Goal: Task Accomplishment & Management: Manage account settings

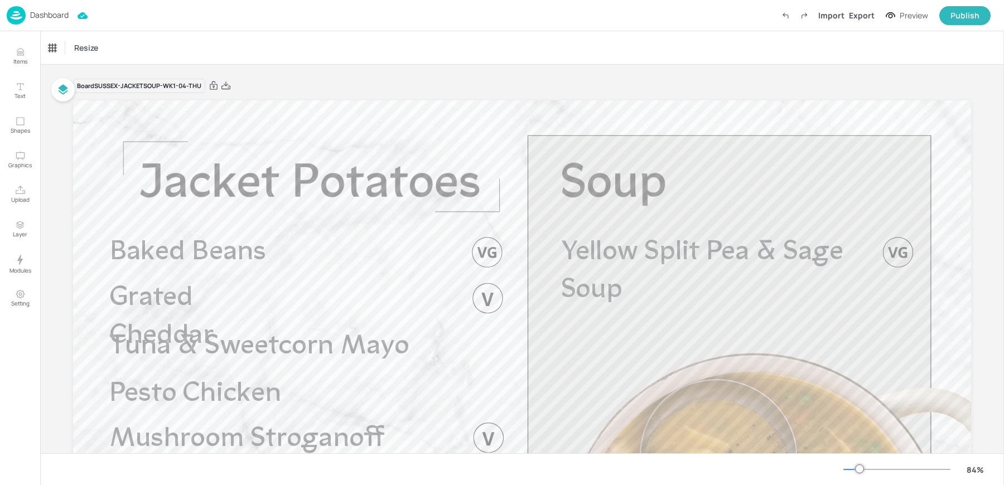
click at [43, 19] on p "Dashboard" at bounding box center [49, 15] width 38 height 8
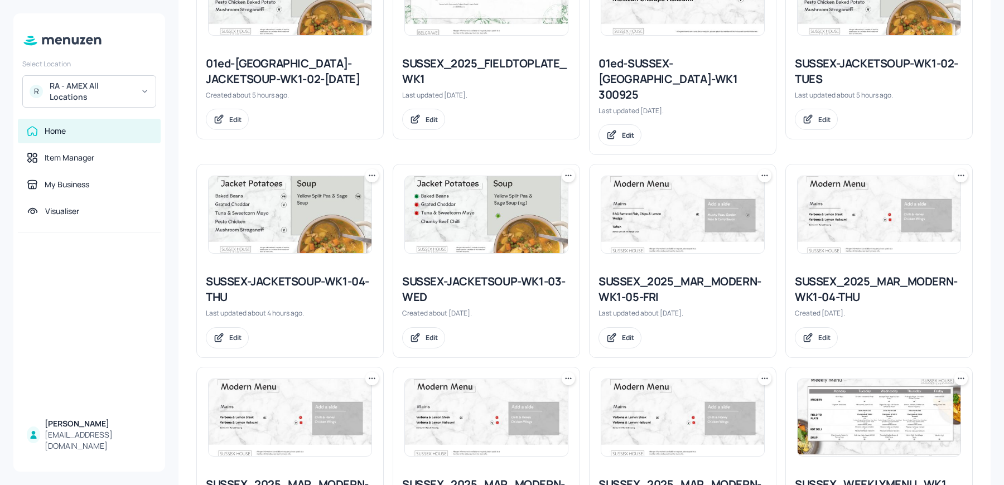
scroll to position [221, 0]
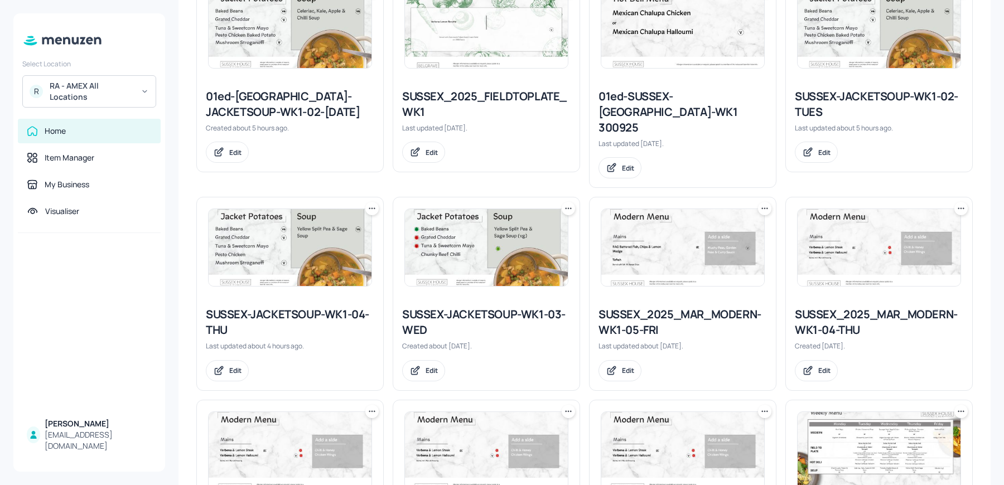
click at [570, 203] on icon at bounding box center [568, 208] width 11 height 11
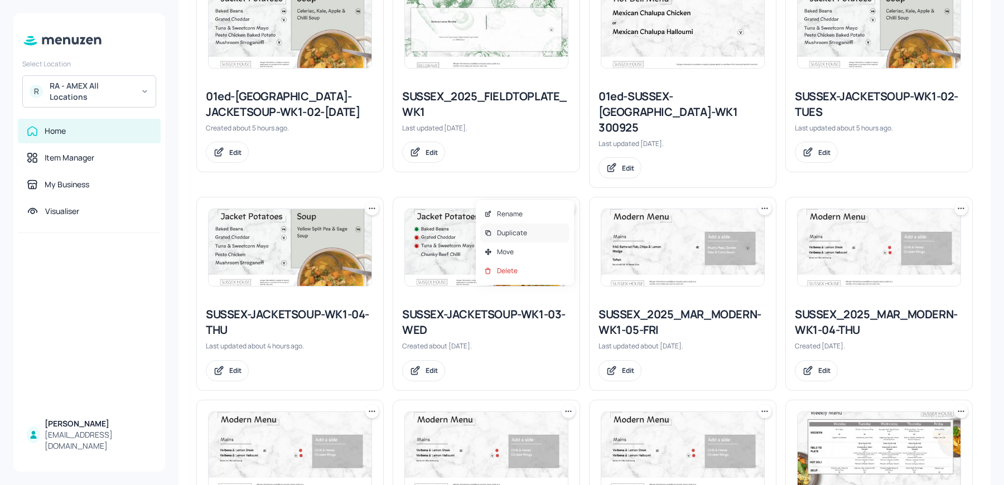
click at [543, 230] on div "Duplicate" at bounding box center [524, 233] width 89 height 19
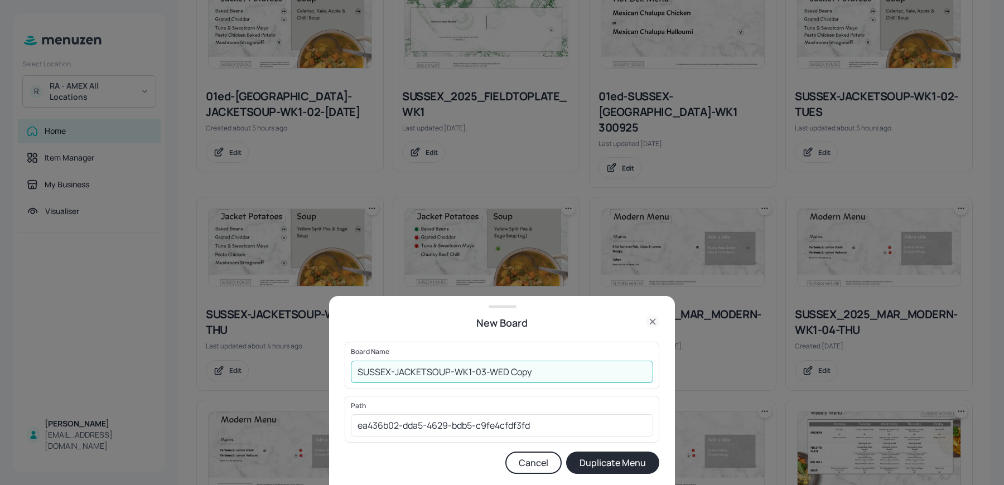
click at [354, 372] on input "SUSSEX-JACKETSOUP-WK1-03-WED Copy" at bounding box center [502, 372] width 302 height 22
drag, startPoint x: 536, startPoint y: 373, endPoint x: 661, endPoint y: 382, distance: 124.7
click at [661, 382] on div "New Board Board Name 01ed-SUSSEX-JACKETSOUP-WK1-03-WED Copy ​ Path ea436b02-dda…" at bounding box center [502, 390] width 346 height 189
type input "01ed-SUSSEX-JACKETSOUP-WK1-03-WED 011025"
click at [566, 452] on button "Duplicate Menu" at bounding box center [612, 463] width 93 height 22
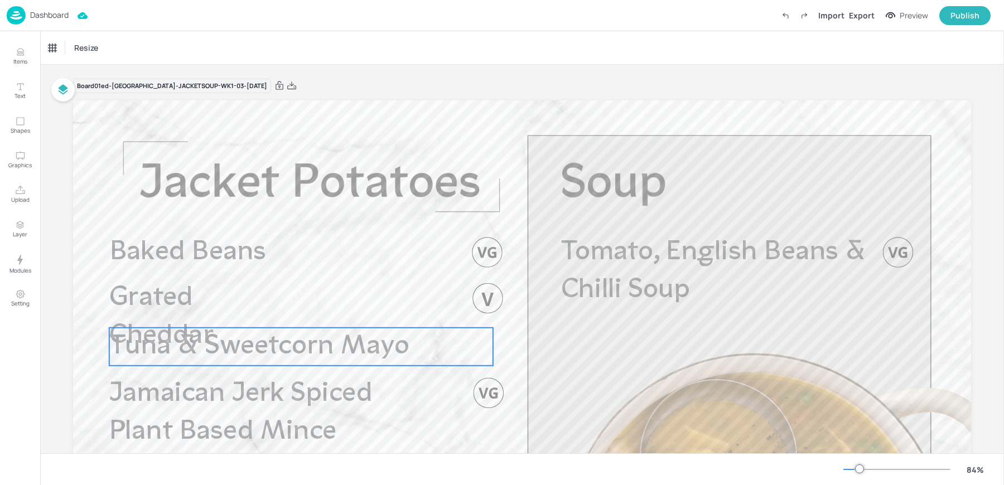
scroll to position [179, 0]
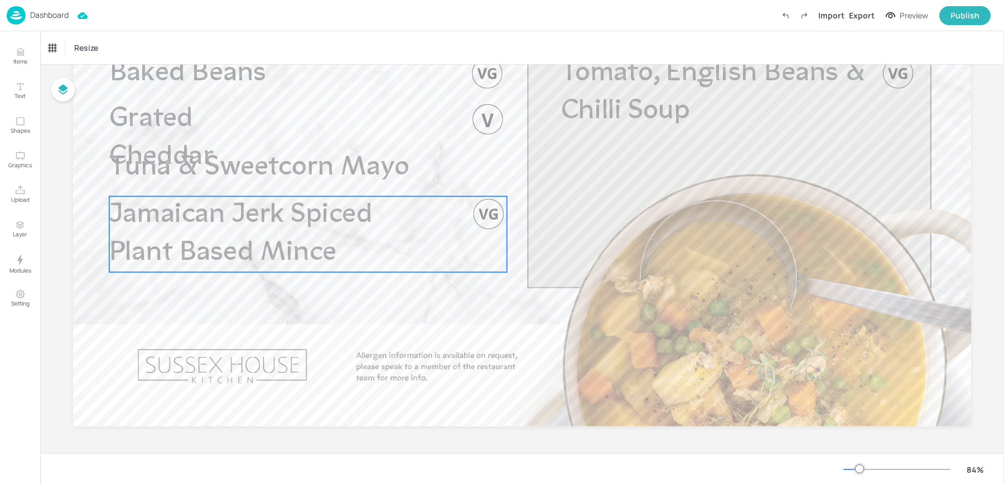
click at [216, 249] on span "Jamaican Jerk Spiced Plant Based Mince" at bounding box center [240, 234] width 263 height 66
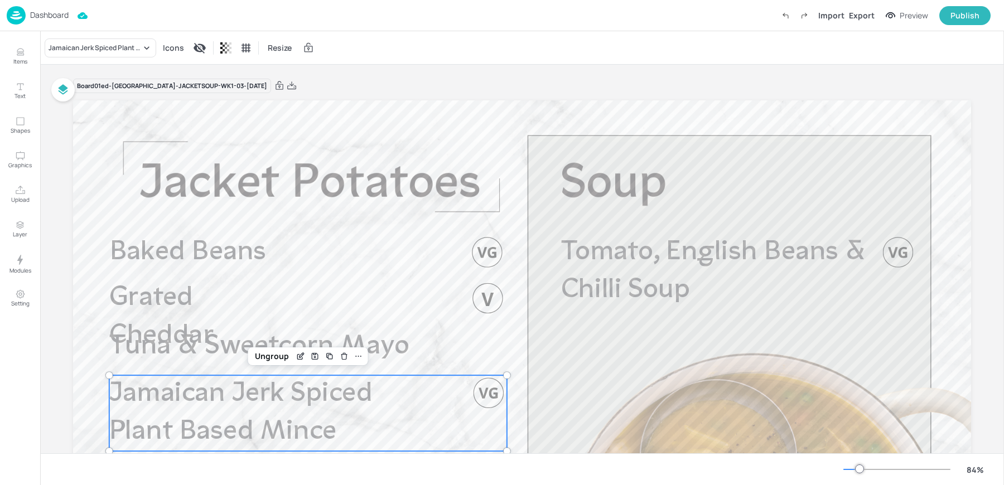
click at [45, 26] on div "Dashboard Import Export Preview Publish" at bounding box center [499, 15] width 984 height 31
click at [38, 14] on p "Dashboard" at bounding box center [49, 15] width 38 height 8
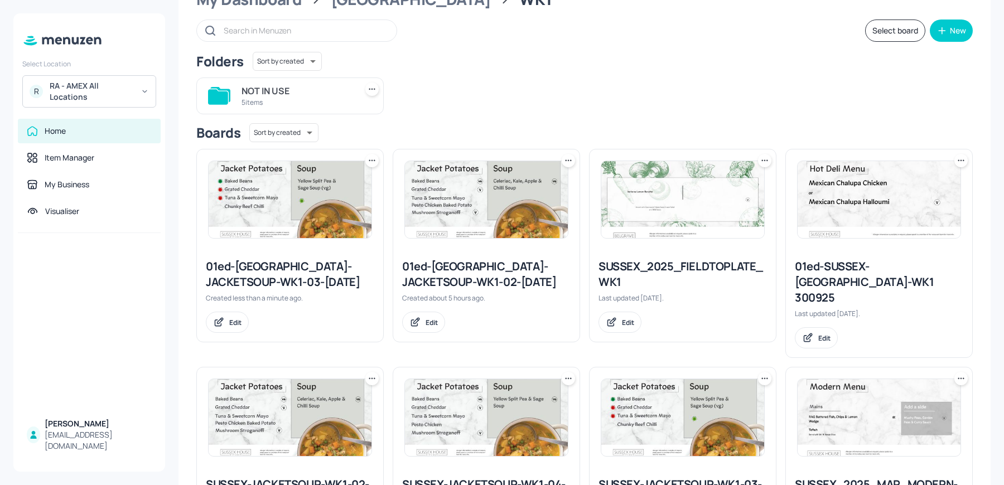
scroll to position [56, 0]
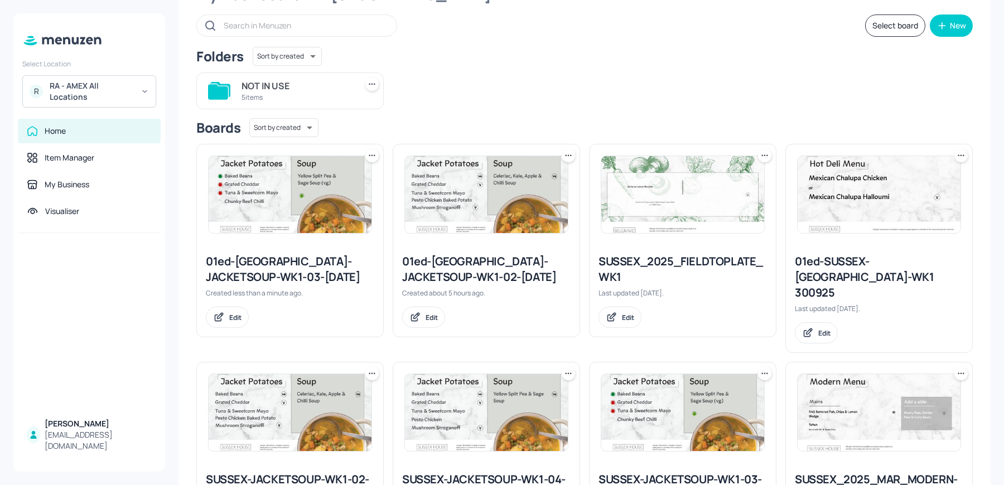
click at [620, 393] on img at bounding box center [682, 412] width 163 height 77
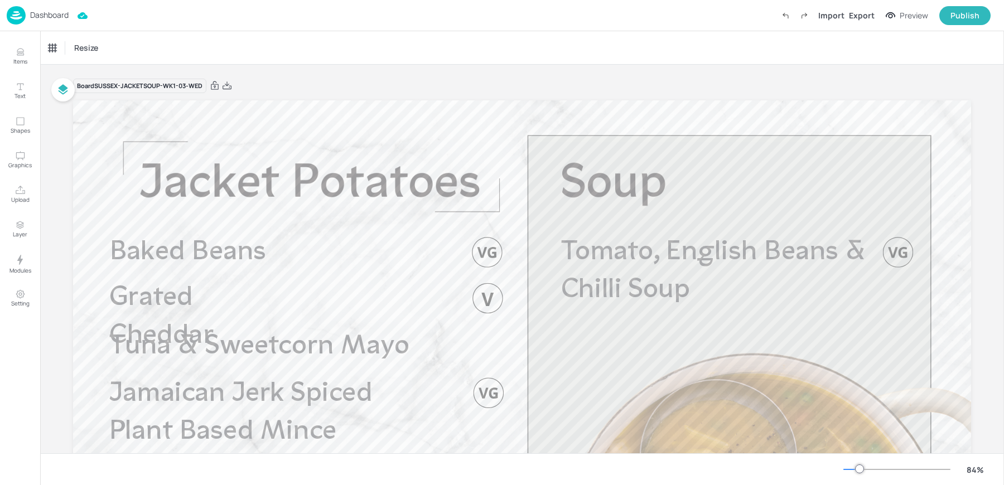
click at [25, 20] on img at bounding box center [16, 15] width 19 height 18
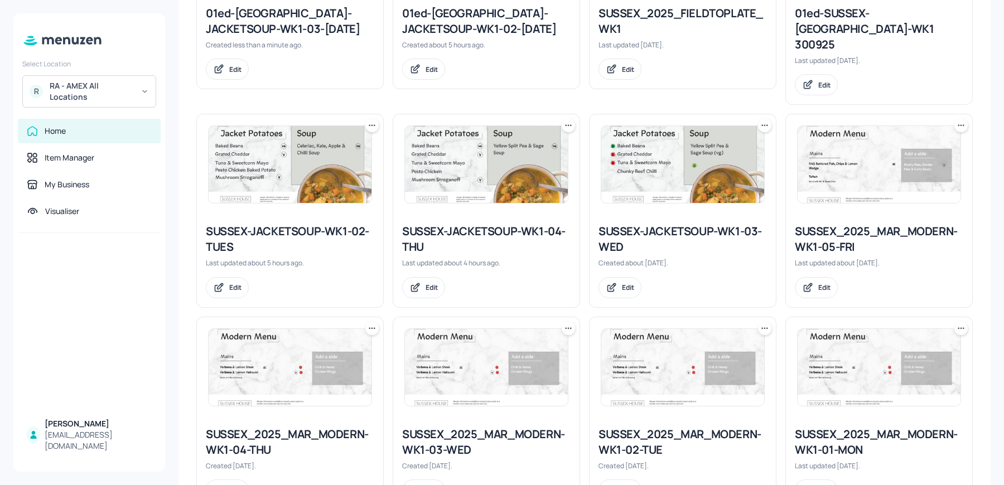
scroll to position [325, 0]
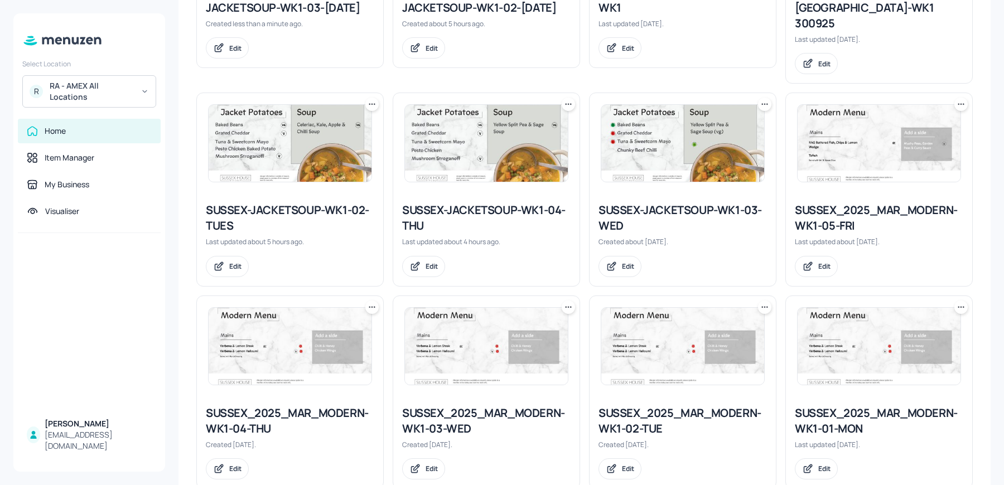
click at [271, 202] on div "SUSSEX-JACKETSOUP-WK1-02-TUES" at bounding box center [290, 217] width 168 height 31
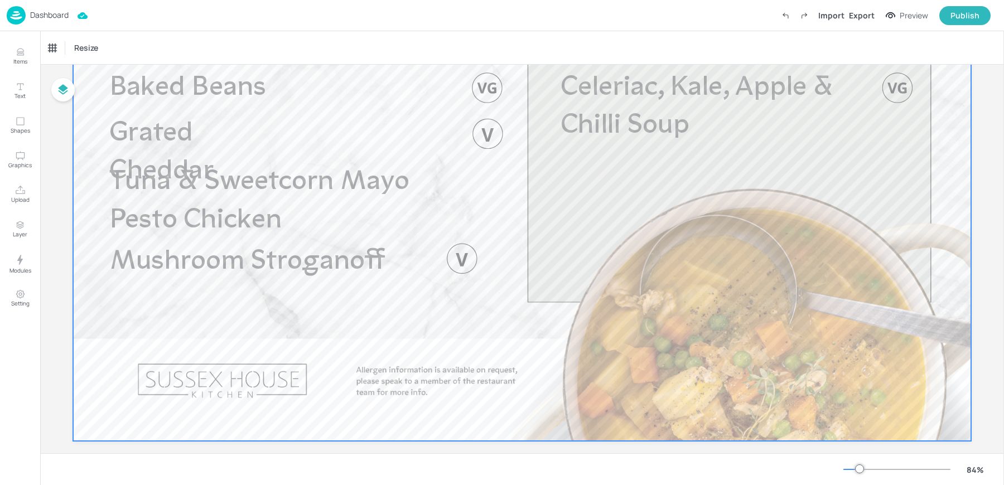
scroll to position [173, 0]
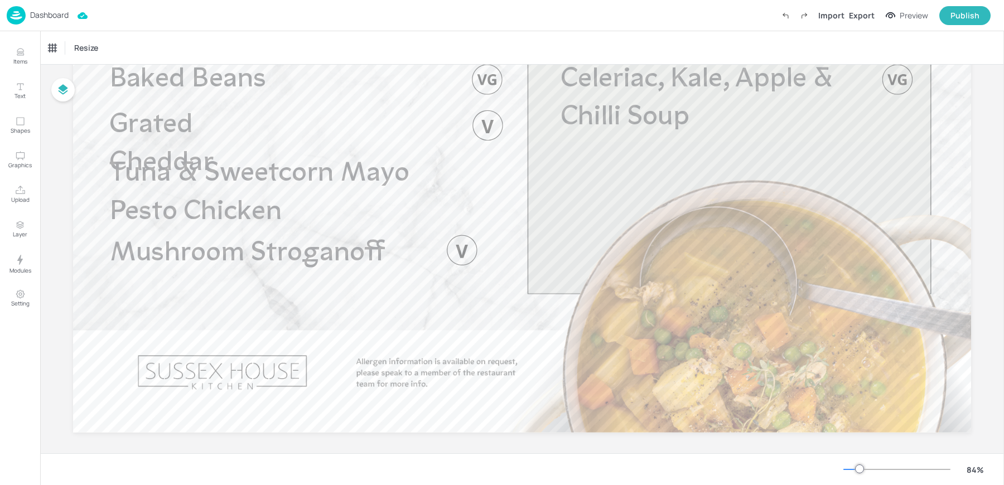
click at [44, 13] on p "Dashboard" at bounding box center [49, 15] width 38 height 8
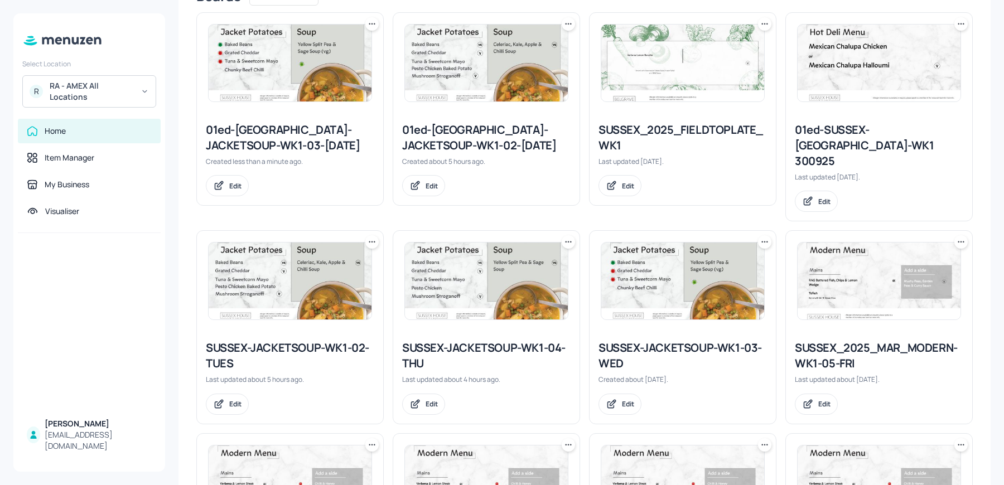
scroll to position [221, 0]
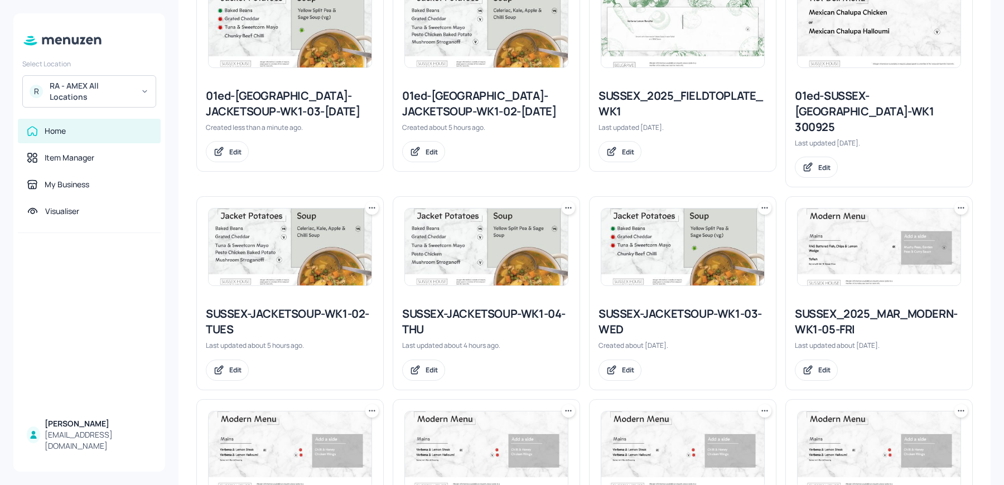
click at [606, 237] on img at bounding box center [682, 247] width 163 height 77
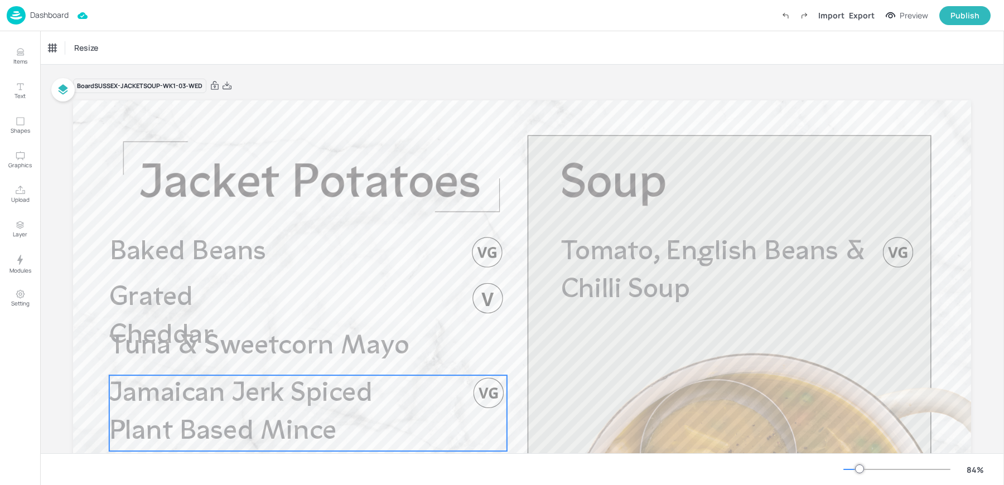
click at [259, 417] on p "Jamaican Jerk Spiced Plant Based Mince" at bounding box center [268, 413] width 318 height 76
click at [75, 53] on div "Jamaican Jerk Spiced Plant Based Mince" at bounding box center [101, 47] width 112 height 19
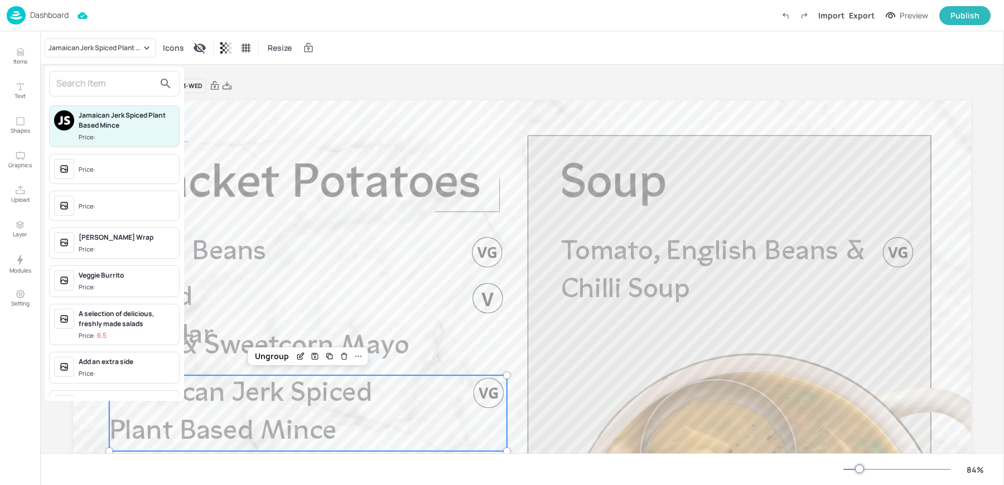
click at [90, 84] on input "text" at bounding box center [105, 84] width 98 height 18
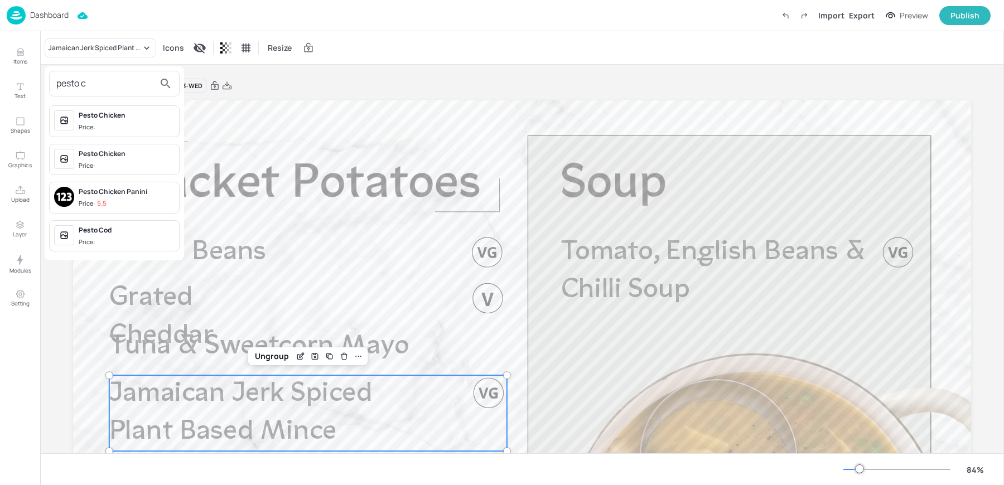
type input "pesto c"
click at [113, 124] on span "Price:" at bounding box center [127, 127] width 96 height 9
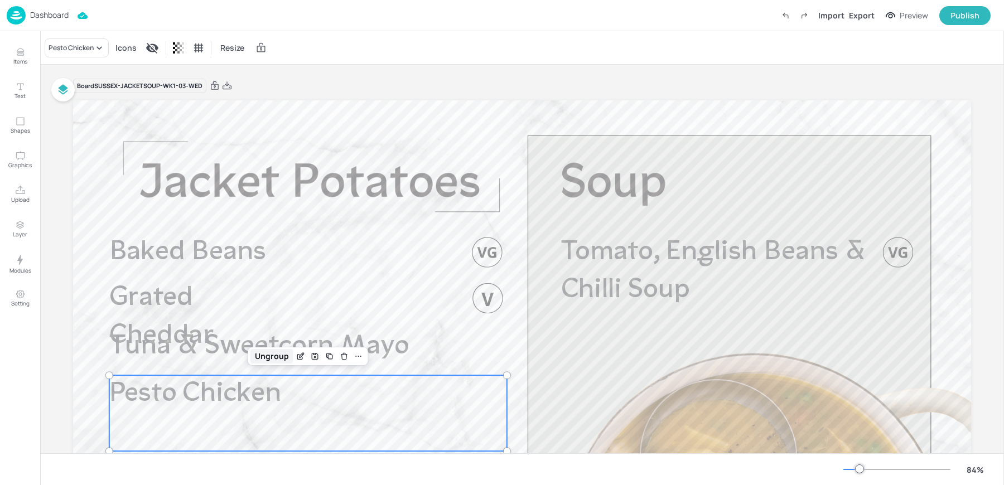
click at [265, 361] on div "Ungroup" at bounding box center [271, 356] width 43 height 14
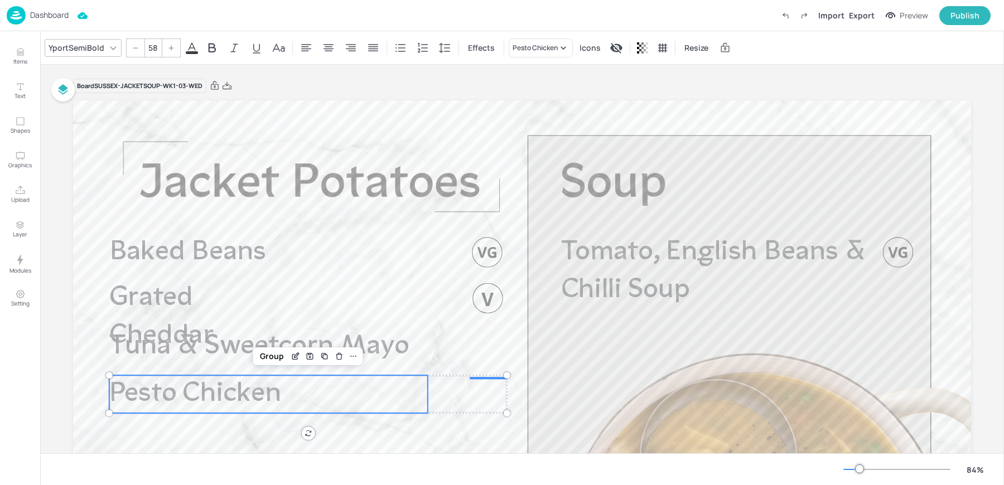
click at [265, 361] on div "Group" at bounding box center [271, 356] width 33 height 14
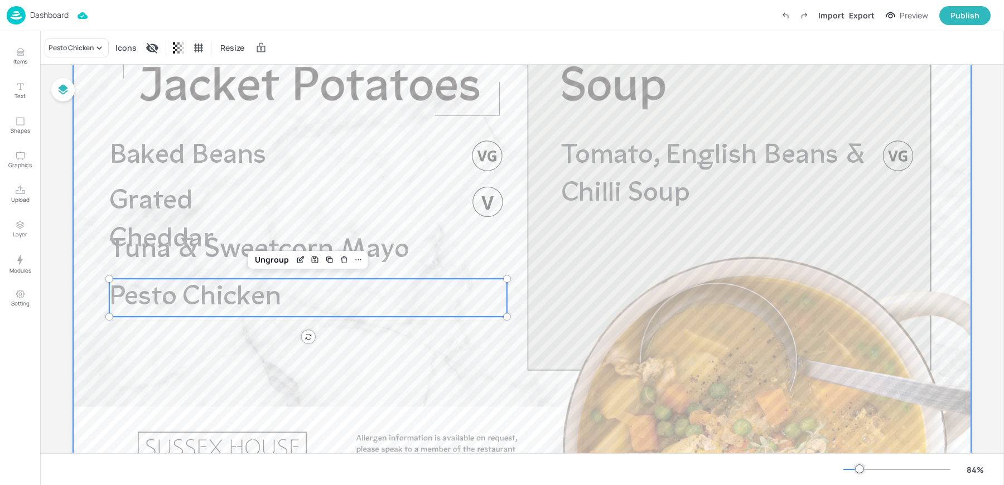
scroll to position [103, 0]
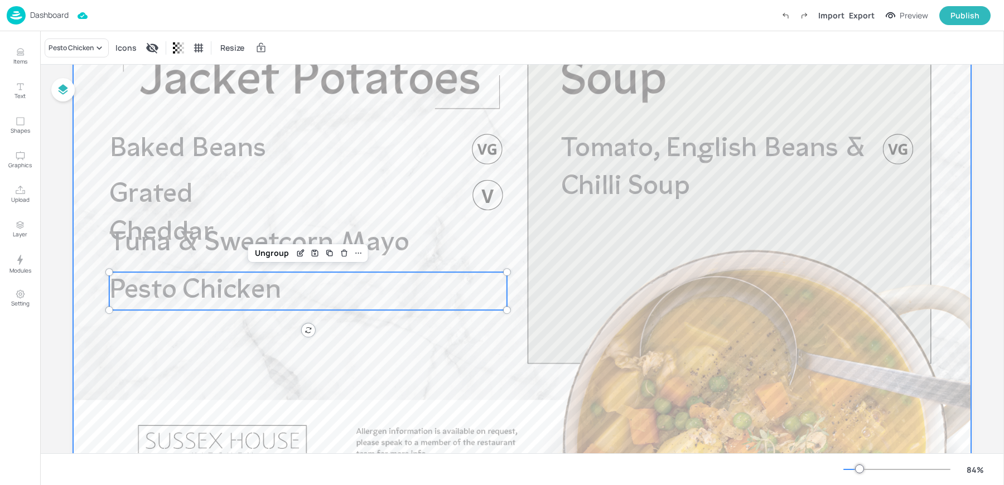
click at [190, 357] on div at bounding box center [522, 249] width 898 height 505
click at [318, 294] on p "Pesto Chicken" at bounding box center [268, 291] width 318 height 38
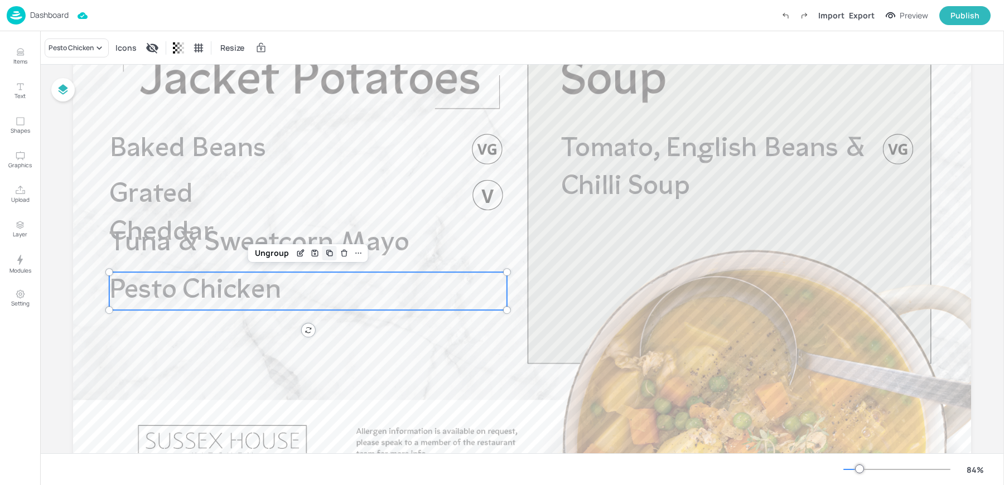
click at [328, 256] on icon "Duplicate" at bounding box center [330, 253] width 4 height 4
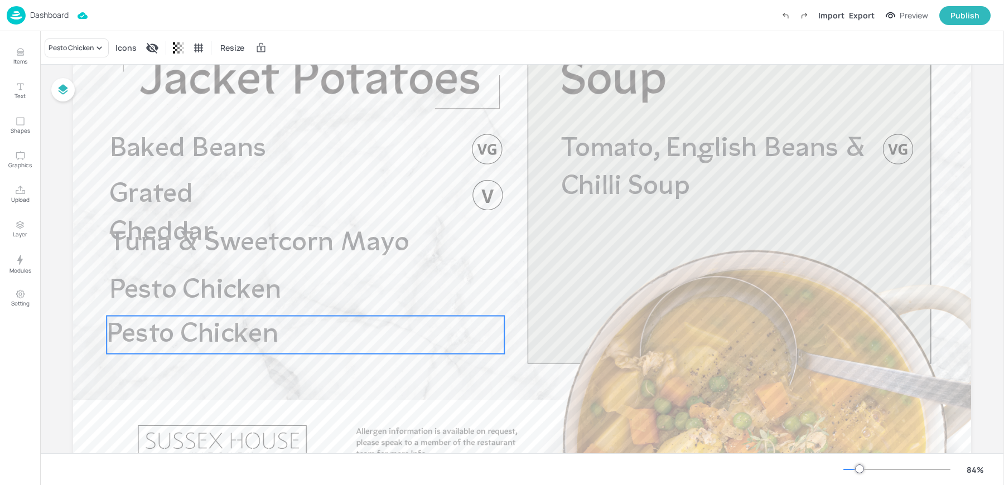
drag, startPoint x: 201, startPoint y: 292, endPoint x: 194, endPoint y: 331, distance: 39.7
click at [194, 331] on span "Pesto Chicken" at bounding box center [193, 334] width 172 height 27
click at [197, 331] on span "Pesto Chicken" at bounding box center [196, 334] width 172 height 27
click at [79, 53] on div "Pesto Chicken" at bounding box center [77, 47] width 64 height 19
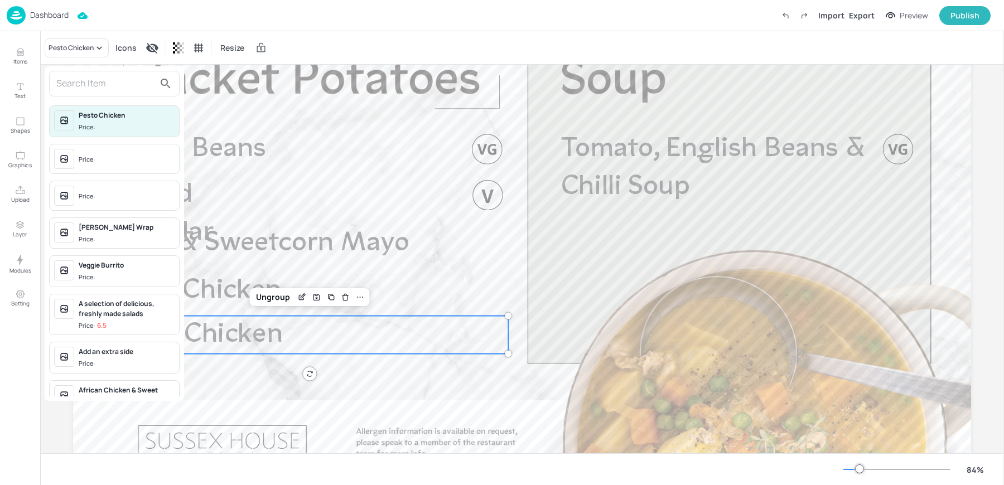
click at [69, 84] on input "text" at bounding box center [105, 84] width 98 height 18
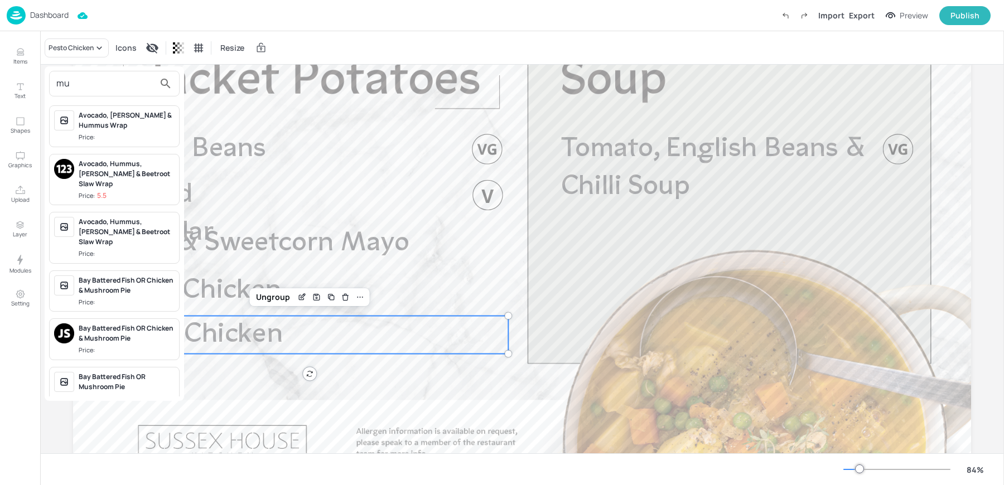
type input "m"
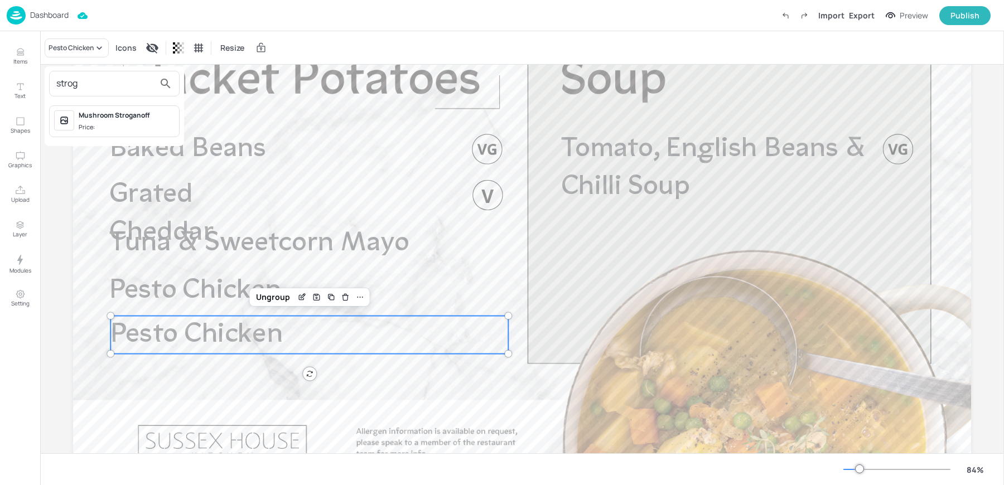
type input "strog"
click at [121, 126] on span "Price:" at bounding box center [127, 127] width 96 height 9
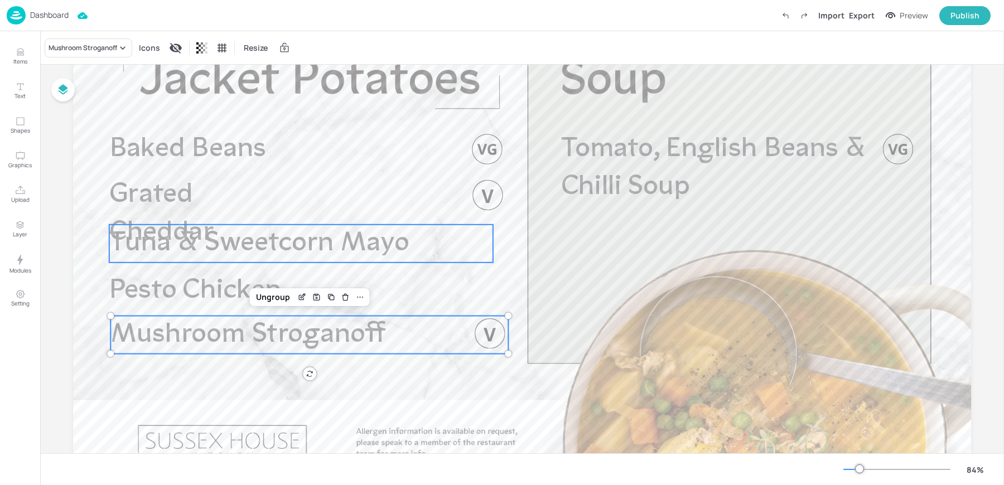
scroll to position [0, 0]
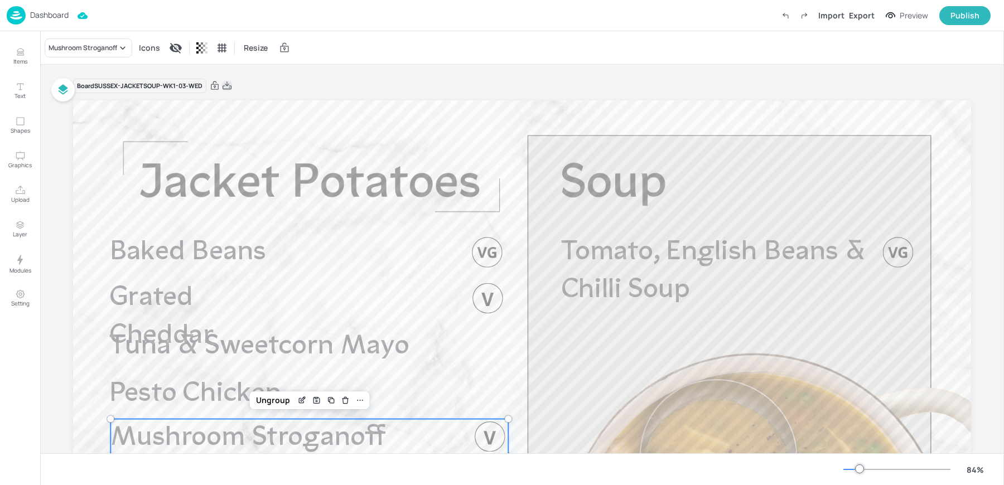
click at [222, 89] on icon at bounding box center [227, 85] width 10 height 11
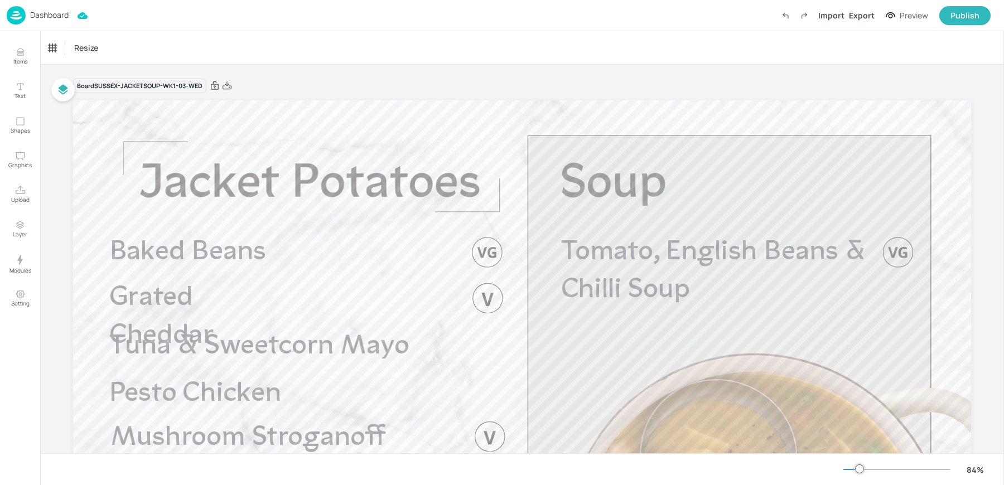
click at [231, 27] on div "Dashboard Import Export Preview Publish" at bounding box center [499, 15] width 984 height 31
click at [23, 16] on img at bounding box center [16, 15] width 19 height 18
click at [504, 51] on div "Resize" at bounding box center [522, 47] width 964 height 33
click at [36, 19] on p "Dashboard" at bounding box center [49, 15] width 38 height 8
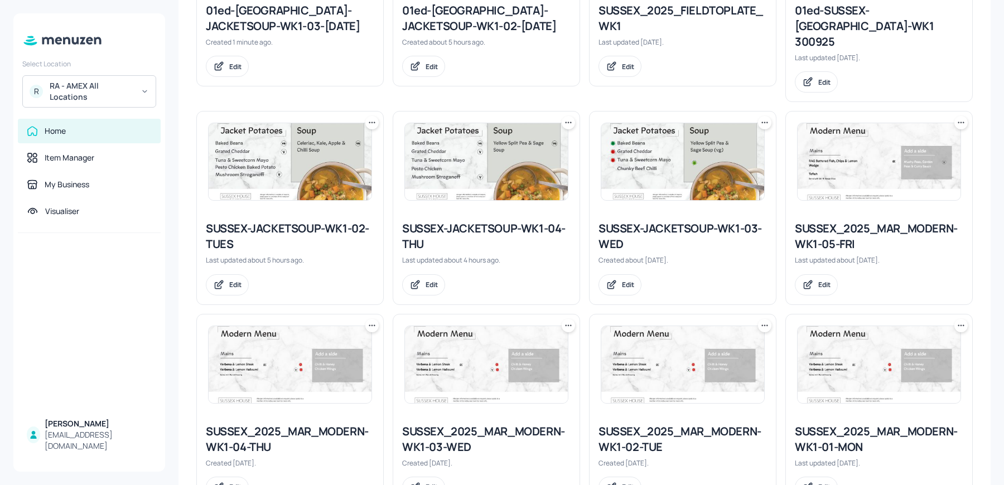
scroll to position [298, 0]
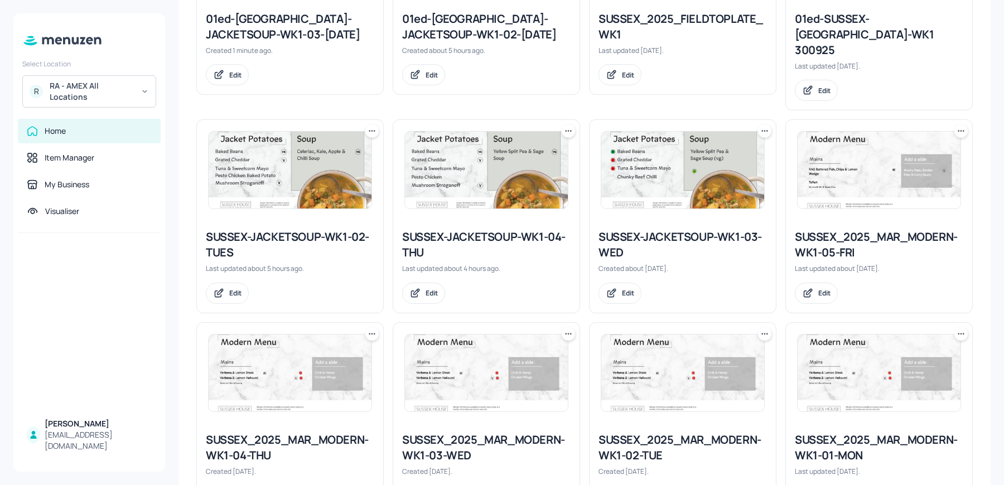
click at [422, 183] on img at bounding box center [486, 170] width 163 height 77
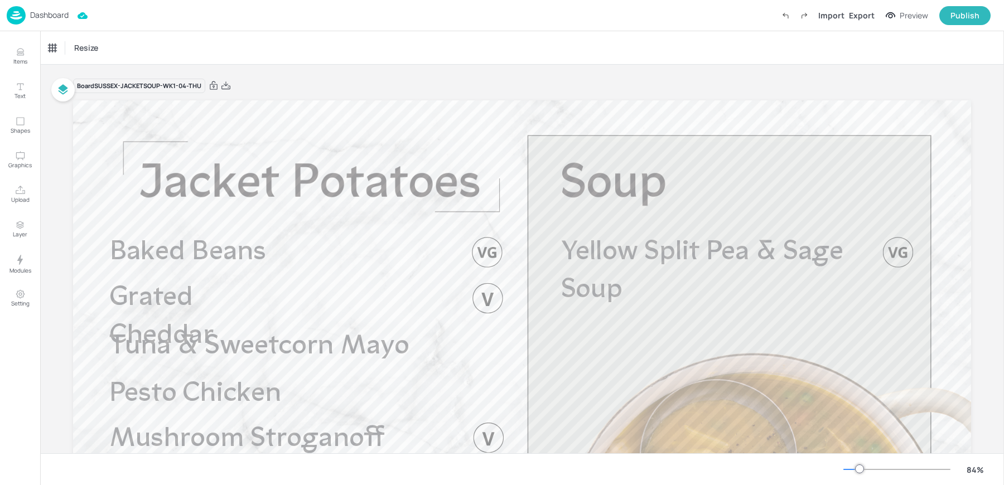
click at [40, 17] on p "Dashboard" at bounding box center [49, 15] width 38 height 8
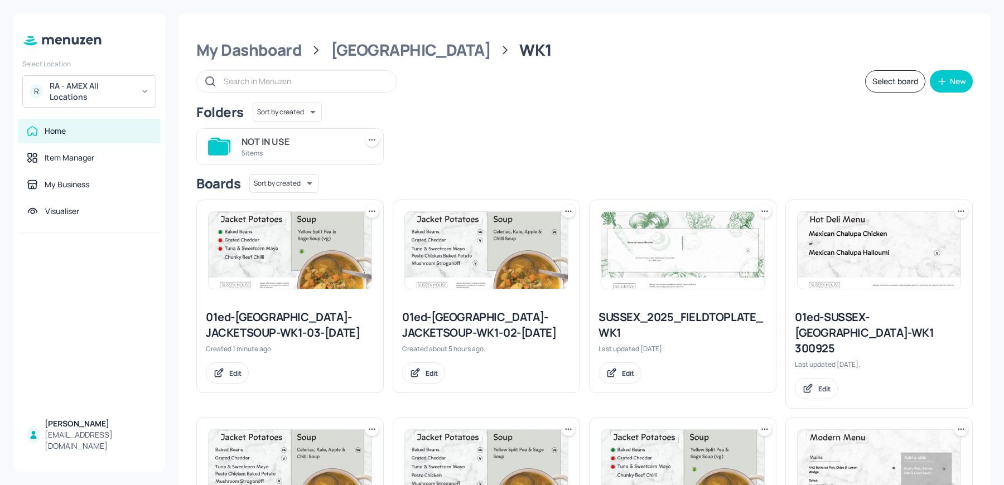
click at [302, 267] on img at bounding box center [290, 250] width 163 height 77
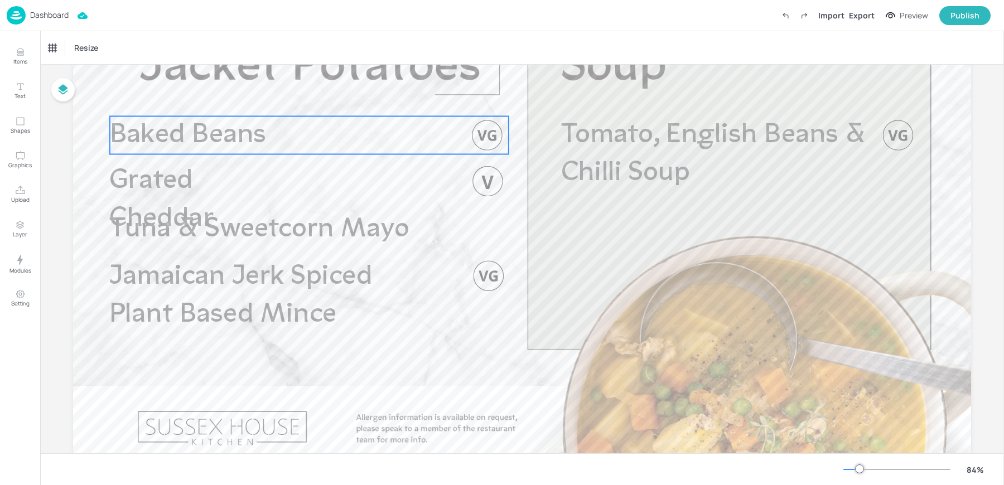
scroll to position [161, 0]
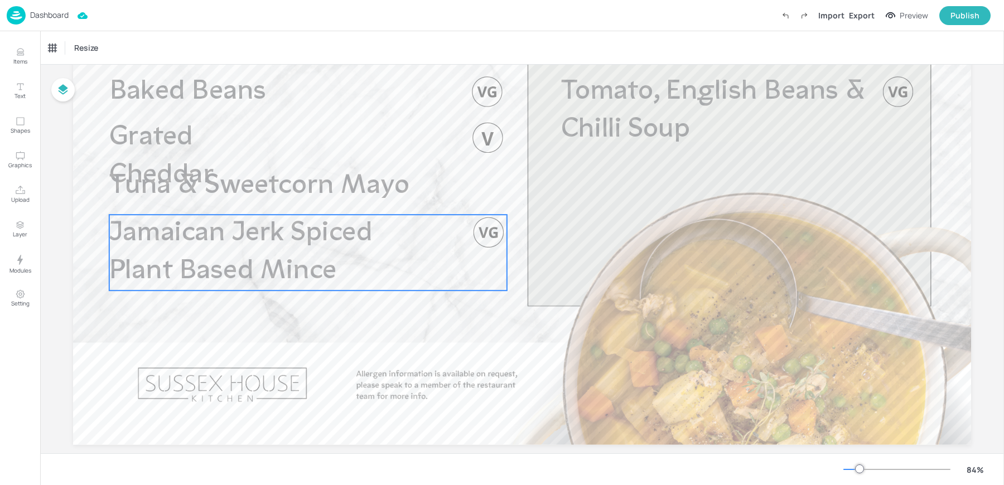
click at [216, 286] on p "Jamaican Jerk Spiced Plant Based Mince" at bounding box center [268, 253] width 318 height 76
click at [79, 52] on div "Jamaican Jerk Spiced Plant Based Mince" at bounding box center [95, 48] width 93 height 10
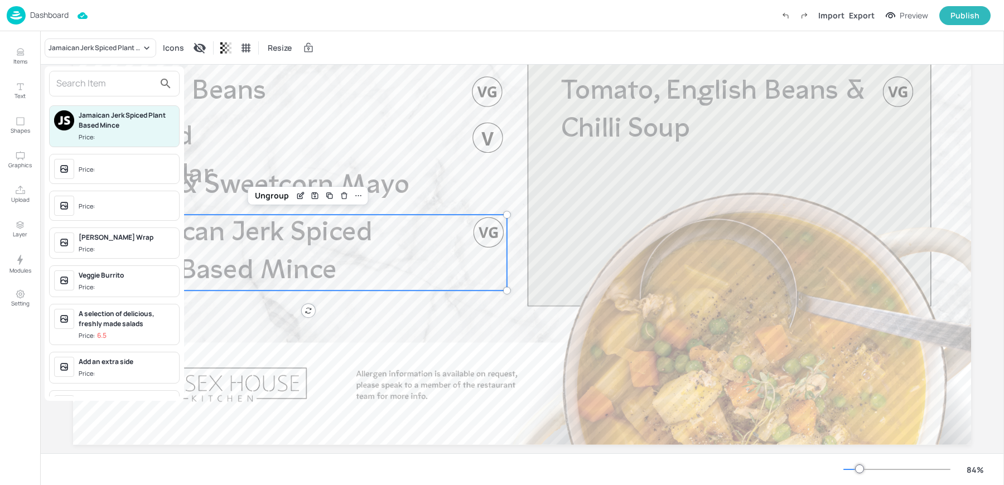
click at [83, 76] on input "text" at bounding box center [105, 84] width 98 height 18
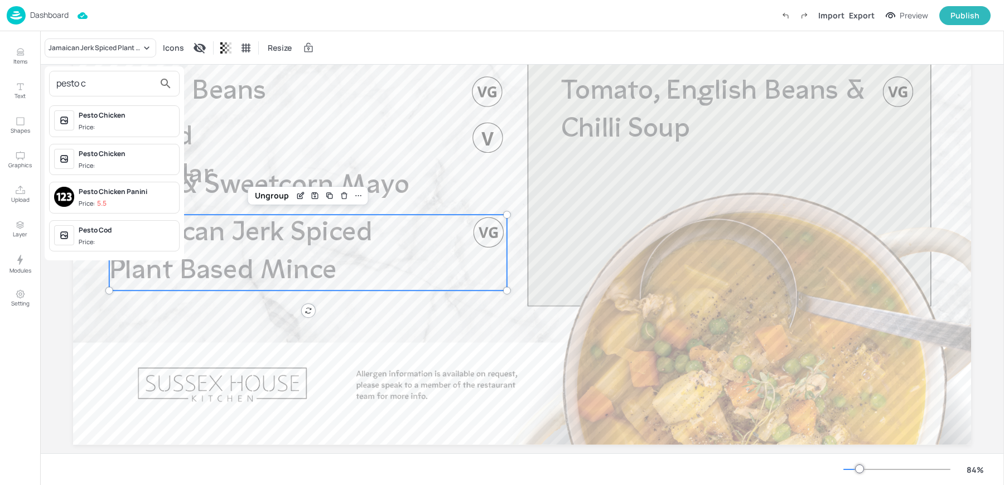
type input "pesto c"
click at [99, 114] on div "Pesto Chicken" at bounding box center [127, 115] width 96 height 10
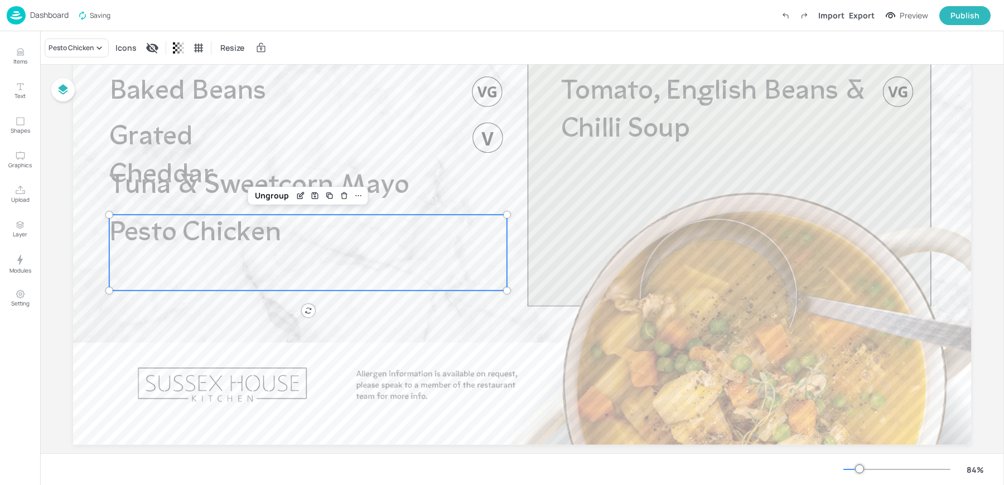
scroll to position [0, 0]
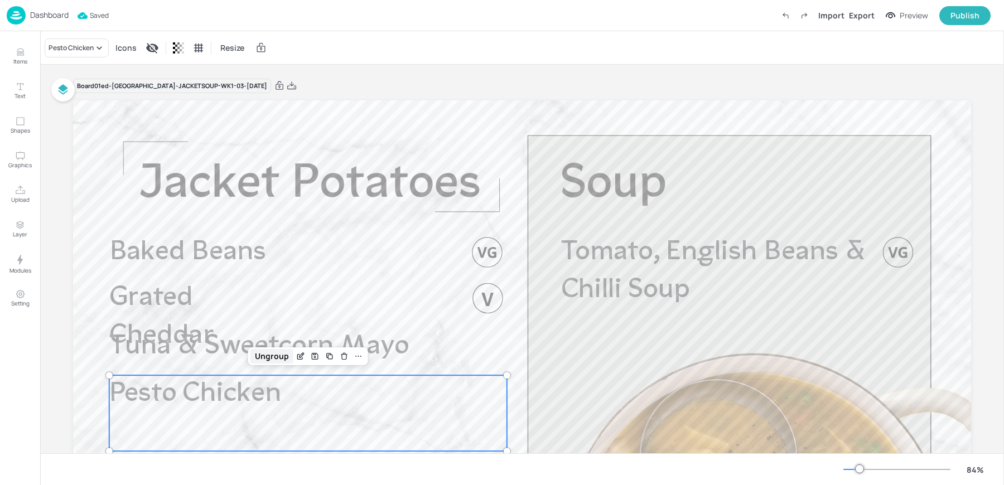
click at [269, 354] on div "Ungroup" at bounding box center [271, 356] width 43 height 14
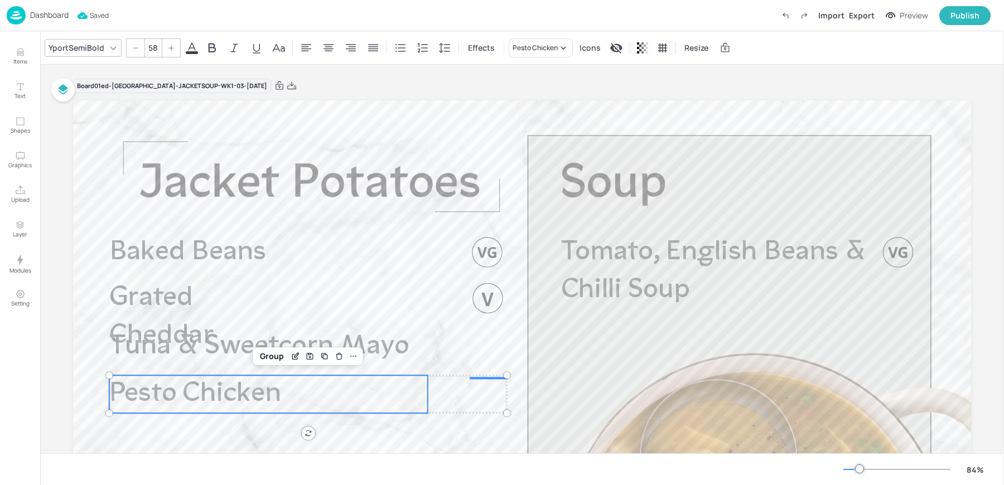
click at [269, 354] on div "Group" at bounding box center [271, 356] width 33 height 14
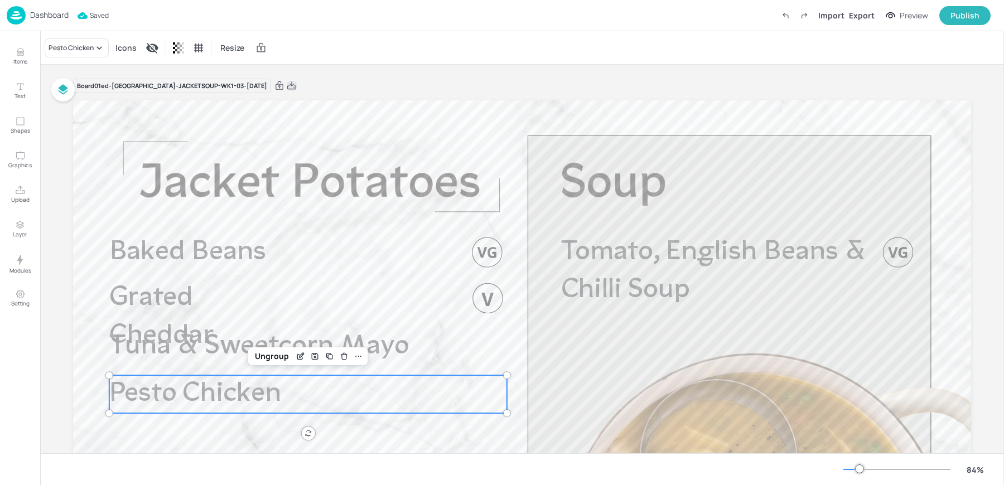
click at [287, 85] on icon at bounding box center [291, 85] width 9 height 8
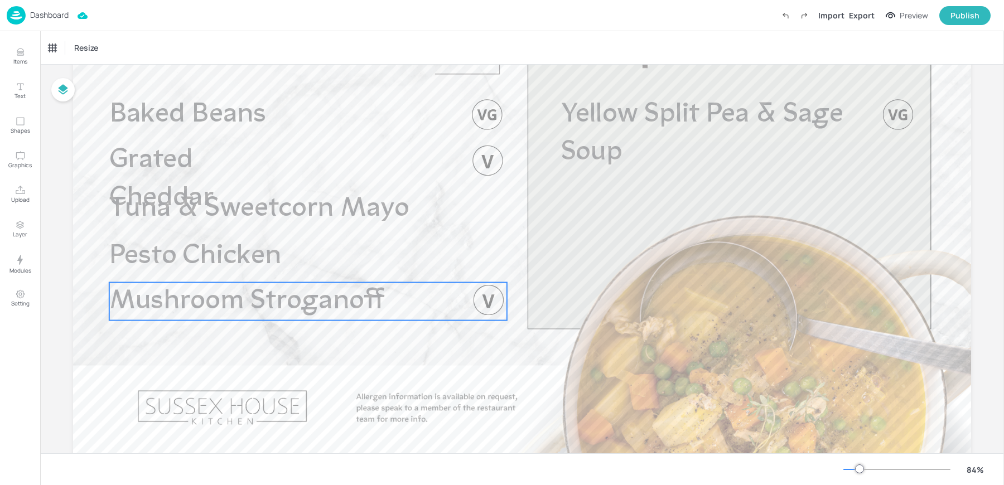
scroll to position [175, 0]
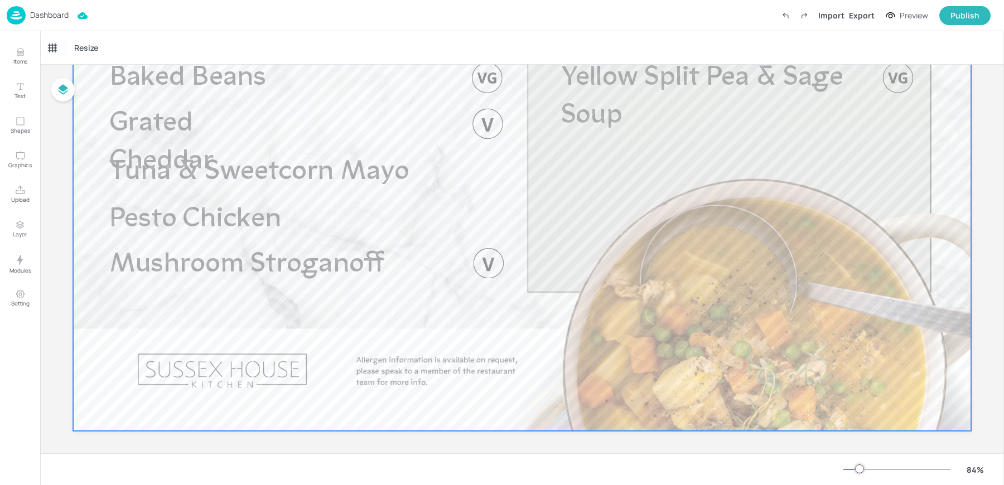
click at [251, 288] on div at bounding box center [522, 178] width 898 height 505
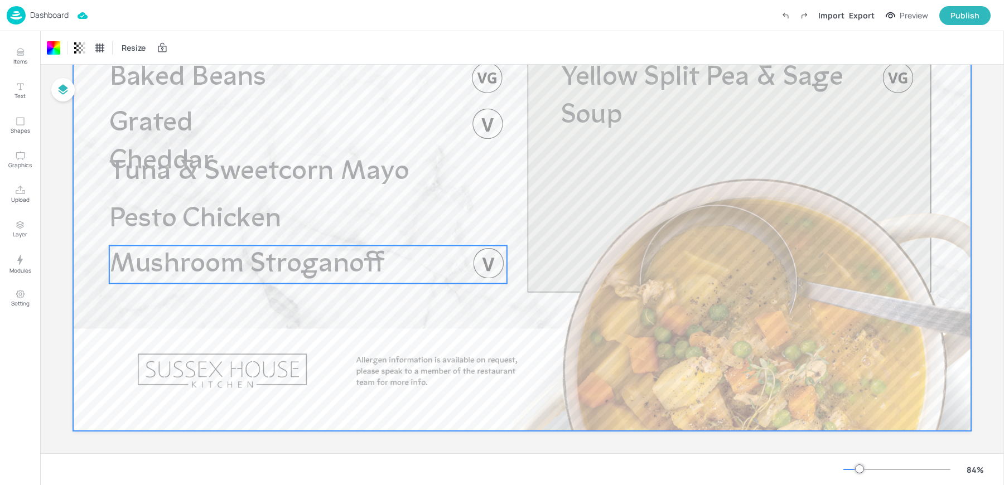
click at [233, 280] on p "Mushroom Stroganoff" at bounding box center [268, 265] width 318 height 38
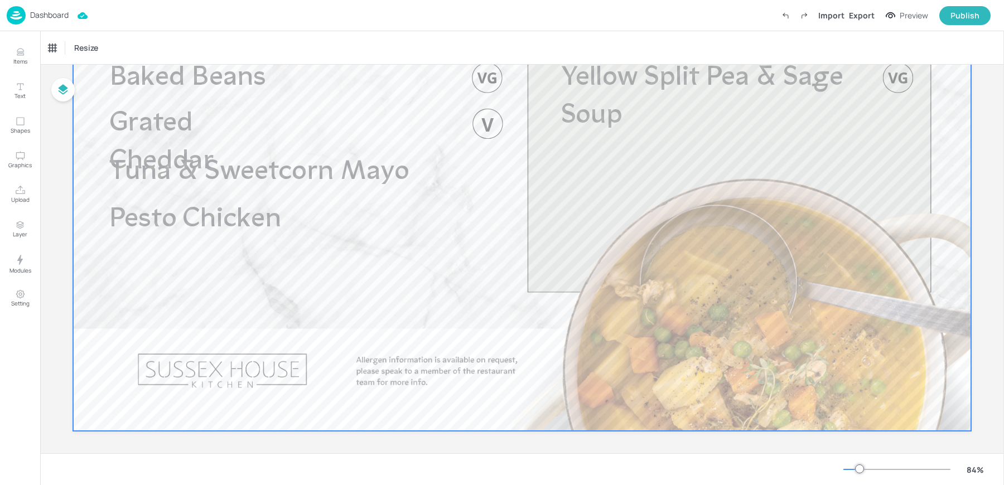
scroll to position [0, 0]
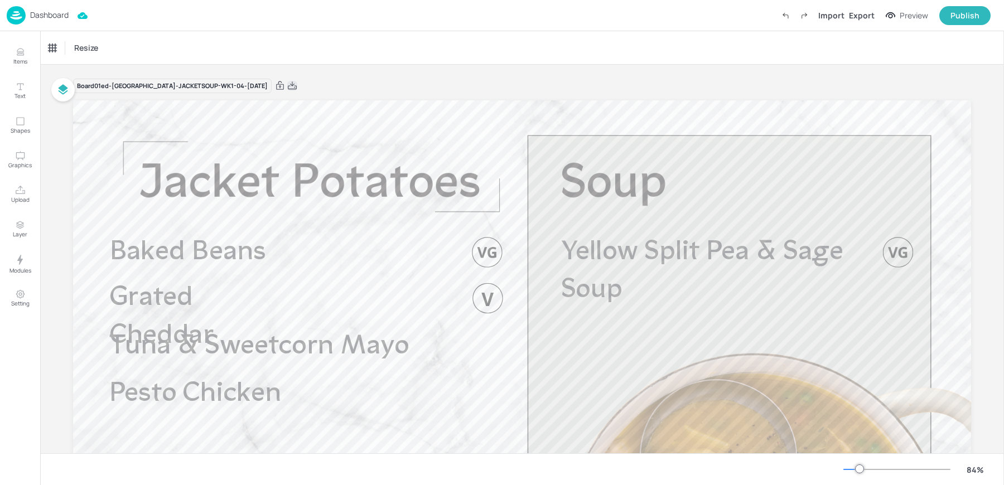
click at [288, 88] on icon at bounding box center [292, 85] width 9 height 8
click at [40, 8] on div "Dashboard" at bounding box center [38, 15] width 62 height 18
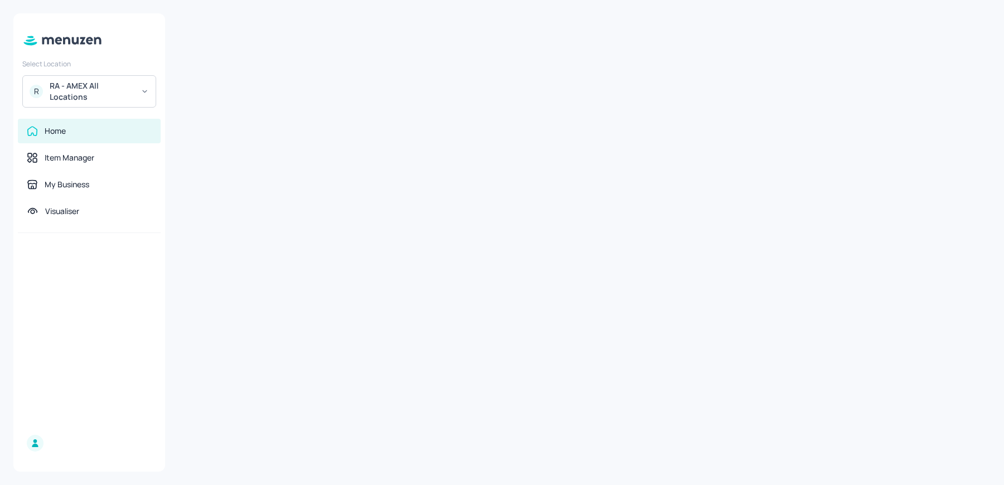
click at [93, 103] on div "R RA - AMEX All Locations" at bounding box center [89, 91] width 134 height 32
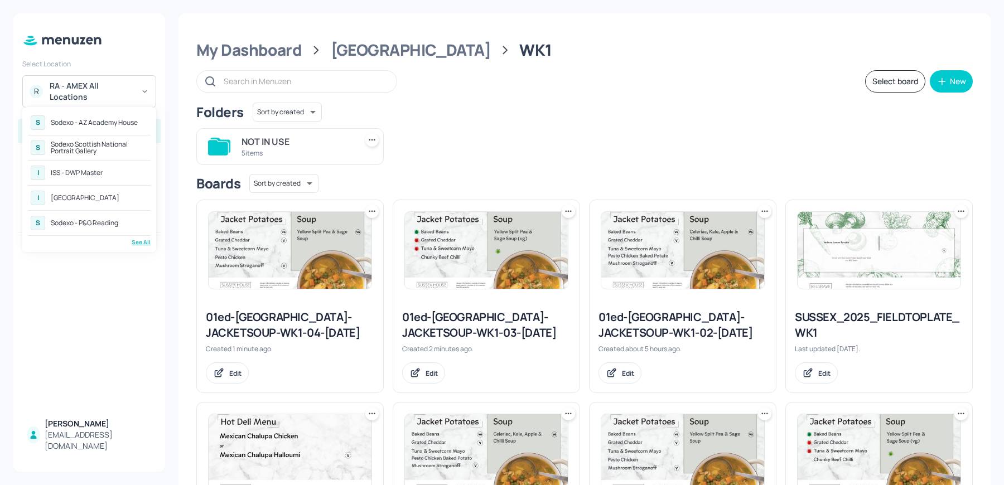
click at [138, 244] on div "See All" at bounding box center [89, 242] width 123 height 8
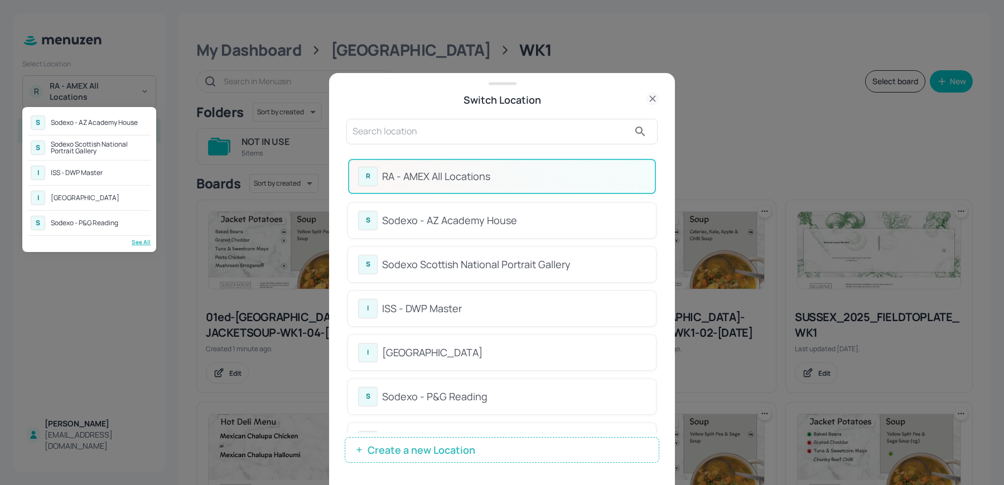
click at [411, 127] on div at bounding box center [502, 242] width 1004 height 485
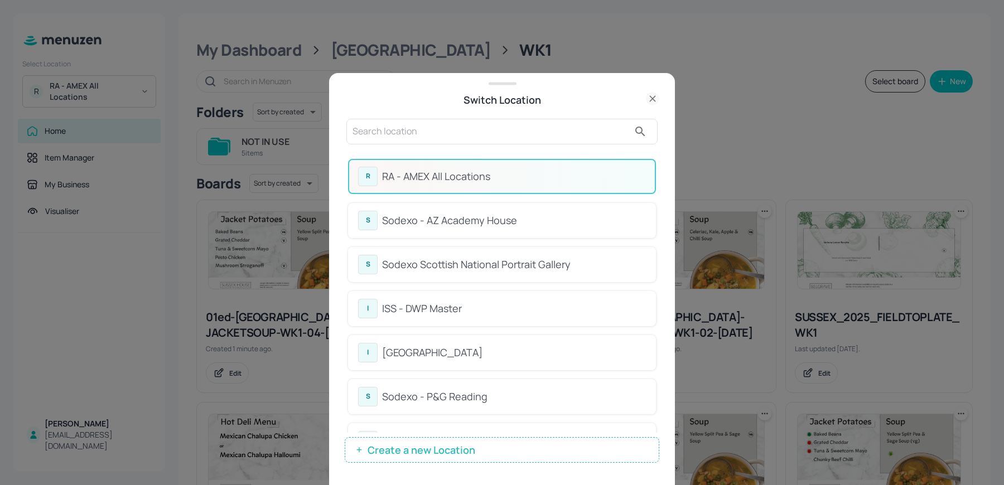
click at [386, 134] on input "text" at bounding box center [490, 132] width 277 height 18
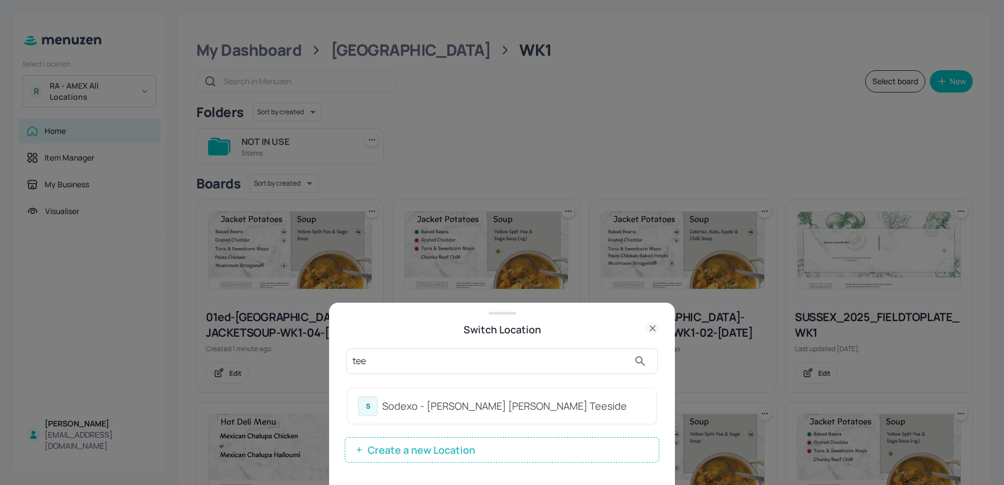
type input "tee"
click at [400, 407] on div "Sodexo - [PERSON_NAME] [PERSON_NAME] Teeside" at bounding box center [514, 406] width 264 height 15
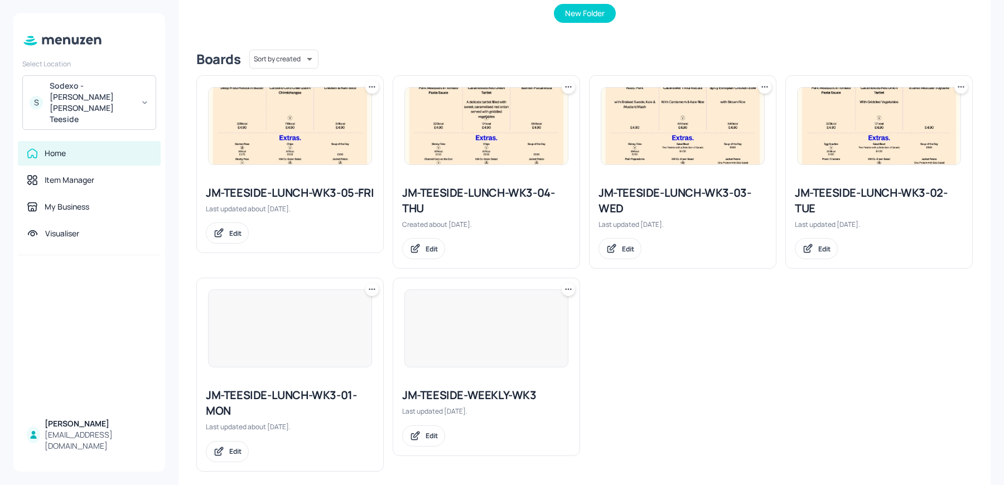
scroll to position [253, 0]
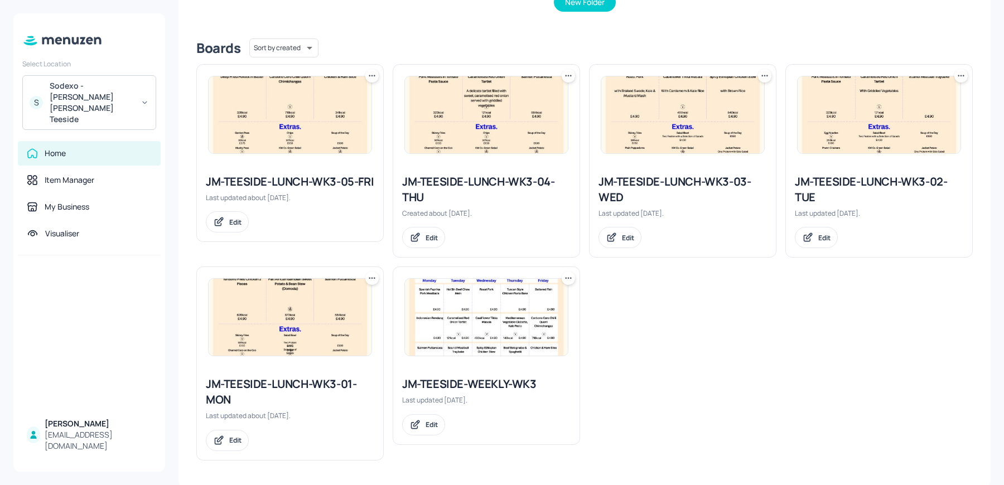
click at [564, 283] on div at bounding box center [568, 278] width 13 height 13
click at [536, 321] on div "Duplicate" at bounding box center [524, 318] width 89 height 19
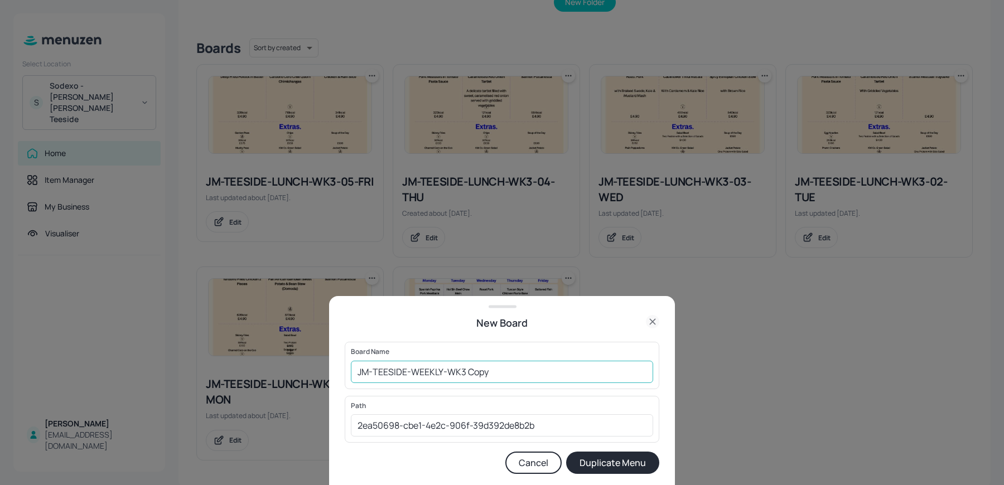
click at [358, 371] on input "JM-TEESIDE-WEEKLY-WK3 Copy" at bounding box center [502, 372] width 302 height 22
drag, startPoint x: 489, startPoint y: 376, endPoint x: 565, endPoint y: 379, distance: 76.4
click at [565, 379] on input "01ed-JM-TEESIDE-WEEKLY-WK3 Copy" at bounding box center [502, 372] width 302 height 22
type input "01ed-JM-TEESIDE-WEEKLY-WK3 300925"
click at [566, 452] on button "Duplicate Menu" at bounding box center [612, 463] width 93 height 22
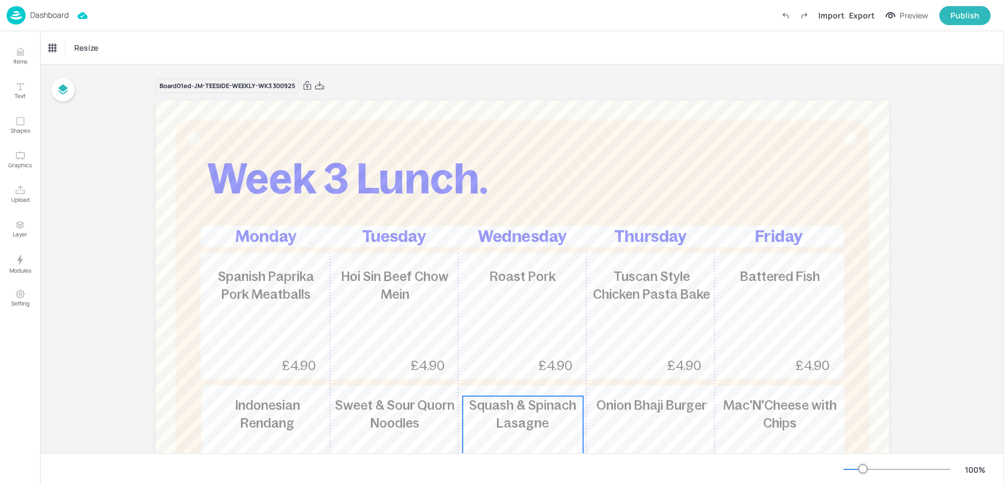
click at [503, 413] on p "Squash & Spinach Lasagne" at bounding box center [522, 414] width 120 height 36
click at [72, 51] on div "Squash & Spinach Lasagne" at bounding box center [90, 48] width 83 height 10
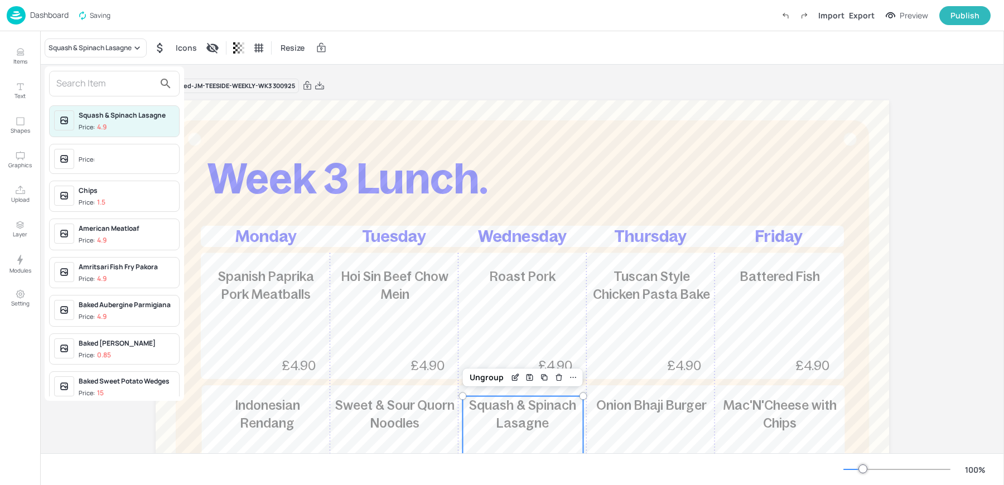
click at [96, 83] on input "text" at bounding box center [105, 84] width 98 height 18
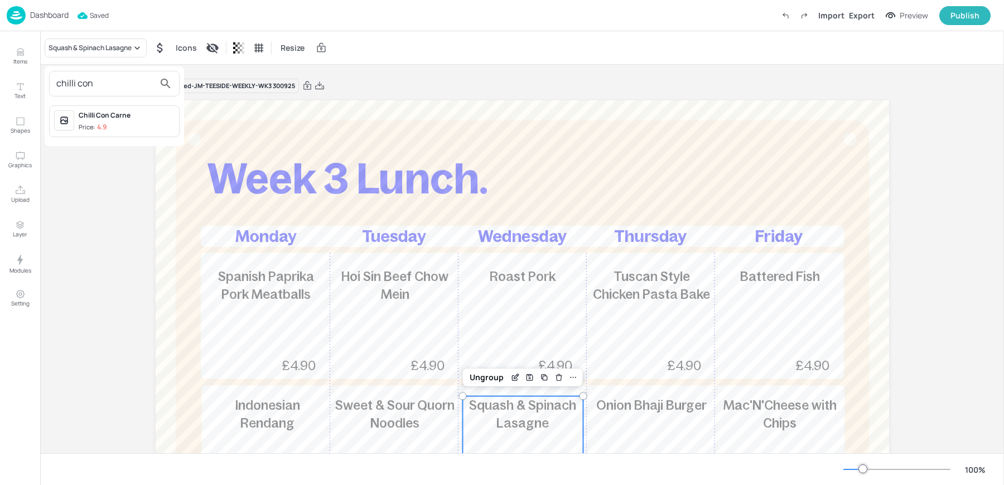
type input "chilli con"
click at [114, 123] on span "Price: 4.9" at bounding box center [127, 127] width 96 height 9
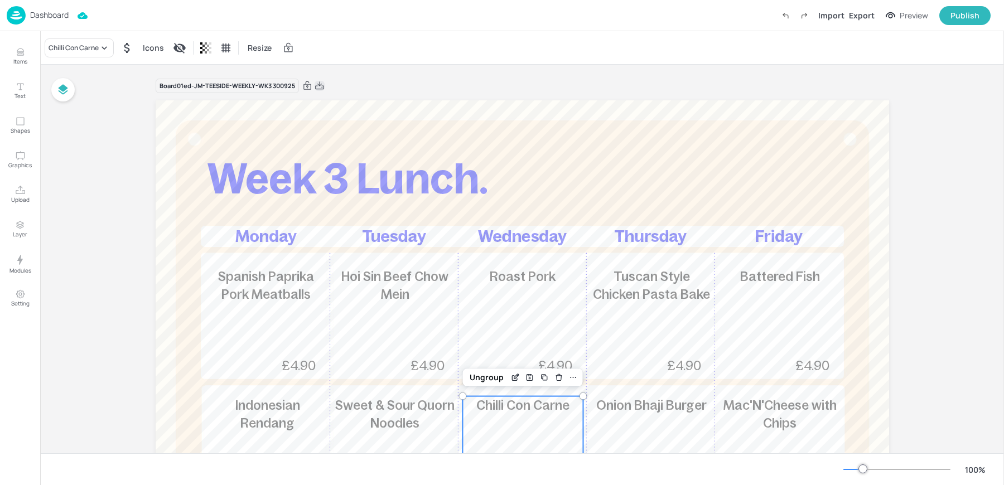
click at [319, 83] on icon at bounding box center [319, 85] width 10 height 11
click at [170, 19] on div "Dashboard Saving Import Export Preview Publish" at bounding box center [499, 15] width 984 height 31
click at [37, 18] on p "Dashboard" at bounding box center [49, 15] width 38 height 8
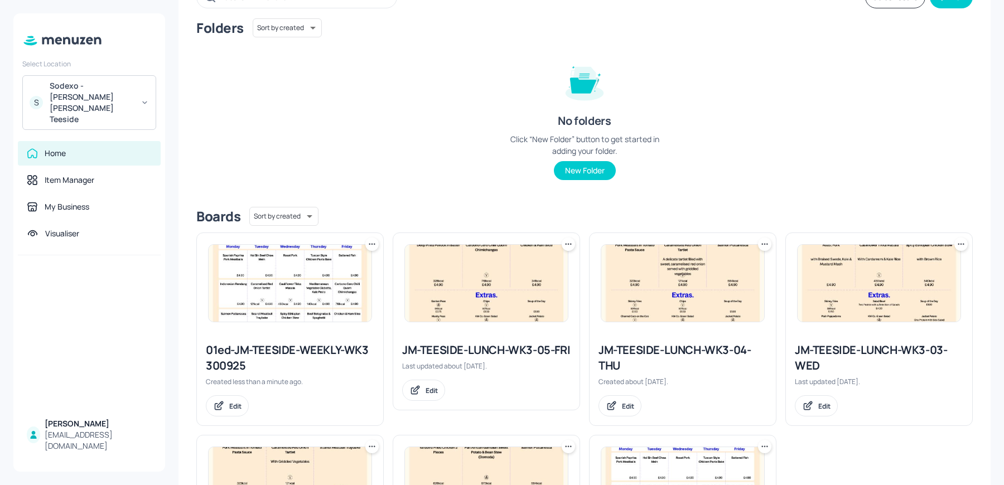
scroll to position [92, 0]
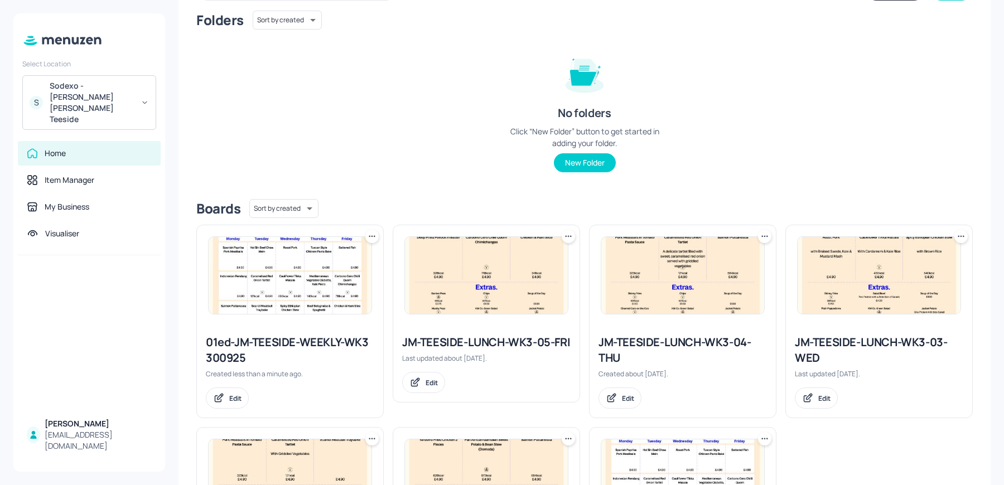
click at [956, 234] on icon at bounding box center [960, 236] width 11 height 11
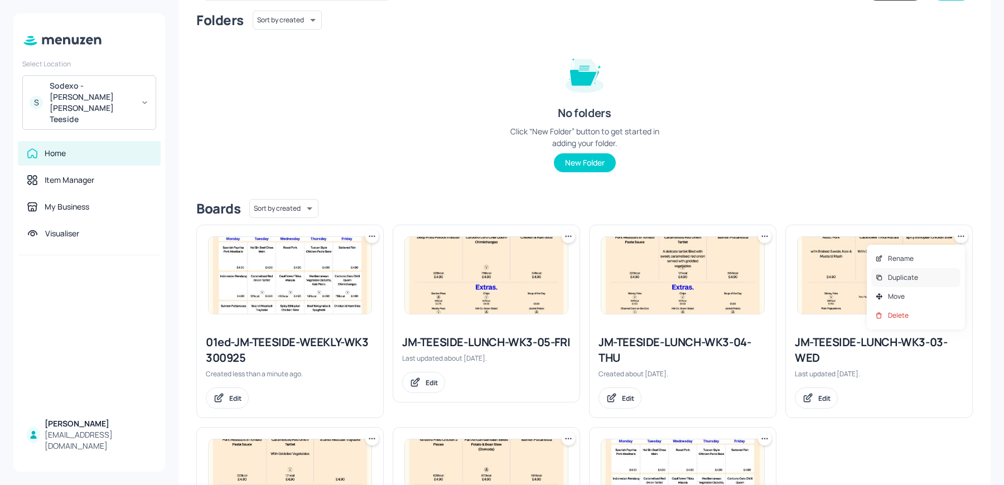
click at [876, 281] on icon at bounding box center [879, 278] width 8 height 8
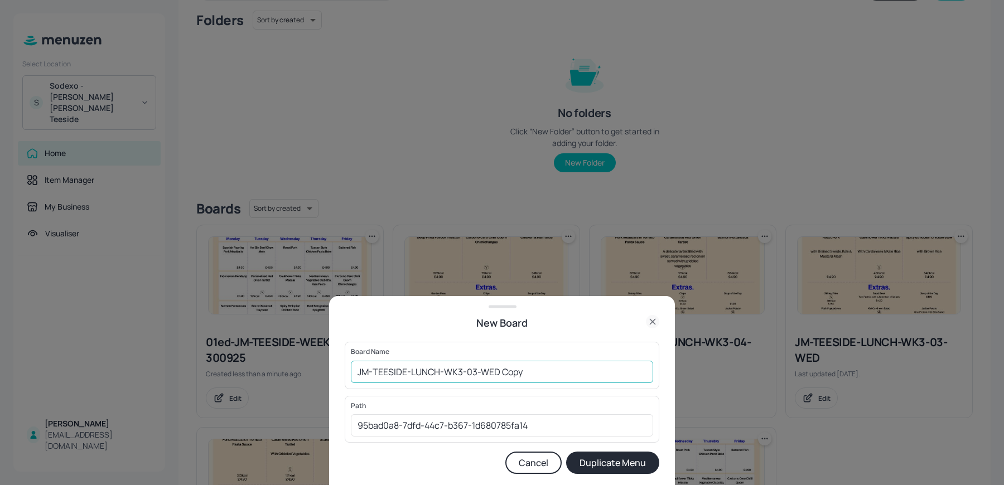
click at [355, 370] on input "JM-TEESIDE-LUNCH-WK3-03-WED Copy" at bounding box center [502, 372] width 302 height 22
drag, startPoint x: 524, startPoint y: 368, endPoint x: 606, endPoint y: 381, distance: 82.5
click at [606, 381] on input "01ed-JM-TEESIDE-LUNCH-WK3-03-WED Copy" at bounding box center [502, 372] width 302 height 22
type input "01ed-JM-TEESIDE-LUNCH-WK3-03-WED 300925"
click at [566, 452] on button "Duplicate Menu" at bounding box center [612, 463] width 93 height 22
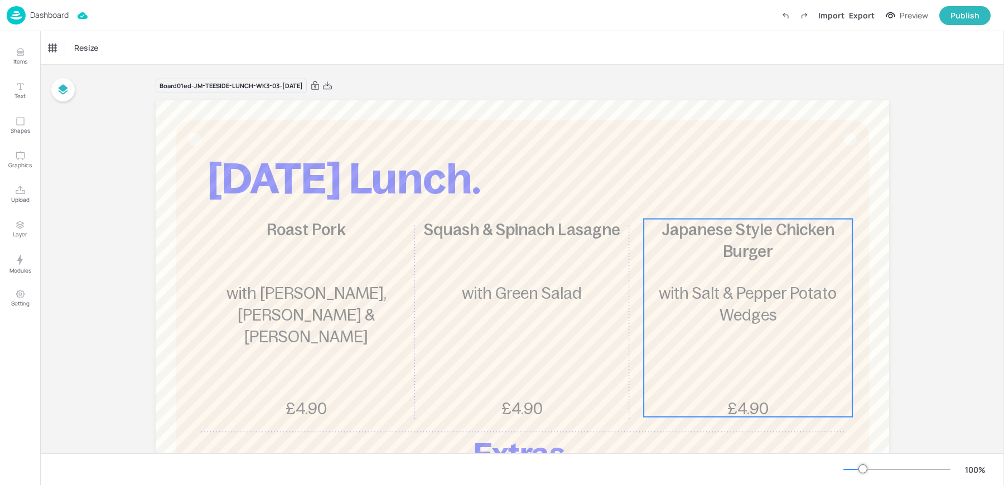
click at [738, 293] on span "with Salt & Pepper Potato Wedges" at bounding box center [748, 304] width 178 height 40
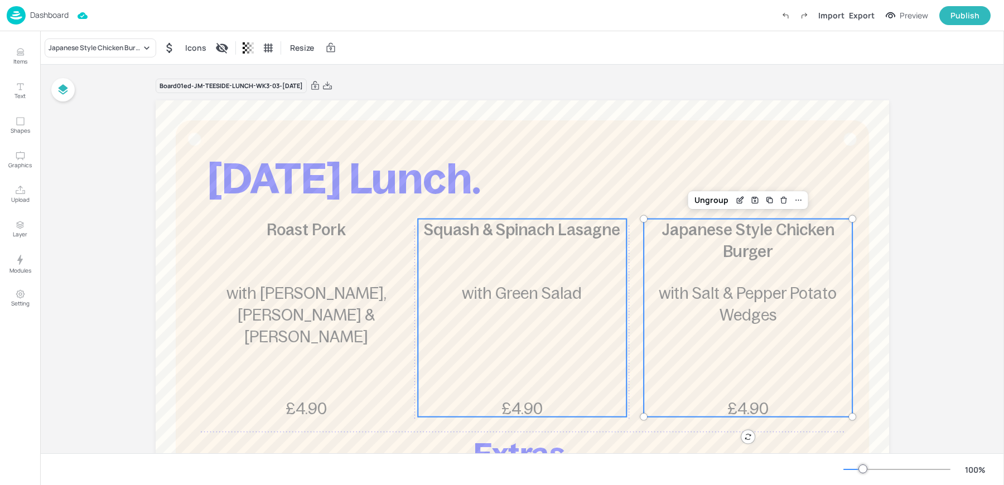
click at [536, 304] on p "with Green Salad" at bounding box center [522, 294] width 209 height 22
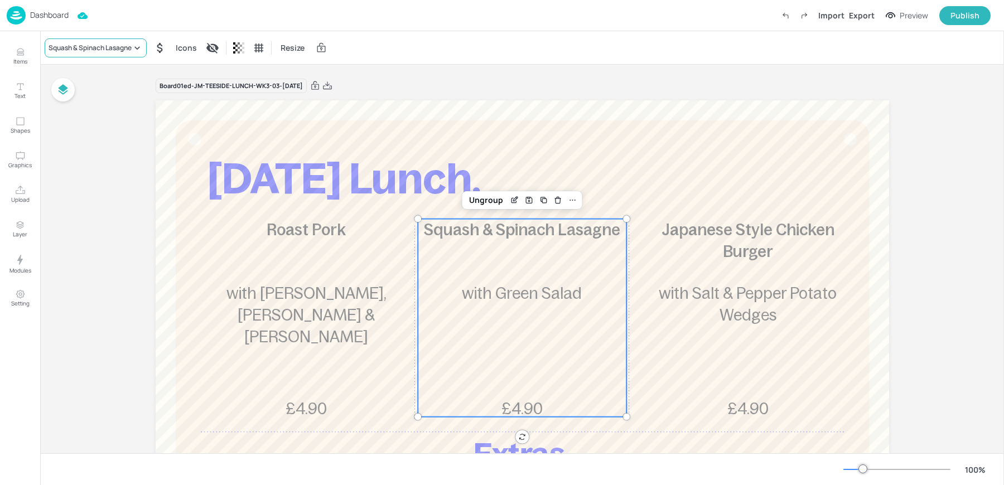
click at [83, 49] on div "Squash & Spinach Lasagne" at bounding box center [90, 48] width 83 height 10
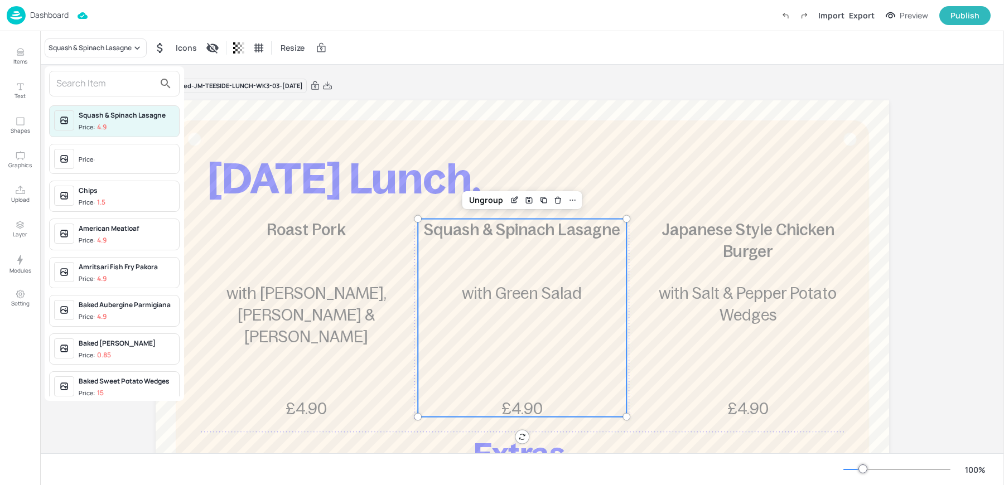
click at [81, 75] on input "text" at bounding box center [105, 84] width 98 height 18
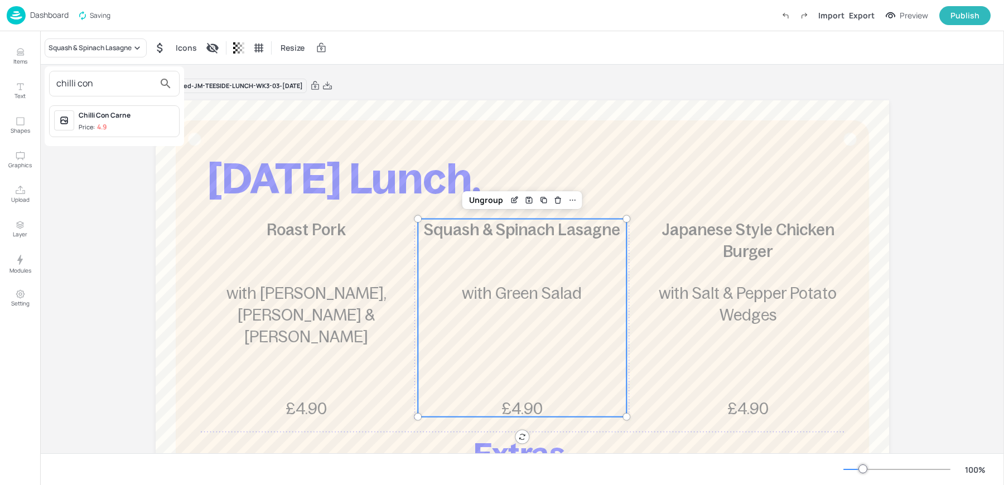
type input "chilli con"
click at [94, 123] on div "Price: 4.9" at bounding box center [93, 127] width 28 height 9
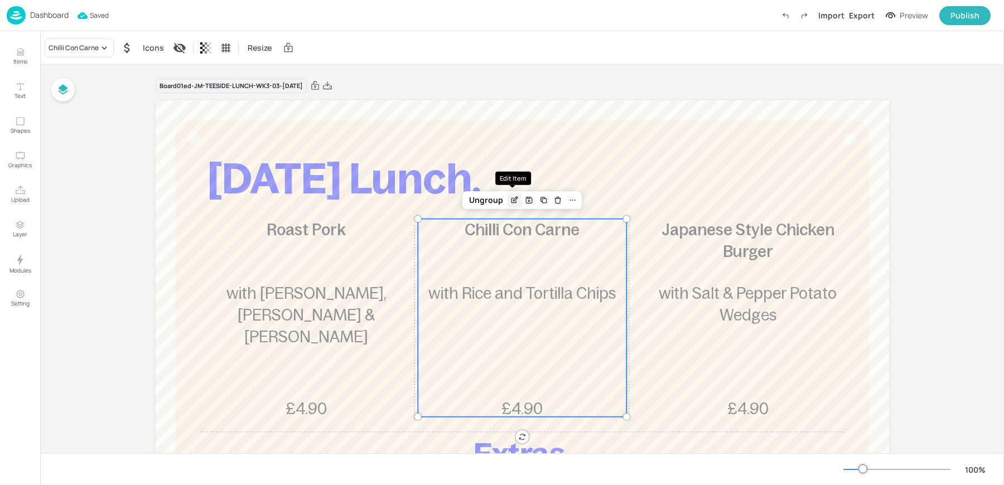
click at [511, 202] on icon "Edit Item" at bounding box center [513, 200] width 5 height 5
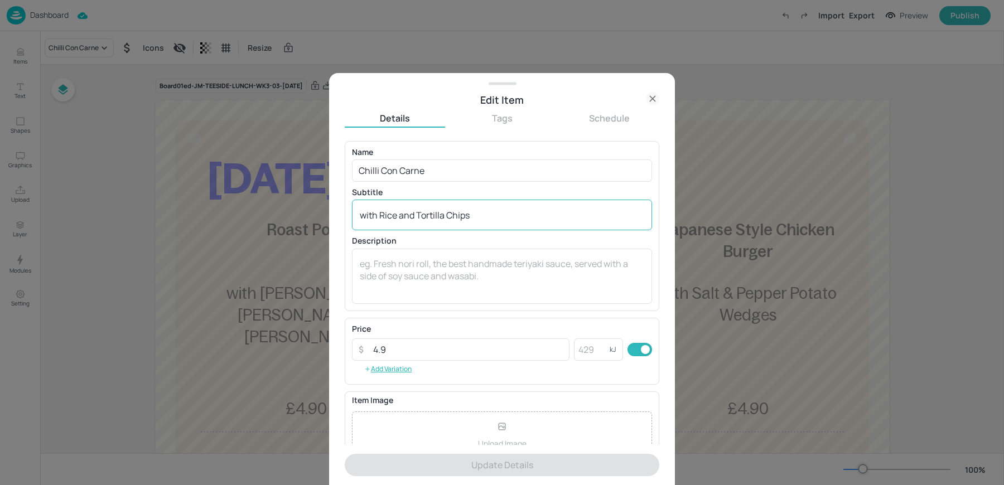
drag, startPoint x: 404, startPoint y: 217, endPoint x: 471, endPoint y: 220, distance: 66.4
click at [471, 220] on textarea "with Rice and Tortilla Chips" at bounding box center [502, 215] width 284 height 12
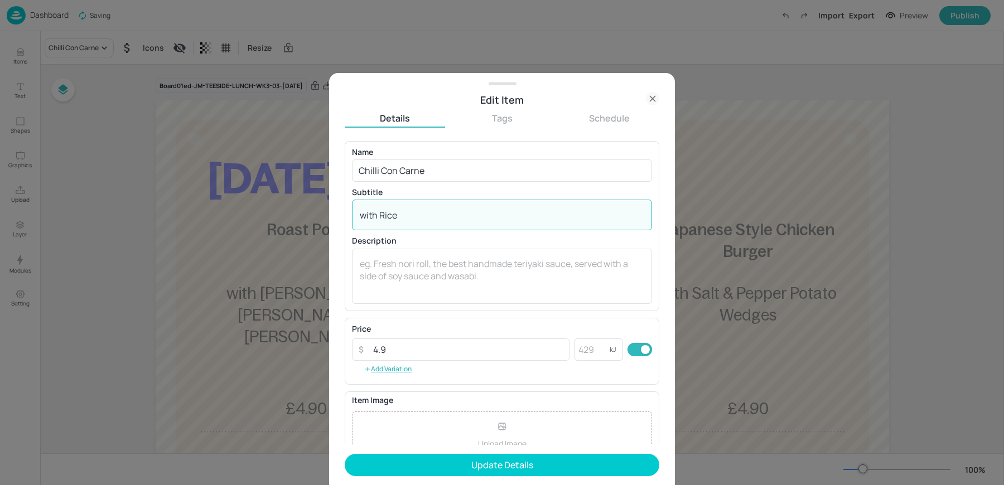
type textarea "with Rice"
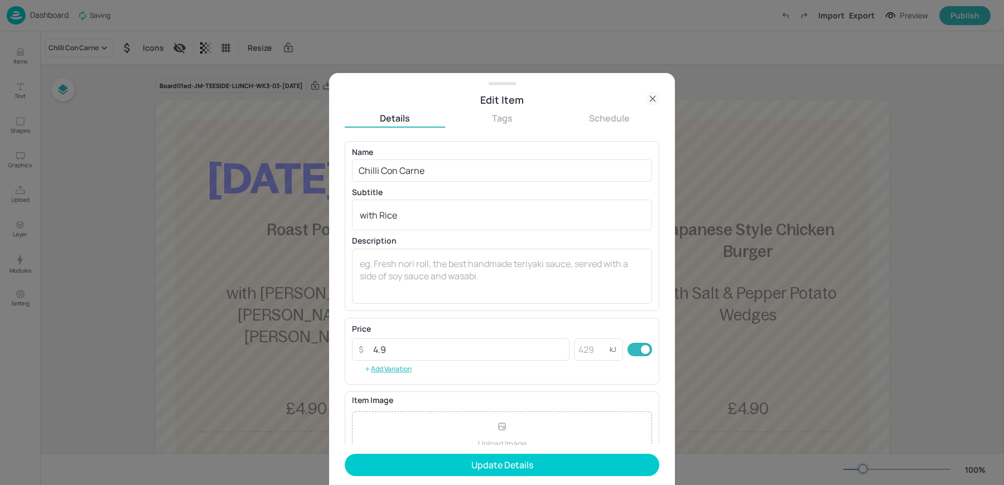
click at [420, 477] on form "Name Chilli Con Carne ​ Subtitle with Rice x ​ Description x ​ Price ​ 4.9 ​ kJ…" at bounding box center [502, 313] width 314 height 345
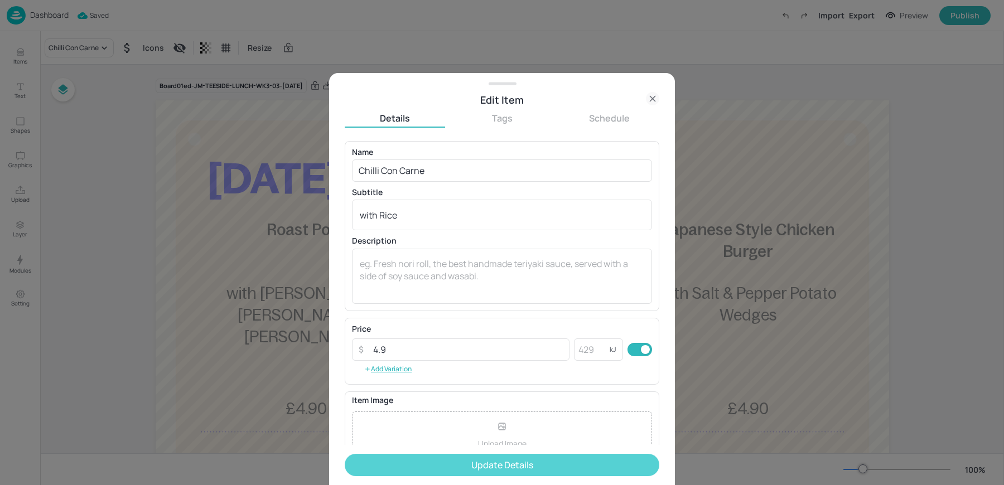
click at [419, 472] on button "Update Details" at bounding box center [502, 465] width 314 height 22
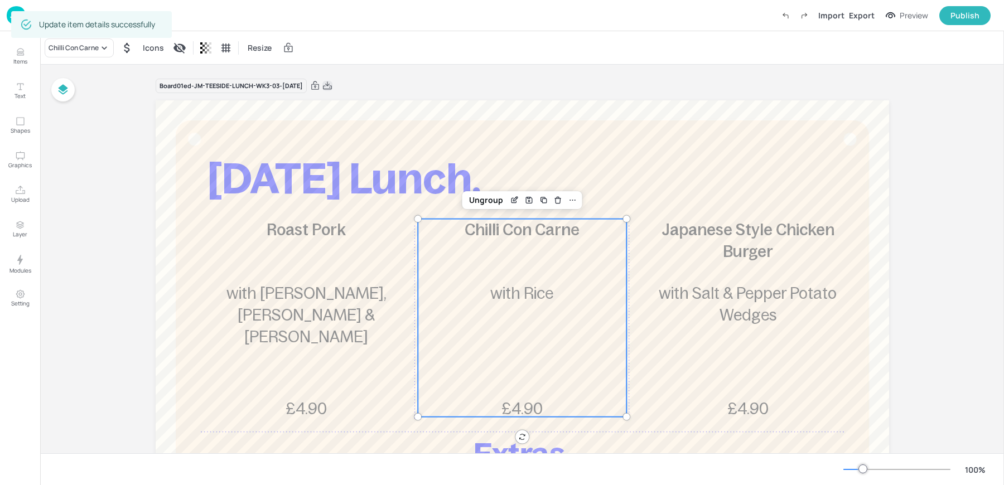
click at [332, 86] on icon at bounding box center [327, 85] width 10 height 11
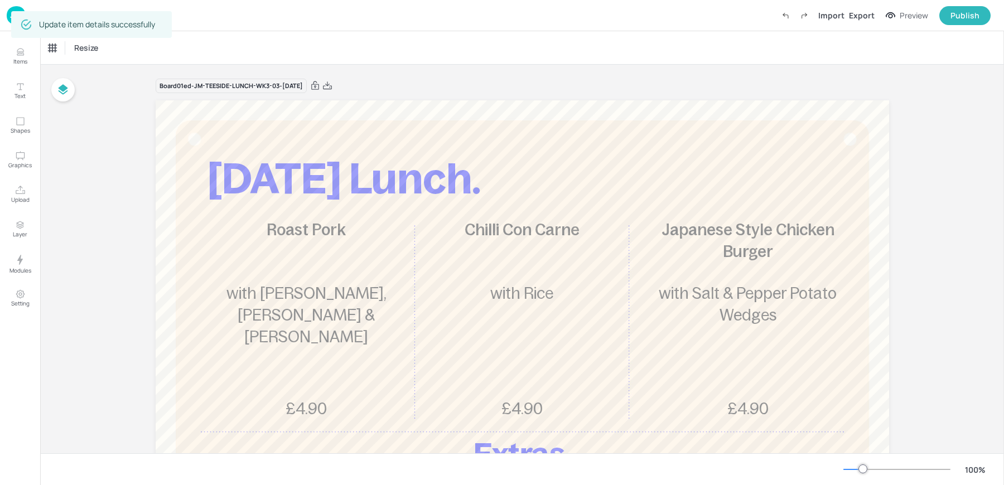
click at [9, 16] on img at bounding box center [16, 15] width 19 height 18
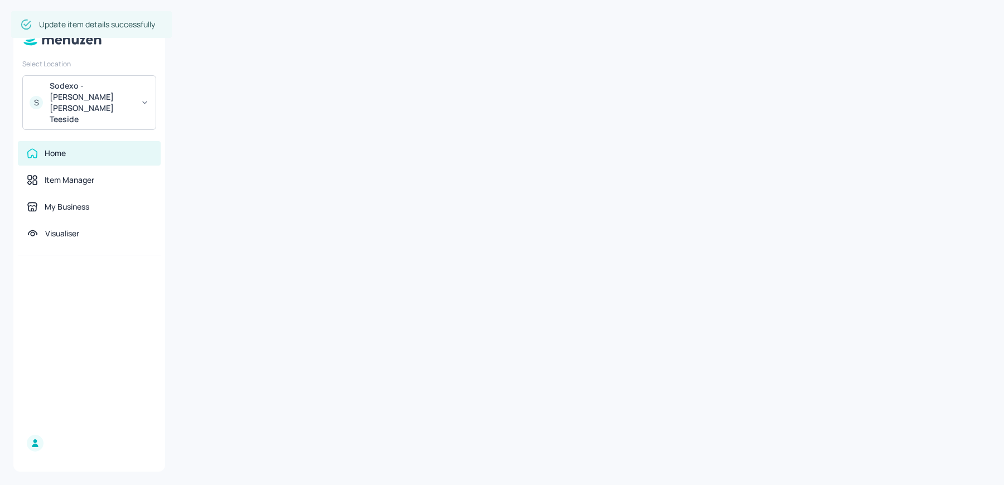
click at [117, 96] on div "Sodexo - Johnson Matthey Teeside" at bounding box center [92, 102] width 84 height 45
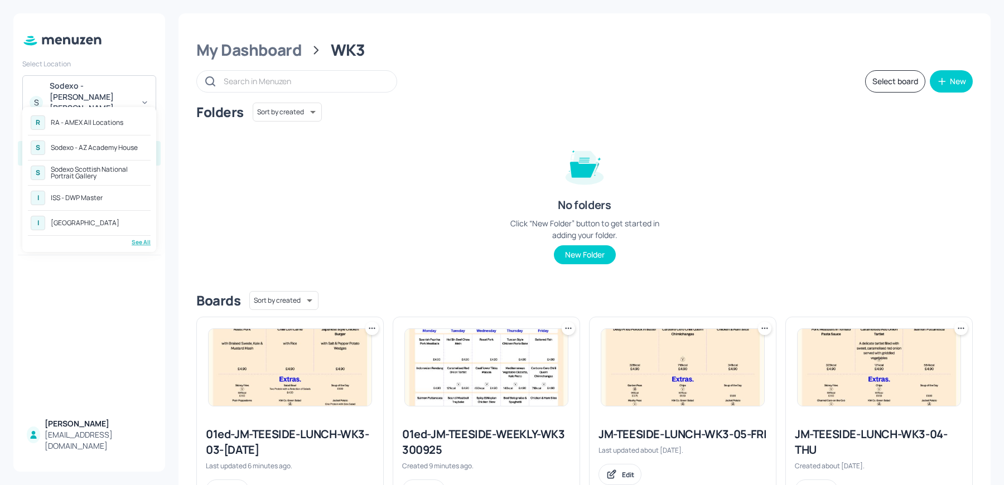
click at [96, 121] on div "RA - AMEX All Locations" at bounding box center [87, 122] width 72 height 7
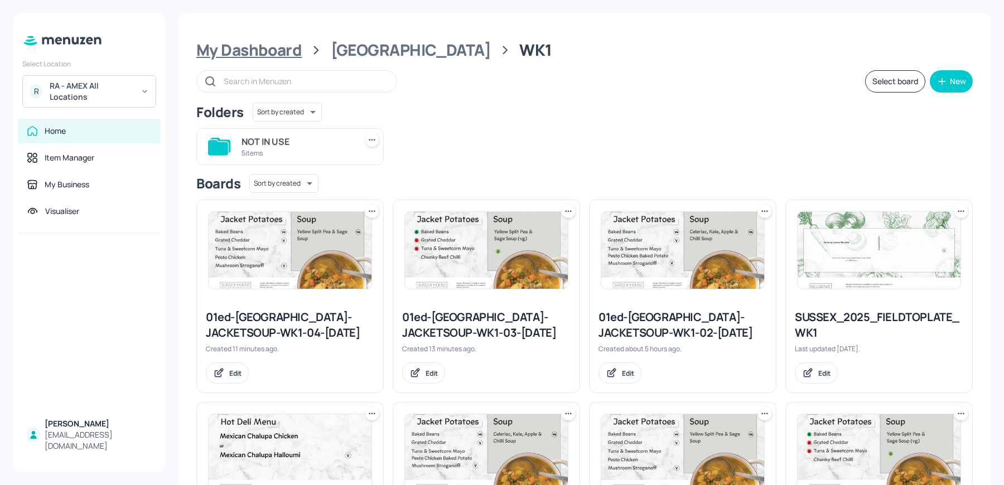
click at [260, 54] on div "My Dashboard" at bounding box center [248, 50] width 105 height 20
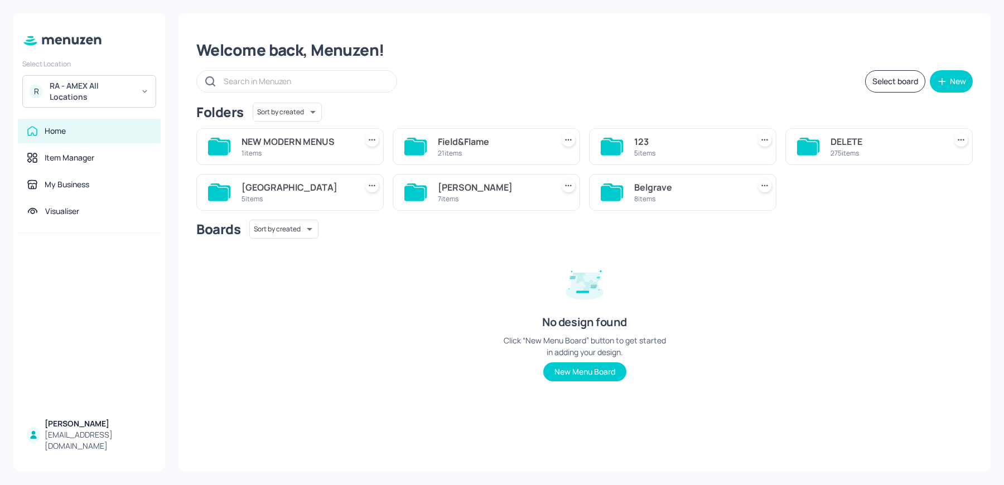
click at [673, 191] on div "Belgrave" at bounding box center [689, 187] width 110 height 13
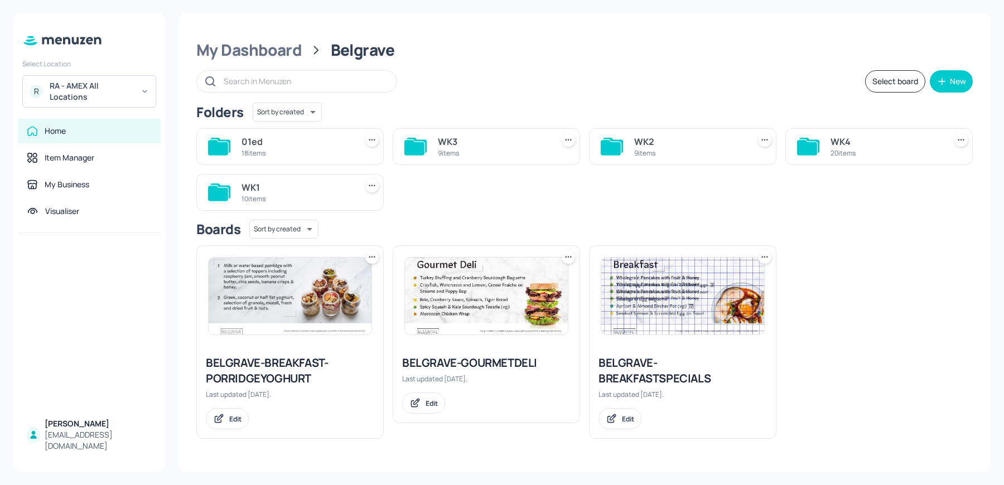
click at [282, 183] on div "WK1" at bounding box center [296, 187] width 110 height 13
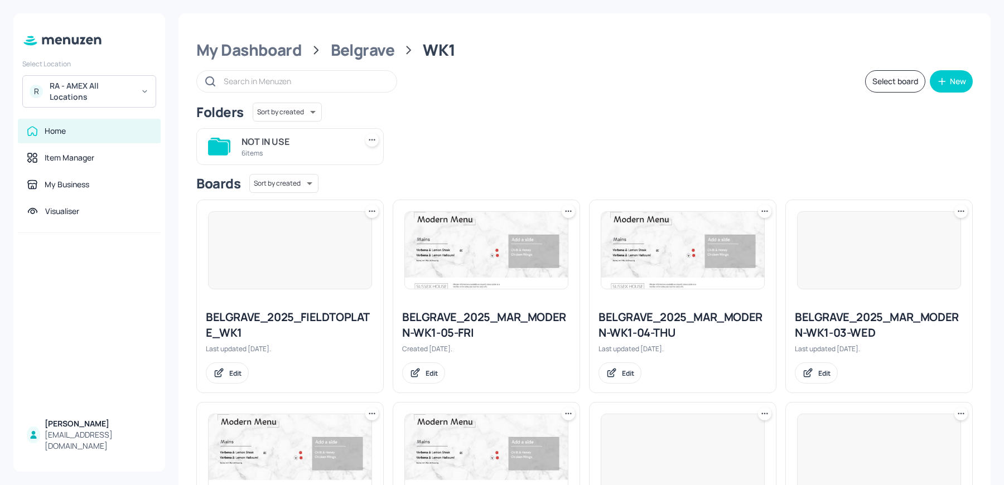
scroll to position [352, 0]
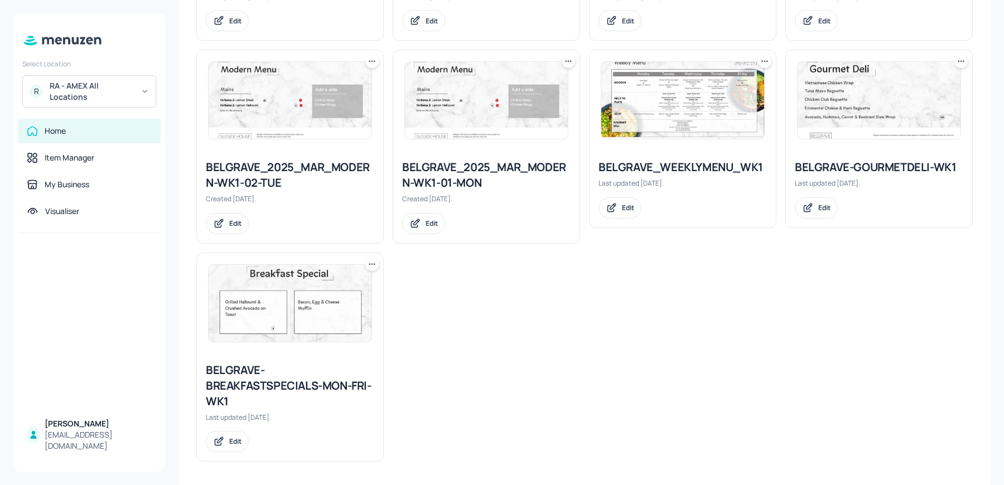
click at [276, 120] on img at bounding box center [290, 100] width 163 height 77
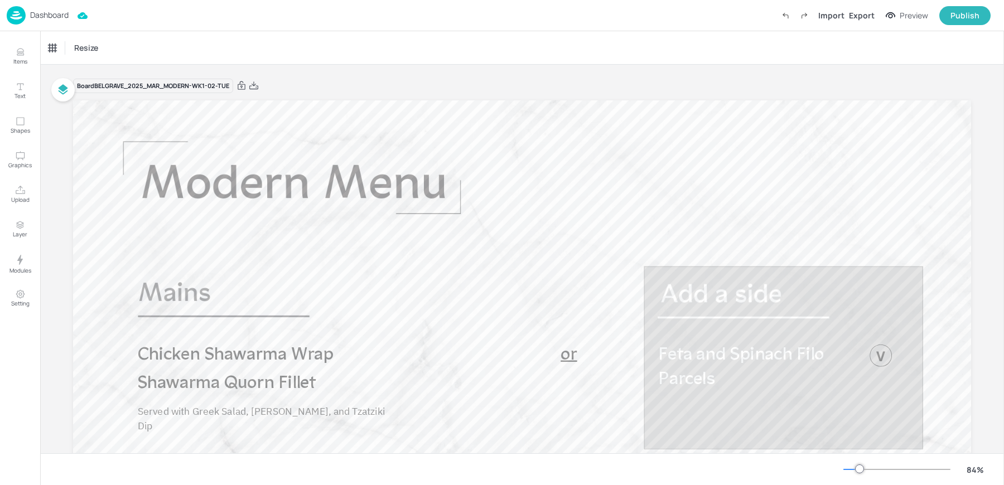
click at [37, 13] on p "Dashboard" at bounding box center [49, 15] width 38 height 8
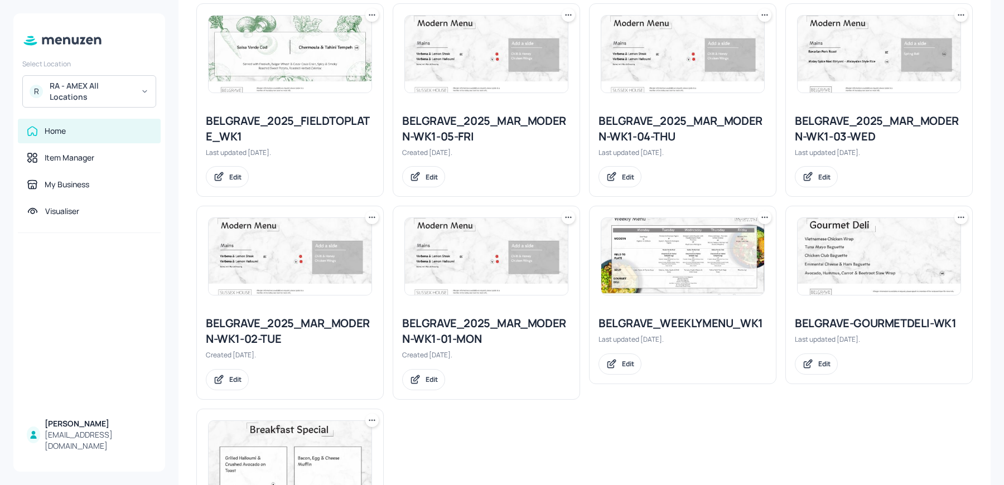
scroll to position [187, 0]
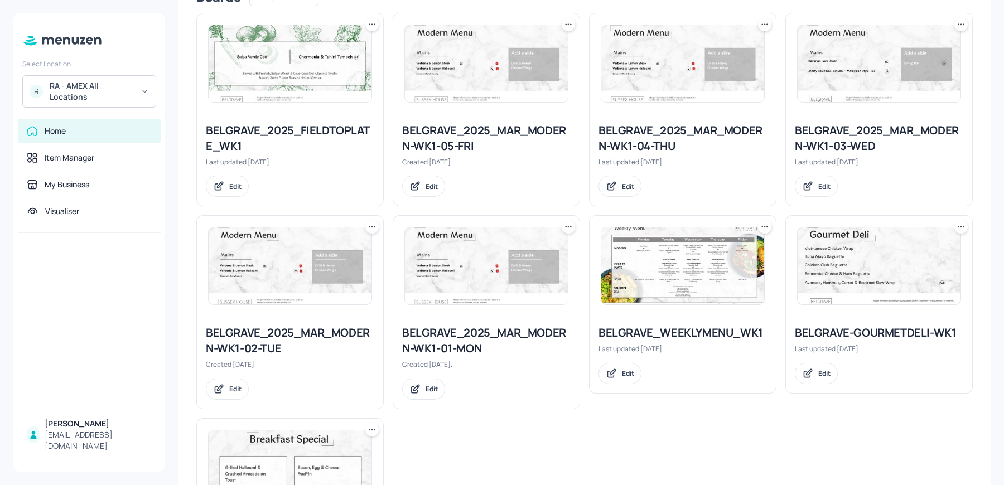
click at [851, 81] on img at bounding box center [878, 63] width 163 height 77
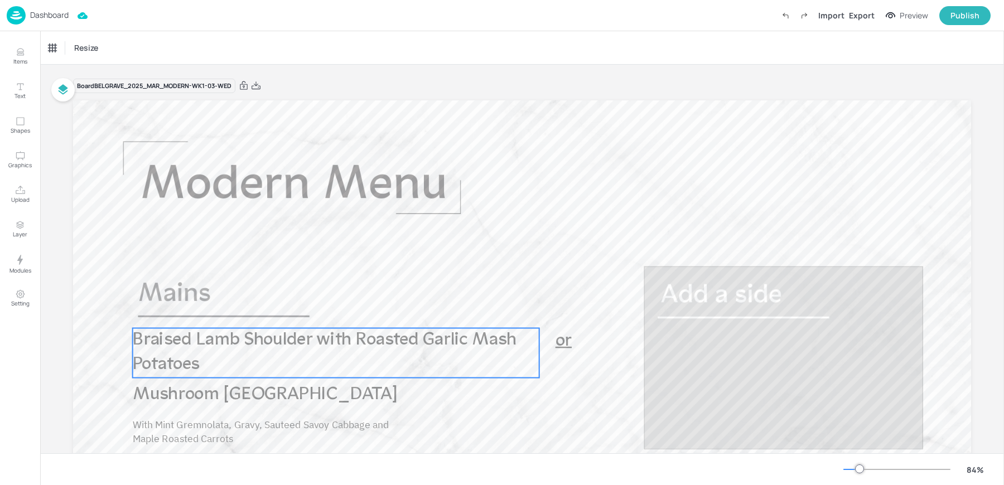
click at [185, 329] on p "Braised Lamb Shoulder with Roasted Garlic Mash Potatoes" at bounding box center [336, 353] width 406 height 50
click at [865, 15] on div "Export" at bounding box center [862, 15] width 26 height 12
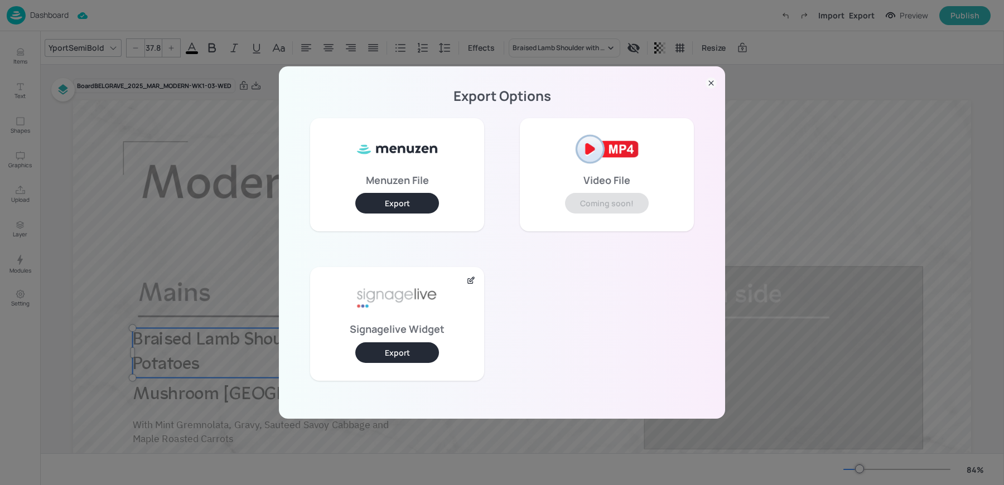
click at [387, 342] on button "Export" at bounding box center [397, 352] width 84 height 21
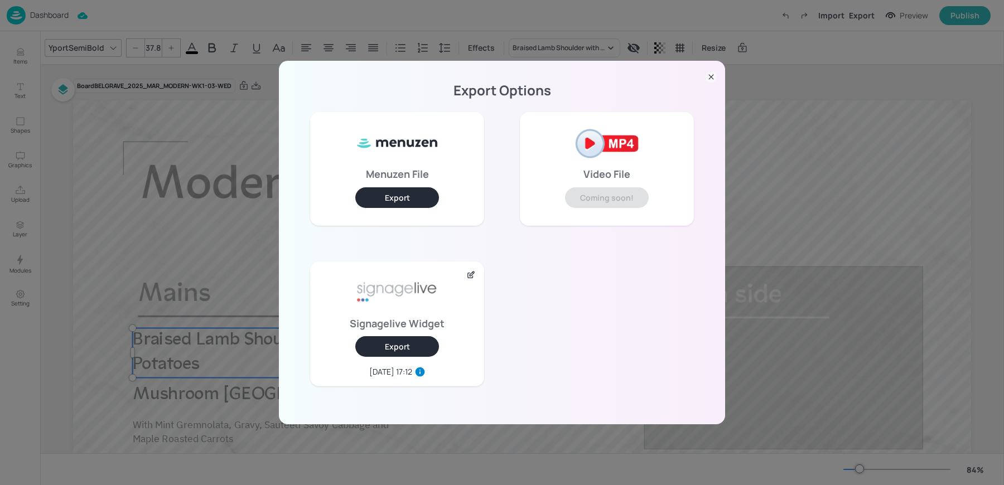
click at [188, 24] on div "Export Options Menuzen File Export Video File Coming soon! Signagelive Widget E…" at bounding box center [502, 242] width 1004 height 485
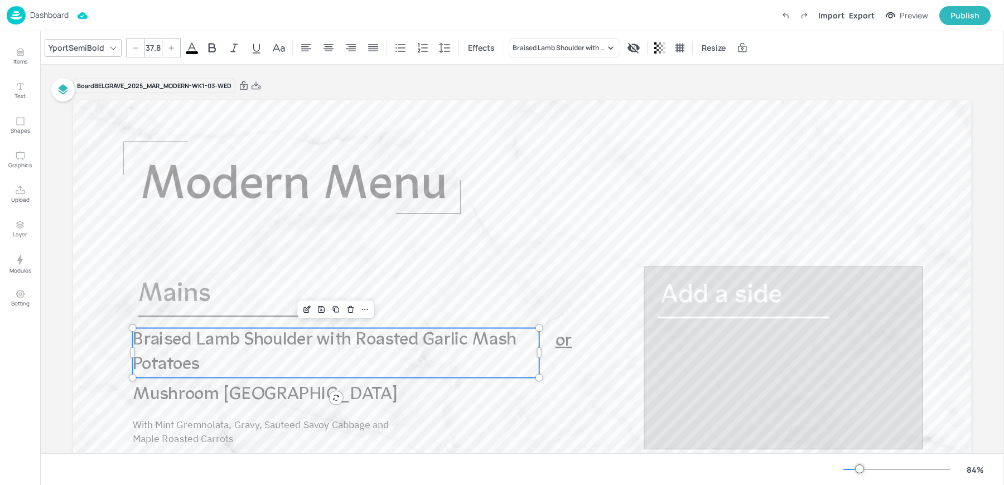
click at [33, 11] on p "Dashboard" at bounding box center [49, 15] width 38 height 8
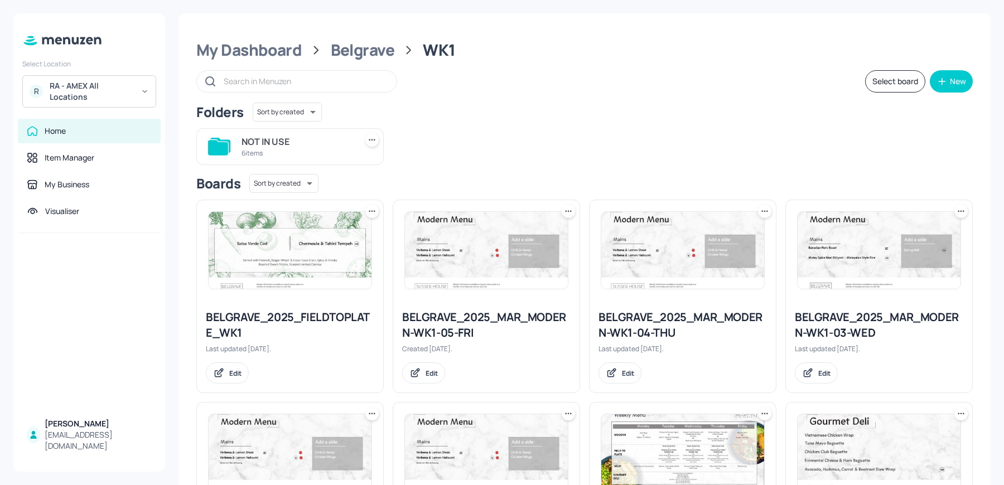
click at [659, 427] on img at bounding box center [682, 452] width 163 height 77
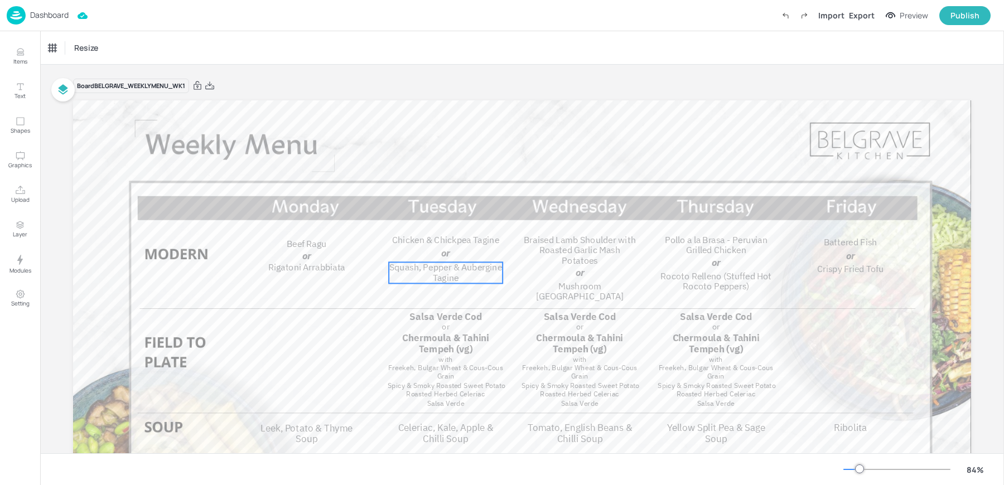
click at [417, 270] on span "Squash, Pepper & Aubergine Tagine" at bounding box center [445, 273] width 113 height 22
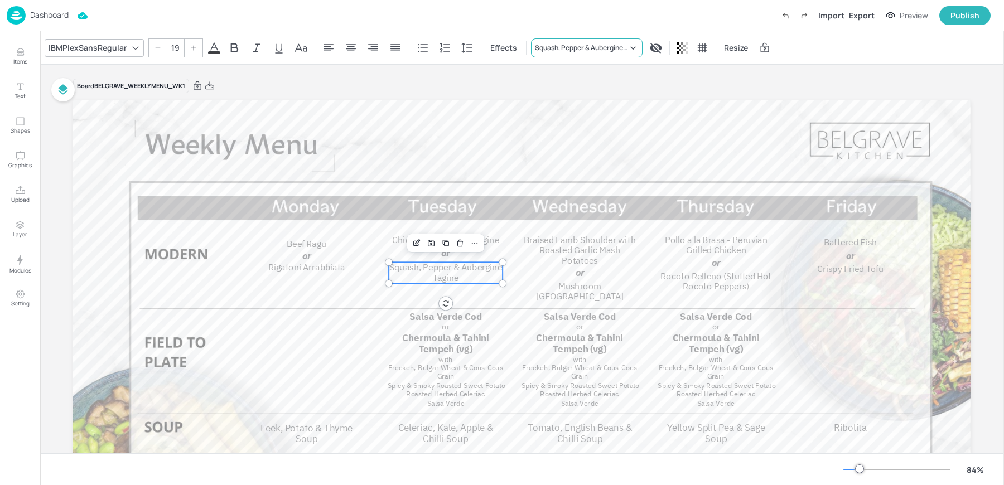
click at [566, 56] on div "Squash, Pepper & Aubergine Tagine" at bounding box center [587, 47] width 112 height 19
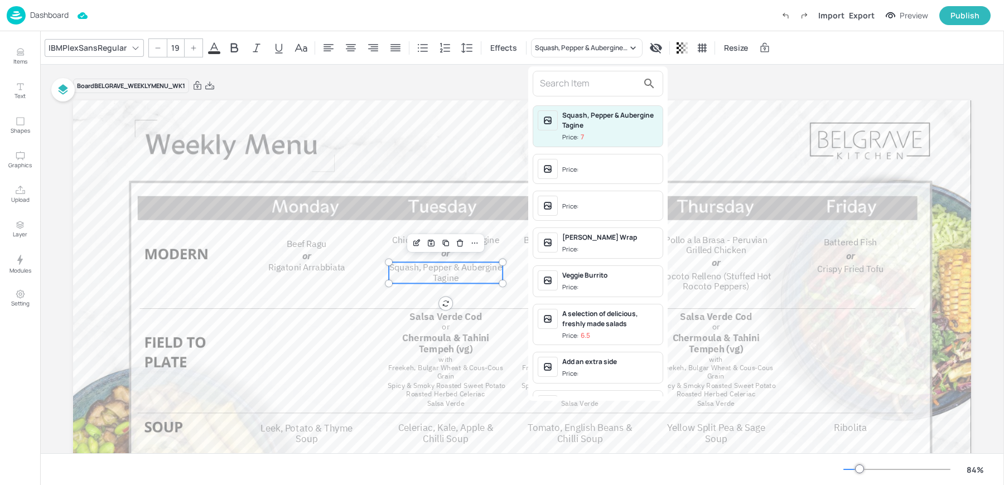
click at [555, 82] on input "text" at bounding box center [589, 84] width 98 height 18
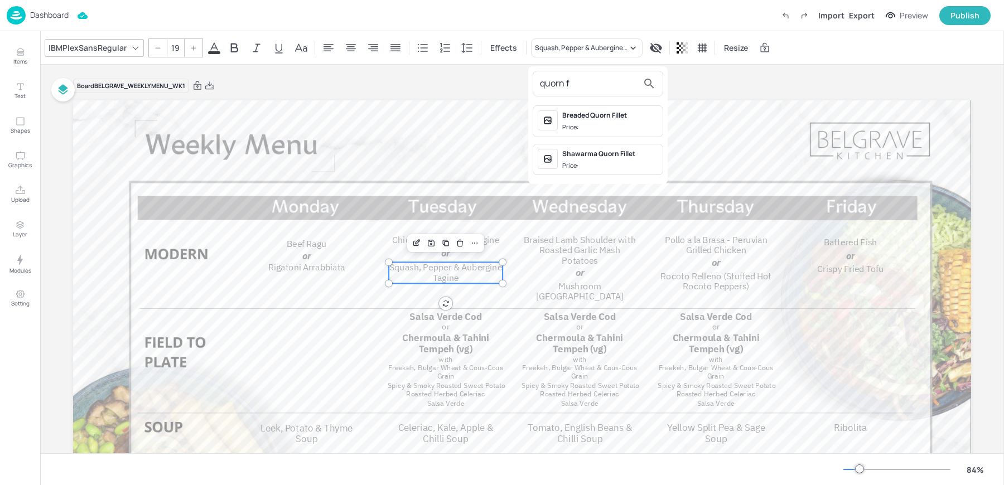
type input "quorn f"
click at [578, 172] on div "Shawarma Quorn Fillet Price:" at bounding box center [598, 160] width 130 height 32
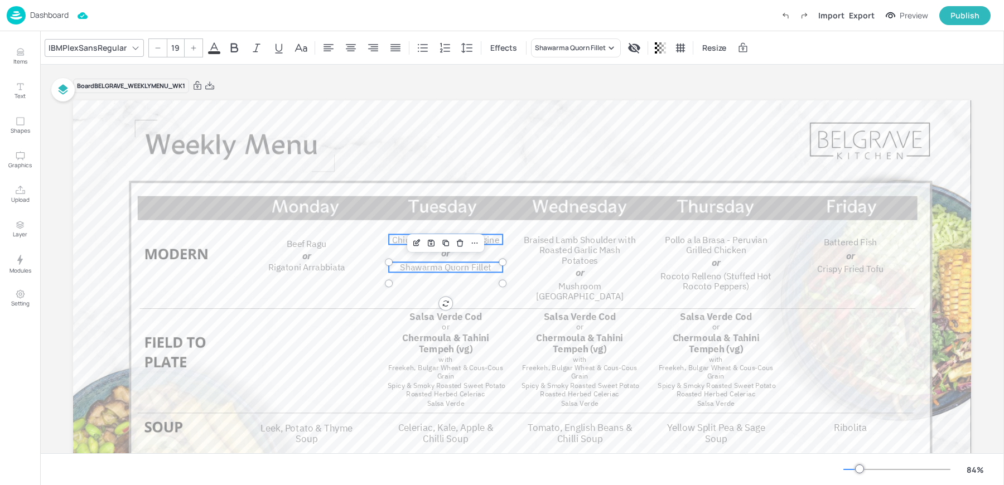
click at [394, 240] on span "Chicken & Chickpea Tagine" at bounding box center [445, 239] width 107 height 11
type input "19"
click at [509, 87] on div "Board BELGRAVE_WEEKLYMENU_WK1" at bounding box center [522, 86] width 898 height 16
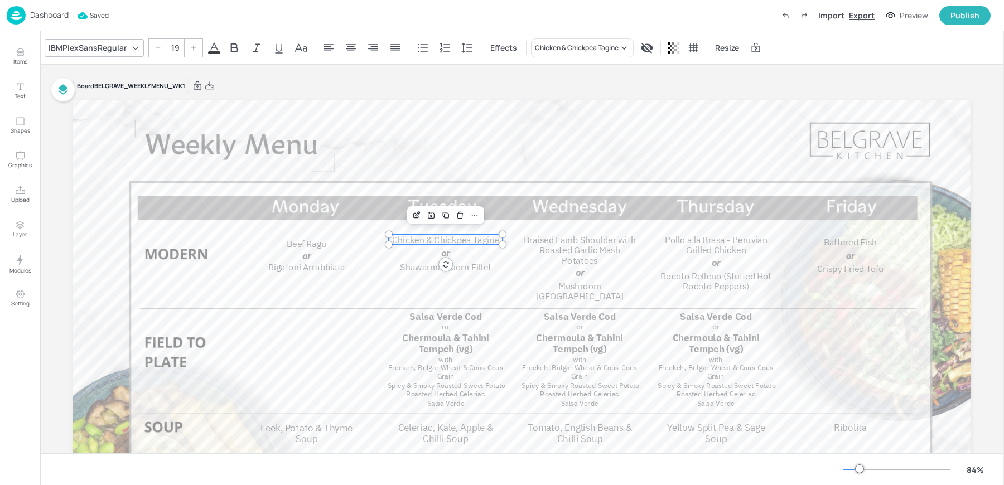
click at [869, 16] on div "Export" at bounding box center [862, 15] width 26 height 12
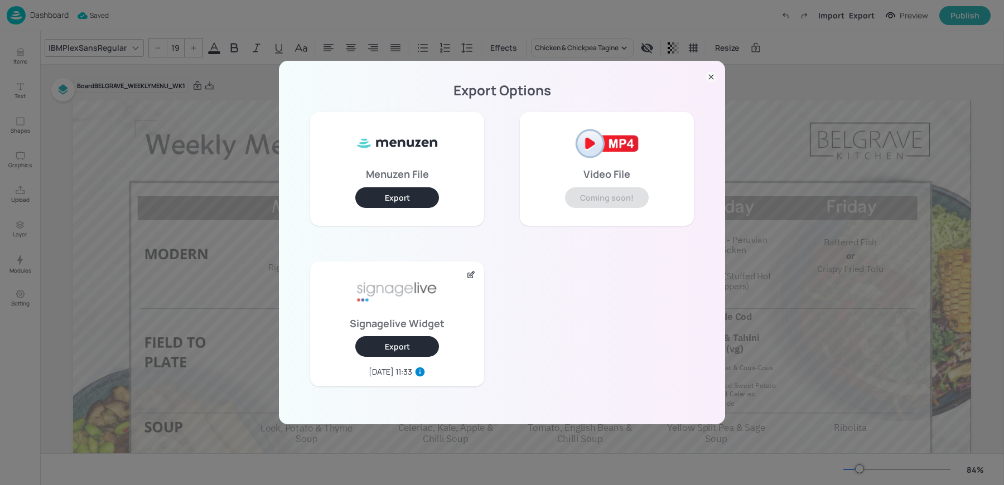
click at [388, 346] on button "Export" at bounding box center [397, 346] width 84 height 21
click at [565, 22] on div "Export Options Menuzen File Export Video File Coming soon! Signagelive Widget E…" at bounding box center [502, 242] width 1004 height 485
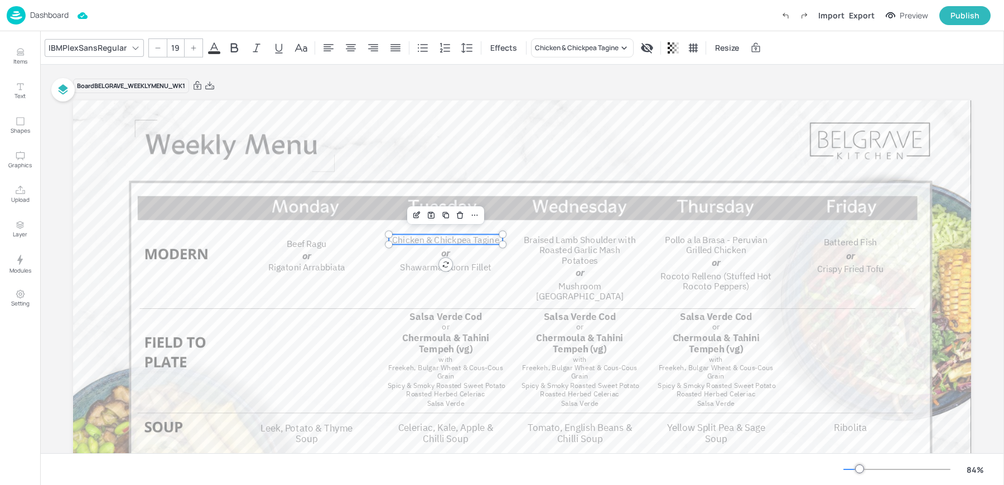
click at [31, 17] on p "Dashboard" at bounding box center [49, 15] width 38 height 8
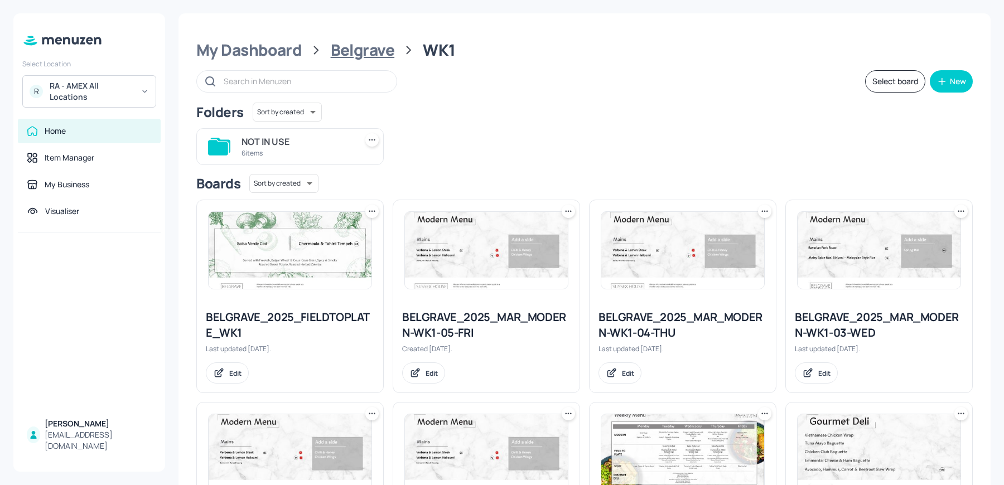
click at [353, 49] on div "Belgrave" at bounding box center [363, 50] width 64 height 20
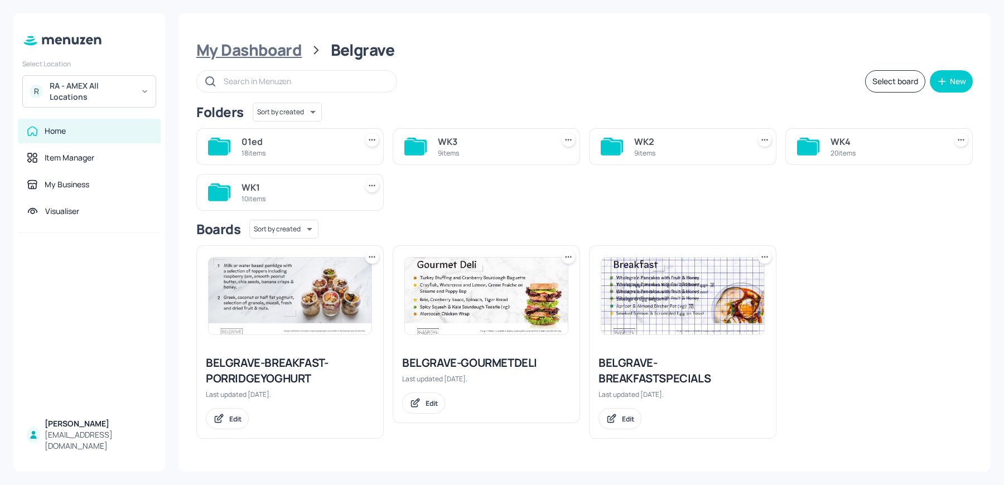
click at [275, 51] on div "My Dashboard" at bounding box center [248, 50] width 105 height 20
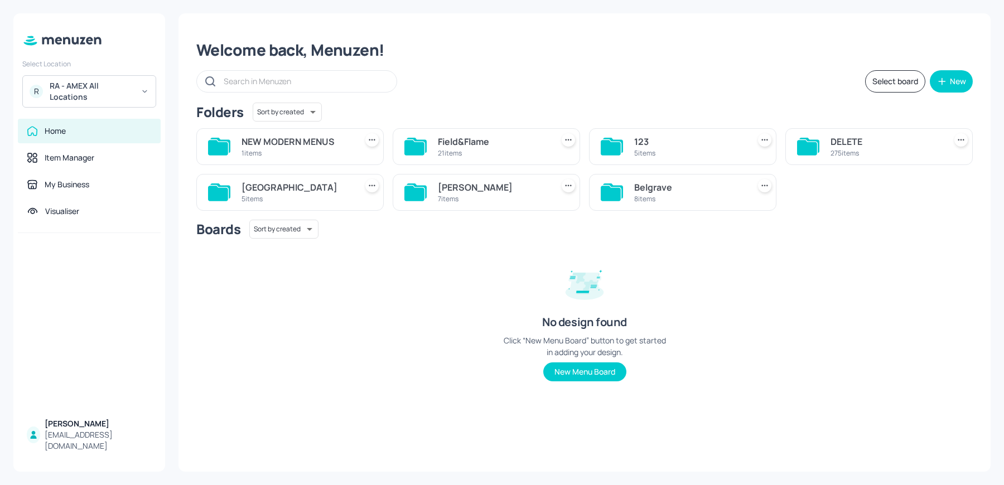
click at [273, 194] on div "5 items" at bounding box center [296, 198] width 110 height 9
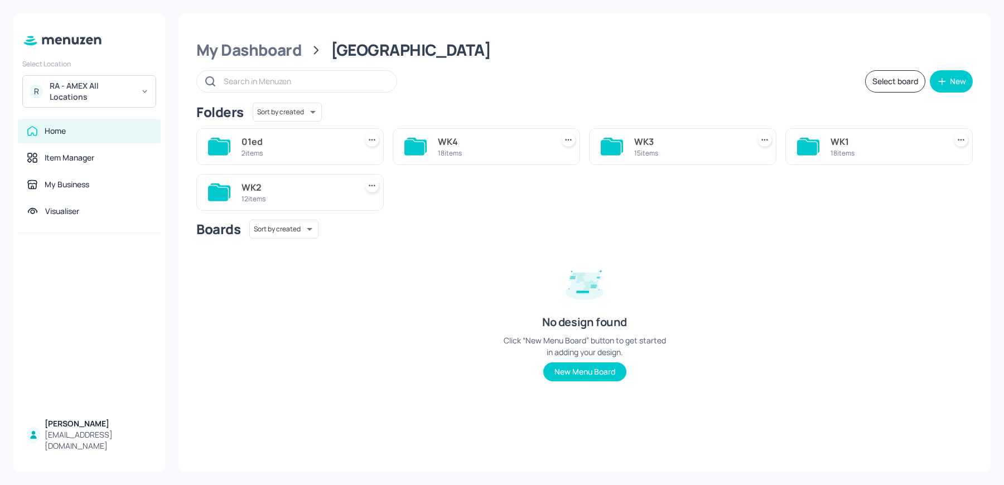
click at [847, 144] on div "WK1" at bounding box center [885, 141] width 110 height 13
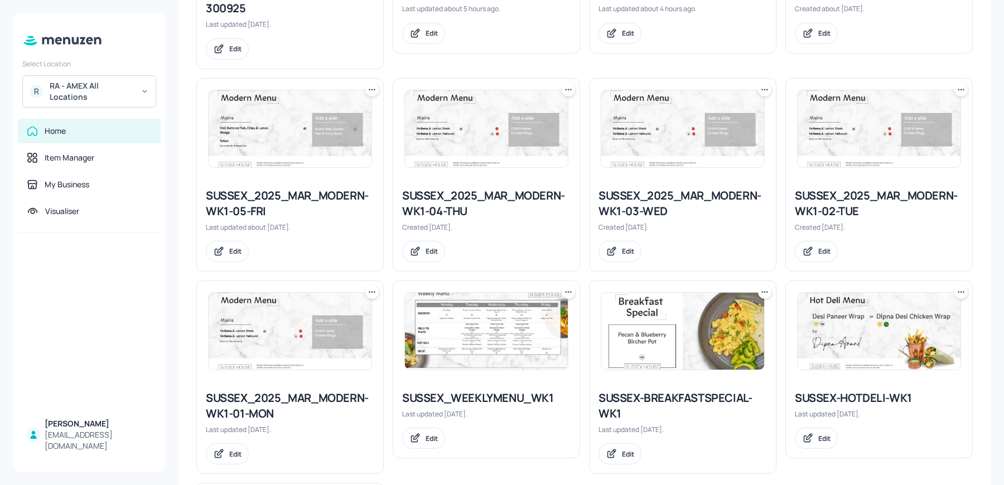
scroll to position [510, 0]
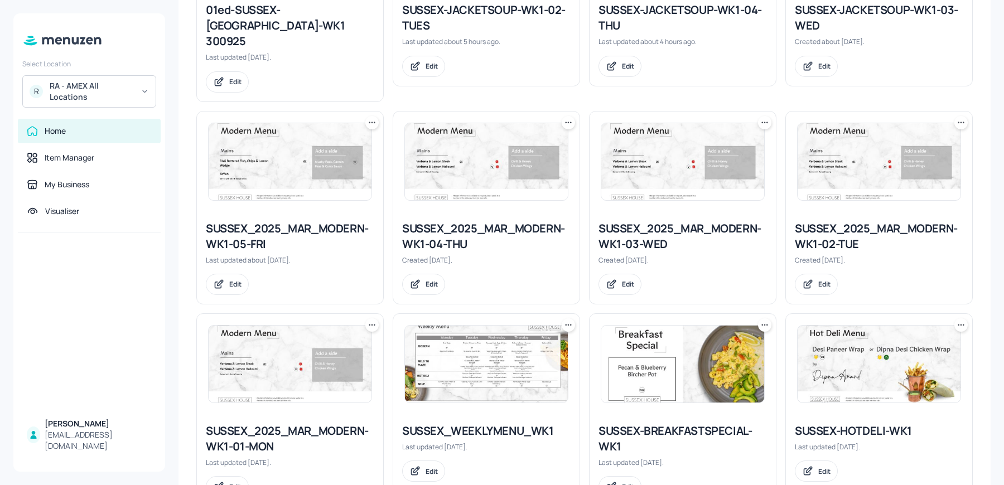
click at [687, 221] on div "SUSSEX_2025_MAR_MODERN-WK1-03-WED" at bounding box center [682, 236] width 168 height 31
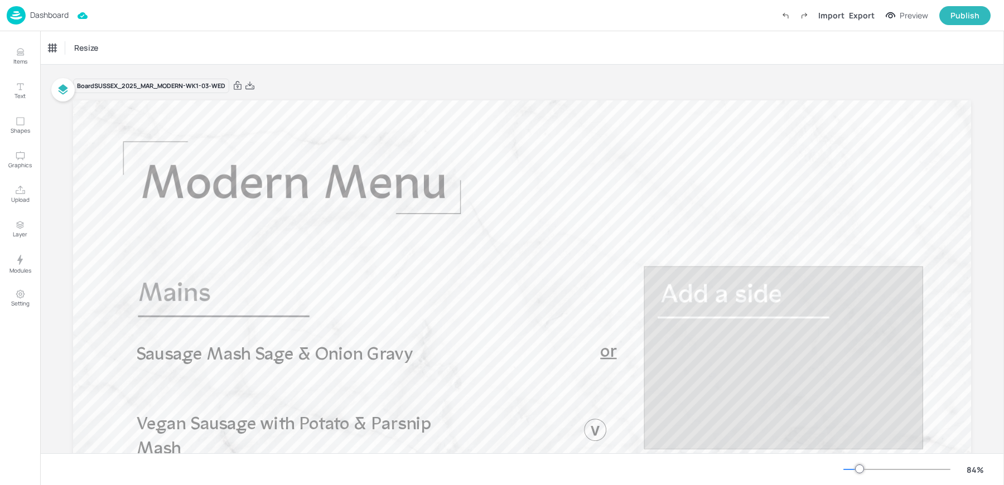
click at [25, 18] on img at bounding box center [16, 15] width 19 height 18
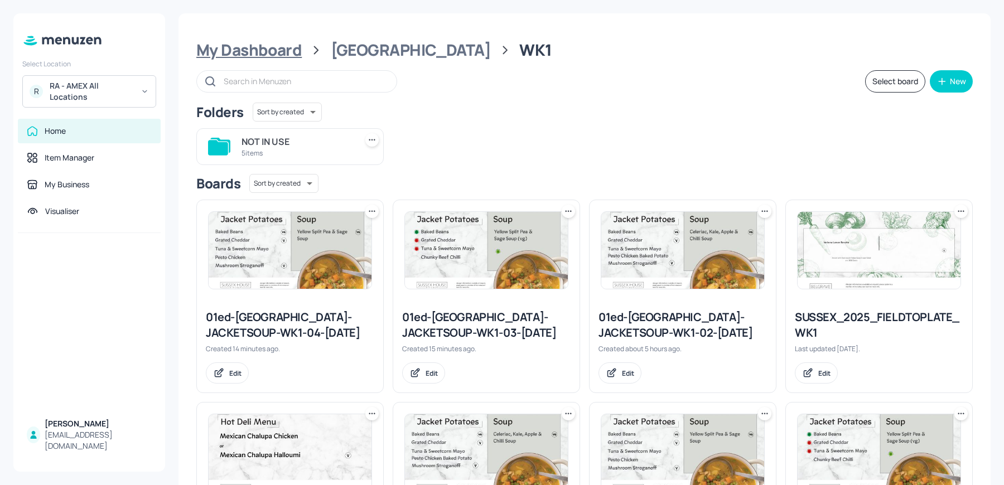
click at [261, 50] on div "My Dashboard" at bounding box center [248, 50] width 105 height 20
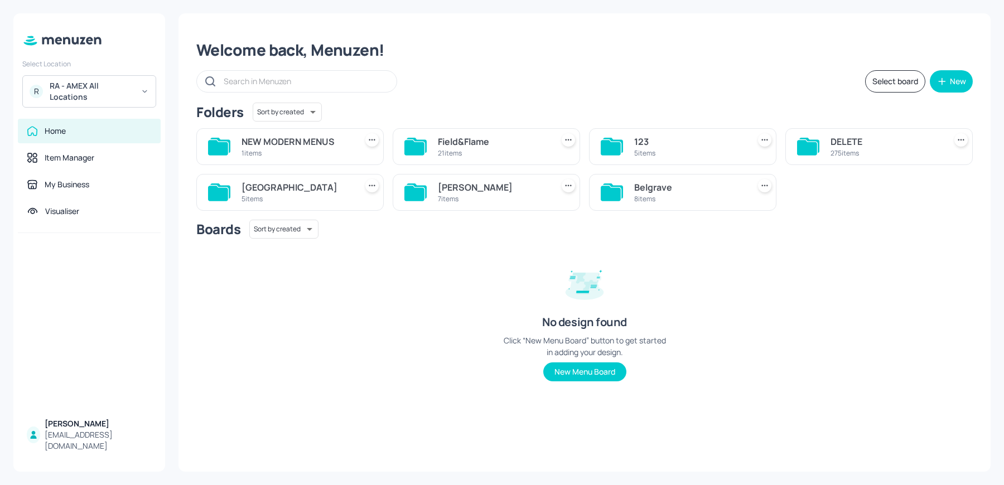
click at [630, 192] on div "Belgrave 8 items" at bounding box center [682, 192] width 187 height 37
click at [650, 192] on div "Belgrave" at bounding box center [689, 187] width 110 height 13
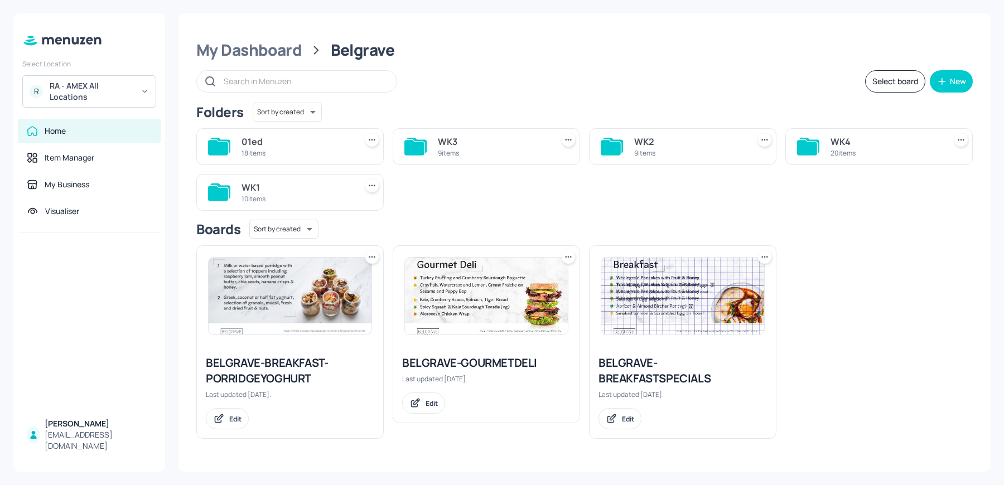
click at [298, 202] on div "10 items" at bounding box center [296, 198] width 110 height 9
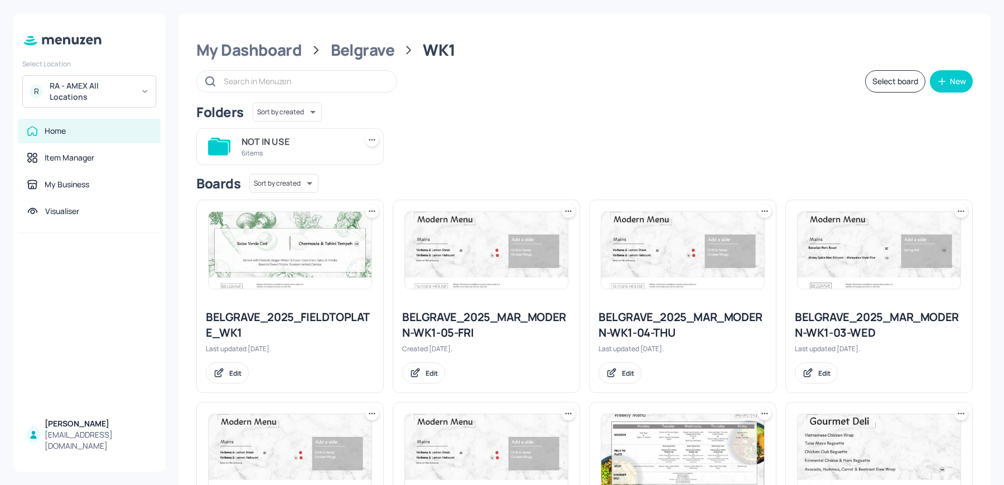
scroll to position [352, 0]
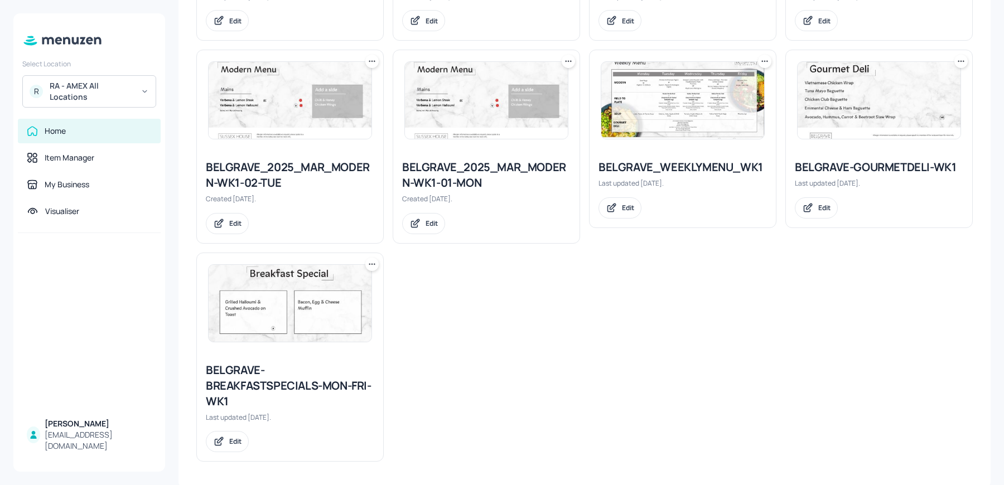
click at [273, 312] on img at bounding box center [290, 303] width 163 height 77
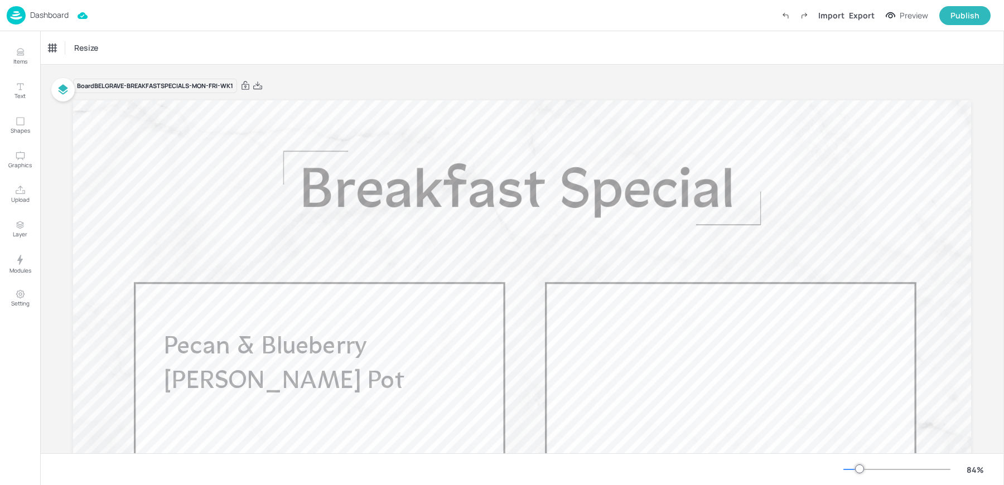
click at [856, 7] on div "Import Export Preview Publish" at bounding box center [883, 15] width 215 height 19
click at [858, 17] on div "Export" at bounding box center [862, 15] width 26 height 12
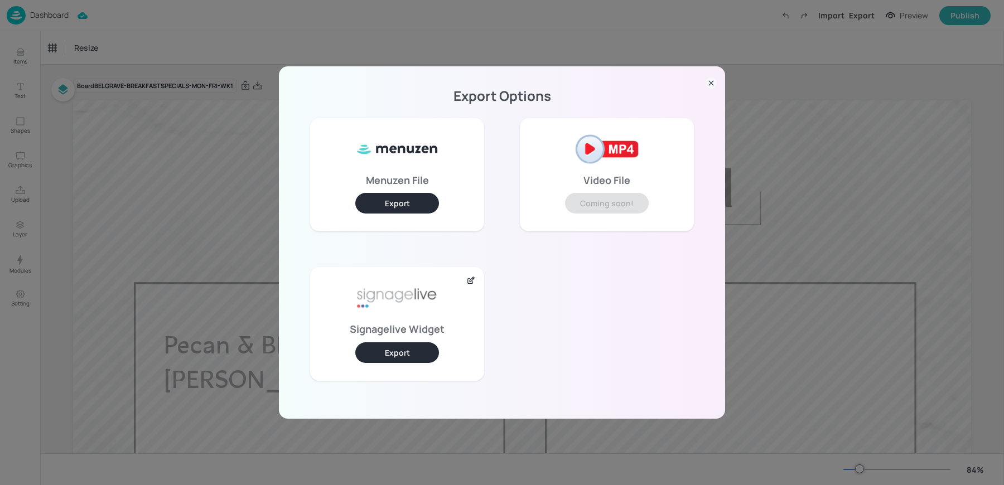
click at [399, 345] on button "Export" at bounding box center [397, 352] width 84 height 21
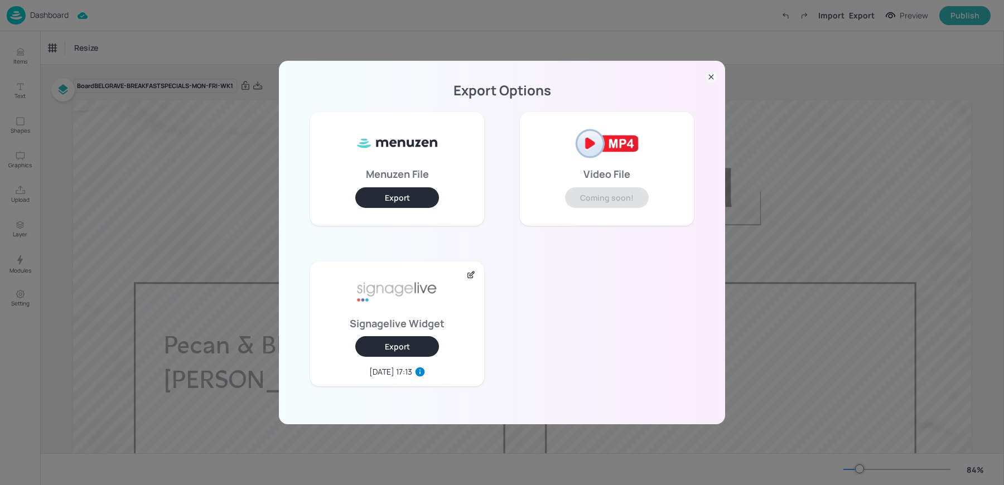
click at [791, 116] on div "Export Options Menuzen File Export Video File Coming soon! Signagelive Widget E…" at bounding box center [502, 242] width 1004 height 485
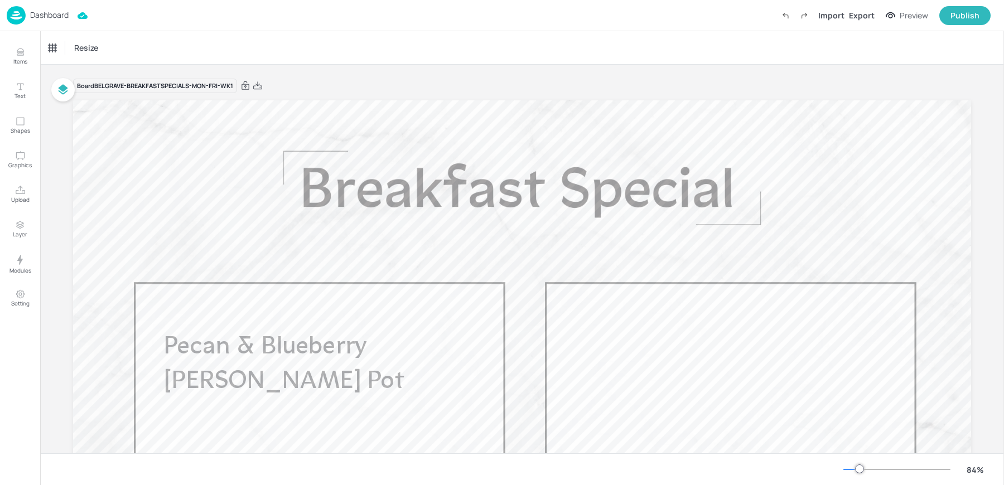
click at [43, 16] on p "Dashboard" at bounding box center [49, 15] width 38 height 8
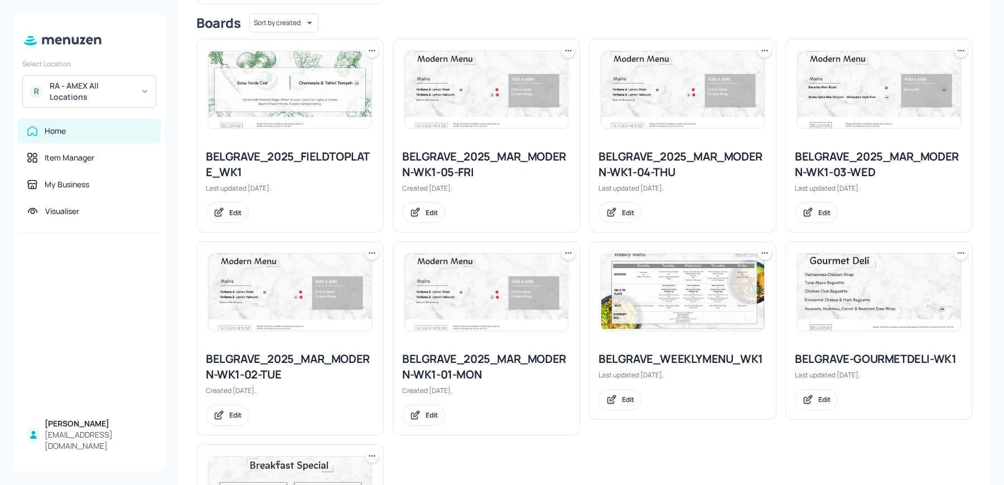
scroll to position [227, 0]
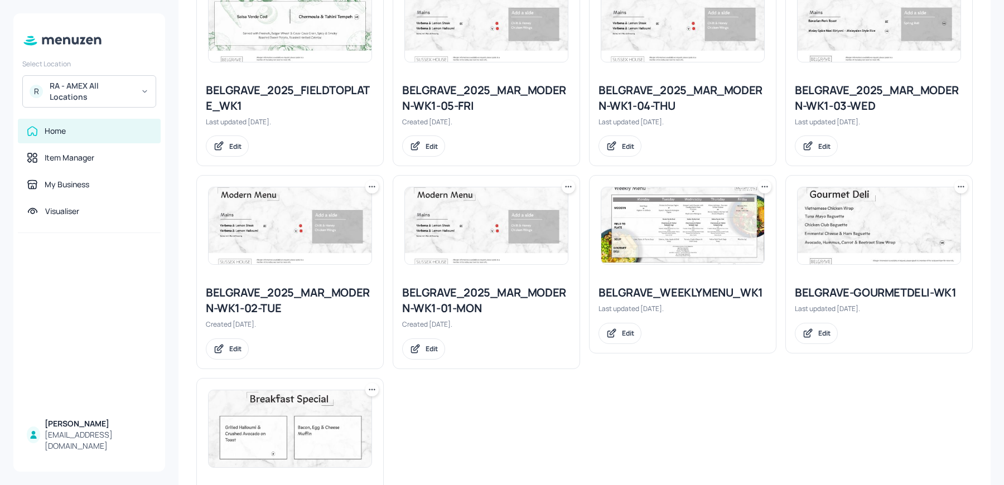
click at [814, 103] on div "BELGRAVE_2025_MAR_MODERN-WK1-03-WED" at bounding box center [879, 98] width 168 height 31
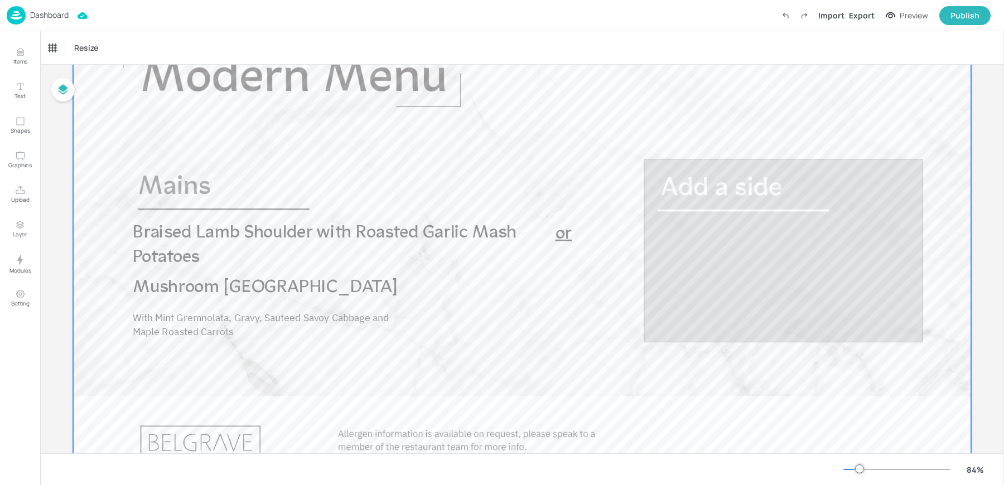
scroll to position [133, 0]
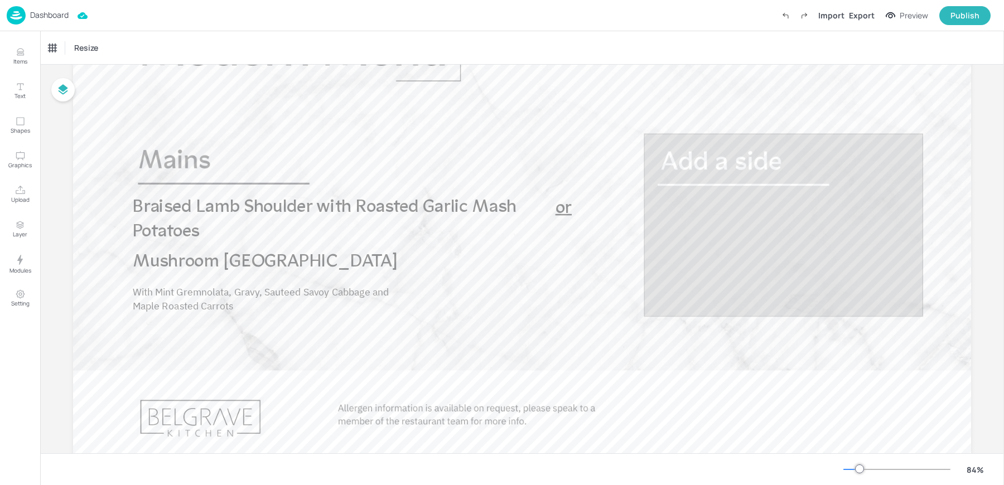
click at [34, 18] on p "Dashboard" at bounding box center [49, 15] width 38 height 8
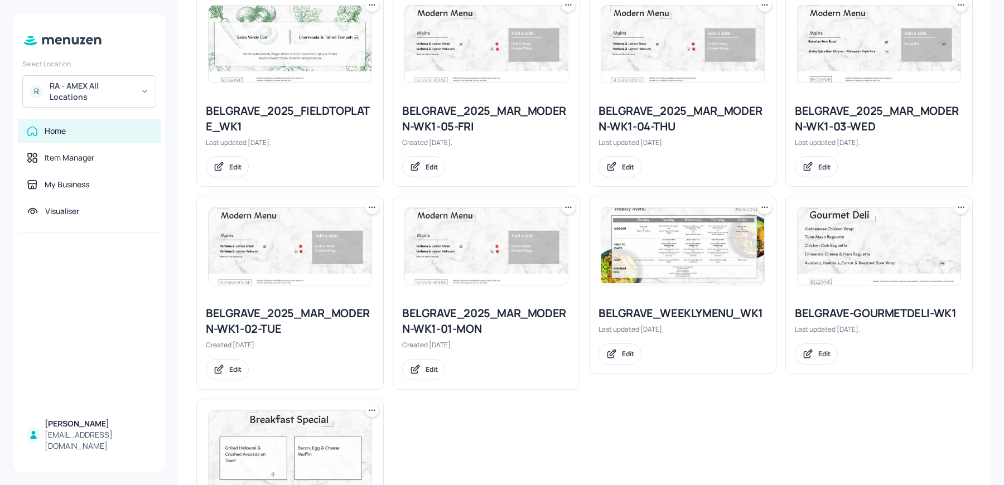
scroll to position [220, 0]
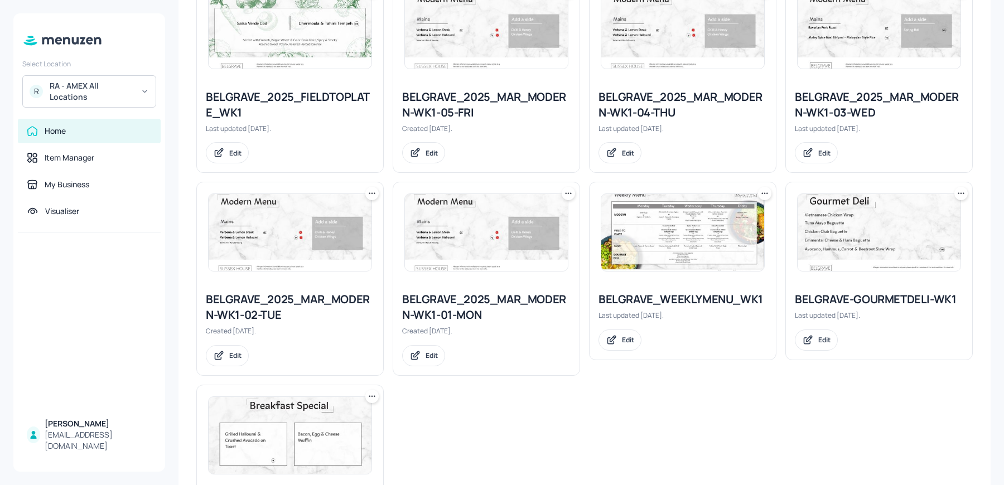
click at [268, 317] on div "BELGRAVE_2025_MAR_MODERN-WK1-02-TUE" at bounding box center [290, 307] width 168 height 31
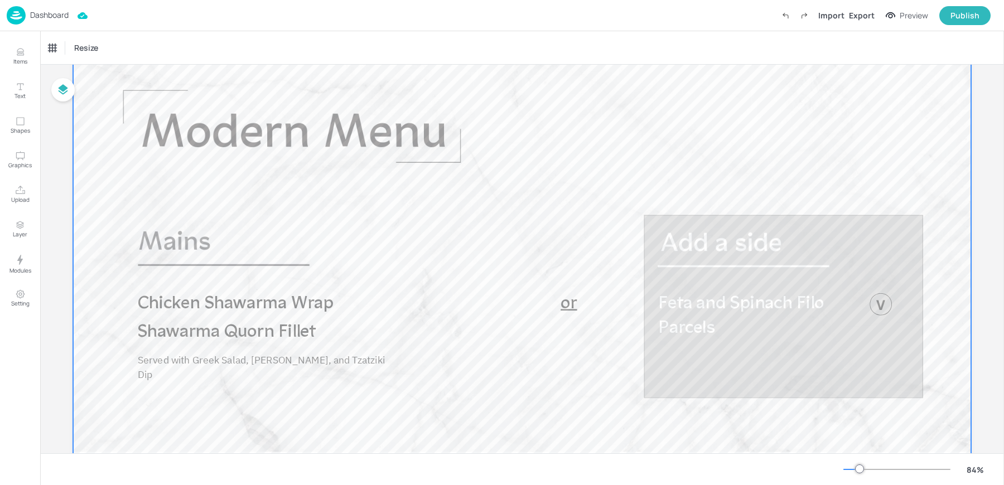
scroll to position [54, 0]
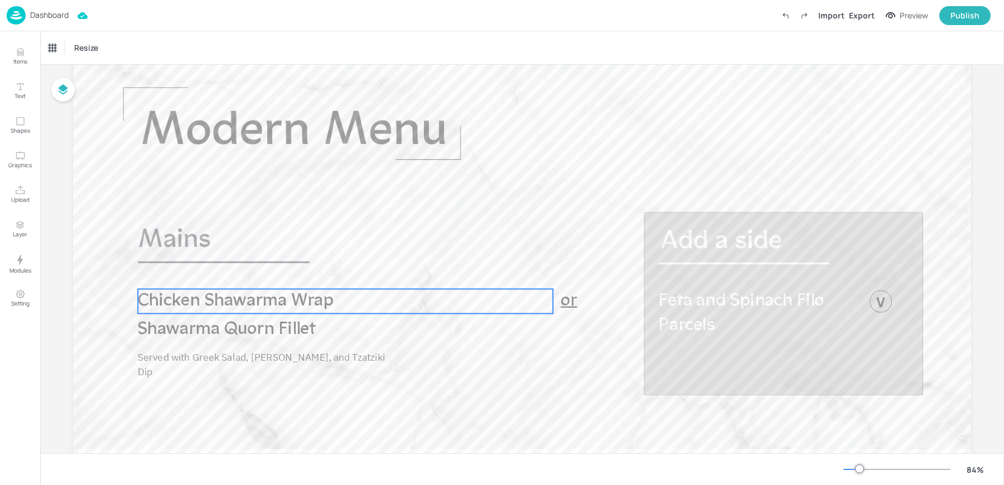
click at [287, 308] on span "Chicken Shawarma Wrap" at bounding box center [236, 301] width 196 height 18
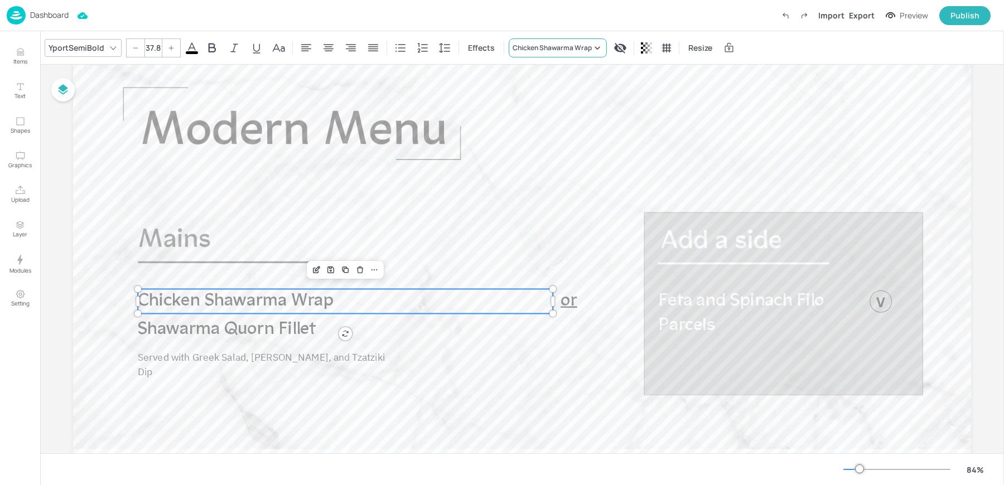
click at [544, 55] on div "Chicken Shawarma Wrap" at bounding box center [558, 47] width 98 height 19
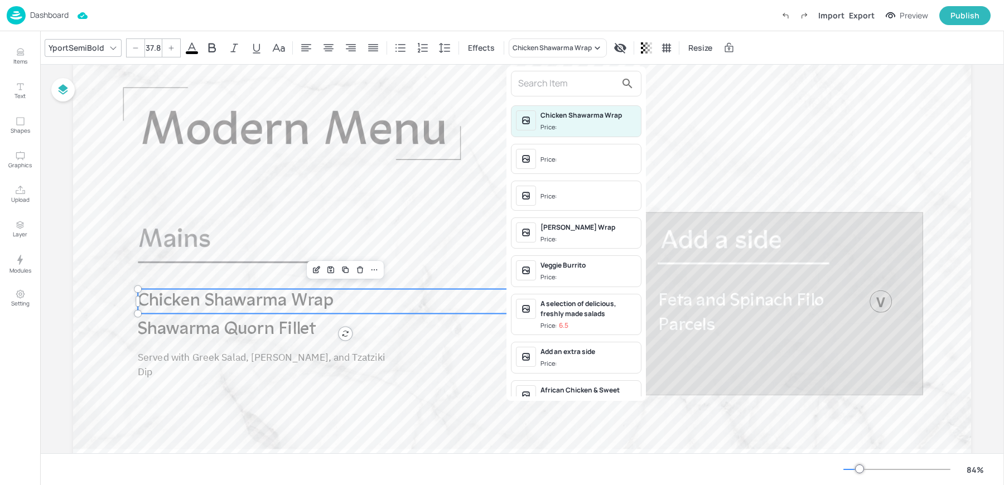
click at [556, 91] on input "text" at bounding box center [567, 84] width 98 height 18
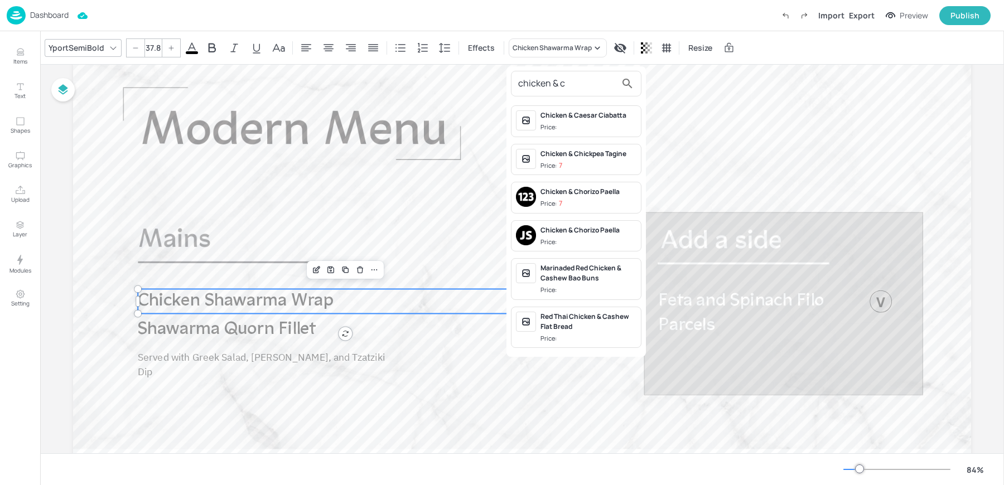
type input "chicken & c"
click at [559, 156] on div "Chicken & Chickpea Tagine" at bounding box center [588, 154] width 96 height 10
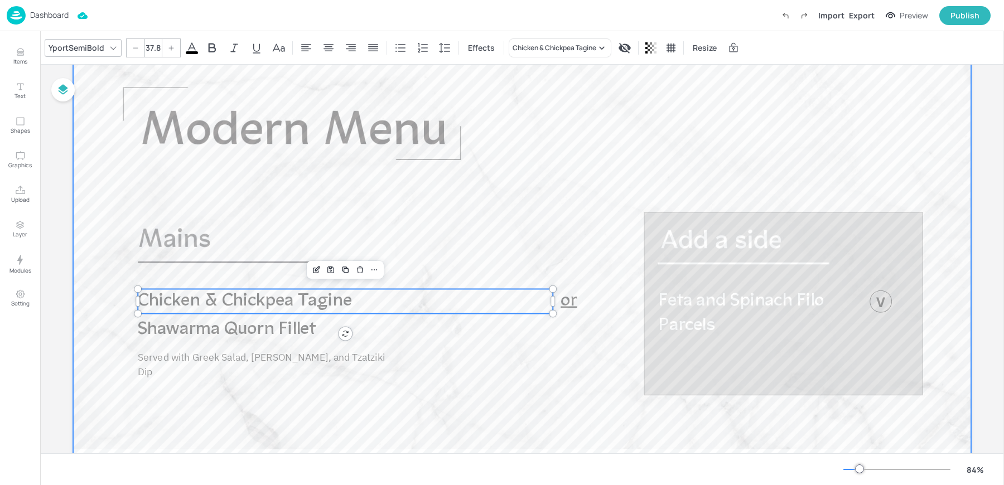
scroll to position [0, 0]
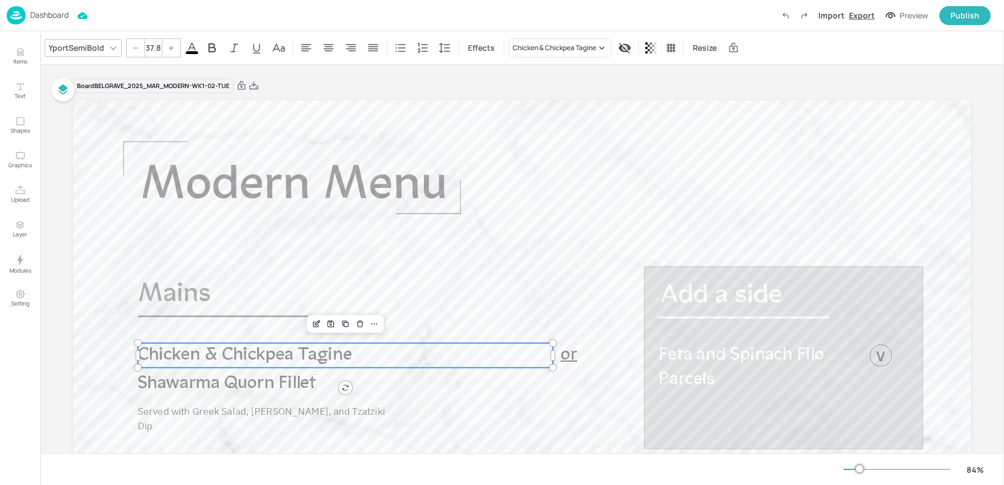
click at [856, 18] on div "Export" at bounding box center [862, 15] width 26 height 12
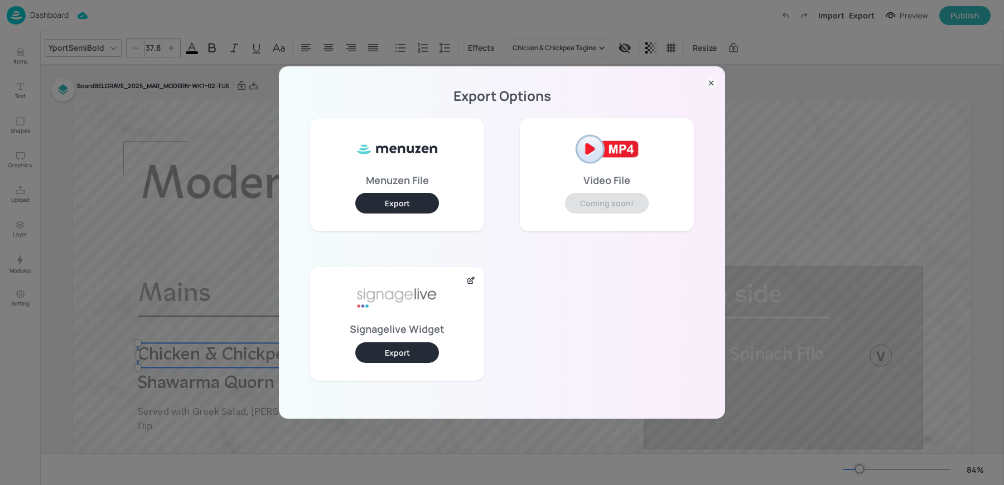
click at [393, 355] on button "Export" at bounding box center [397, 352] width 84 height 21
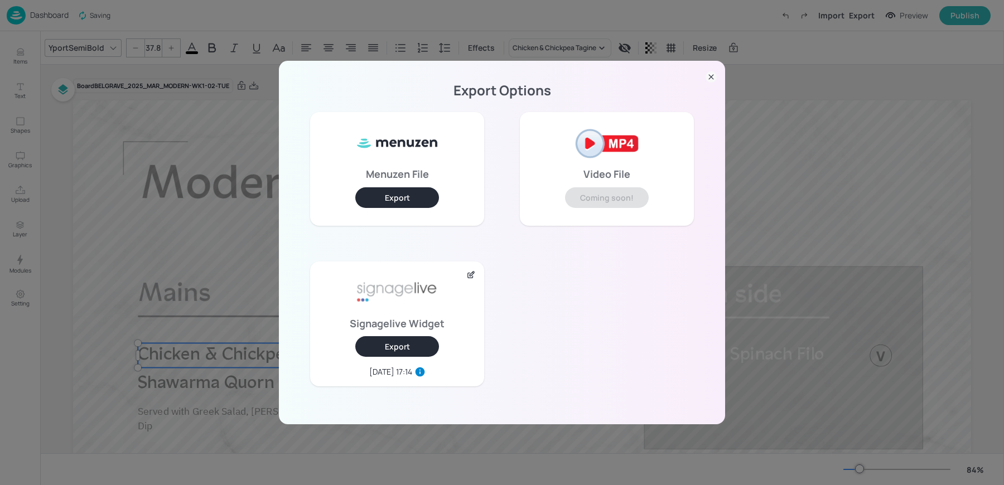
click at [254, 22] on div "Export Options Menuzen File Export Video File Coming soon! Signagelive Widget E…" at bounding box center [502, 242] width 1004 height 485
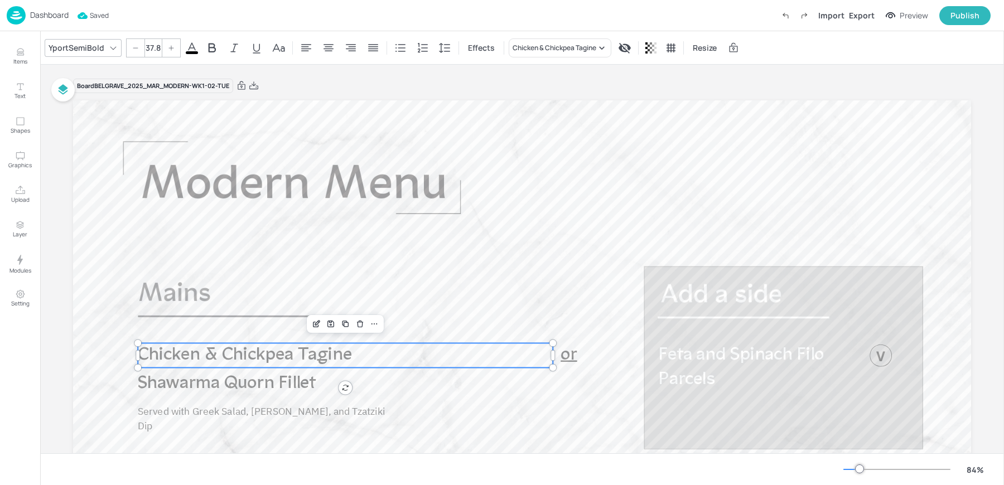
click at [28, 15] on div "Dashboard" at bounding box center [38, 15] width 62 height 18
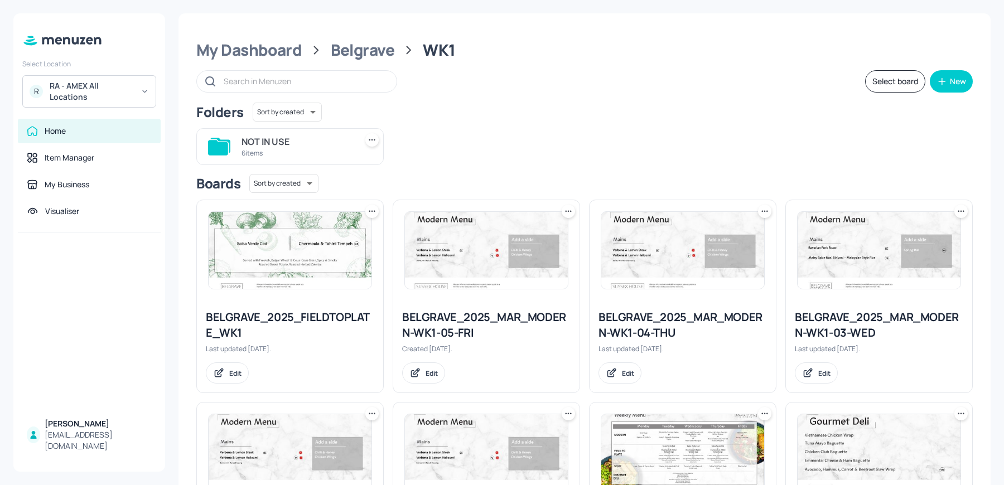
click at [282, 269] on img at bounding box center [290, 250] width 163 height 77
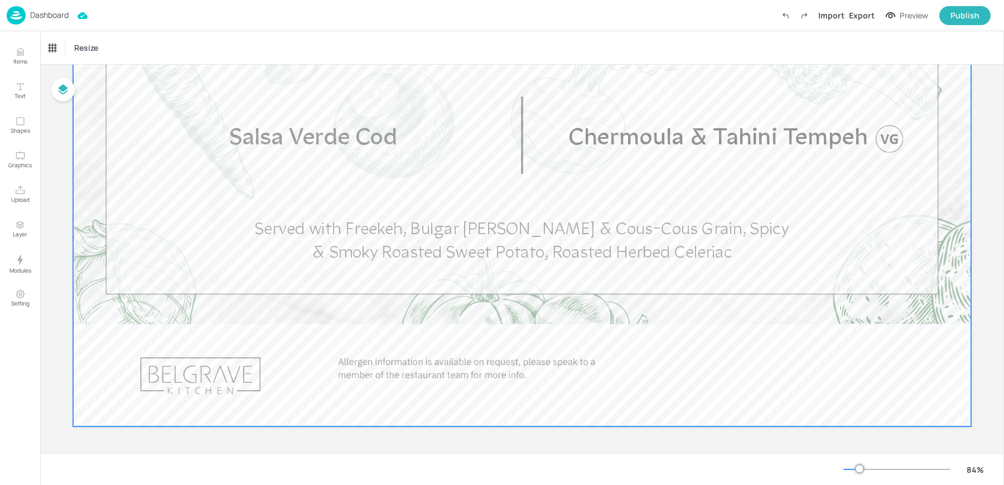
scroll to position [179, 0]
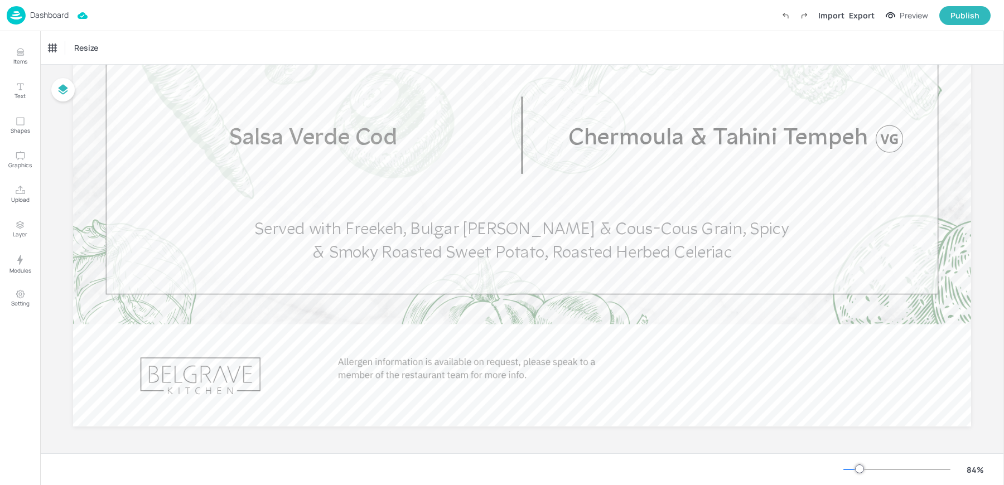
click at [44, 16] on p "Dashboard" at bounding box center [49, 15] width 38 height 8
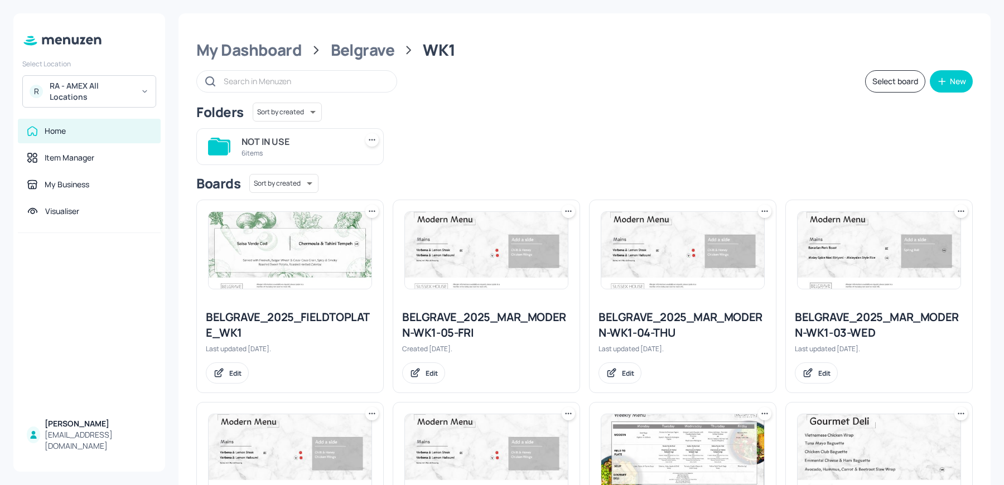
click at [308, 55] on icon at bounding box center [315, 50] width 15 height 14
click at [296, 55] on div "My Dashboard" at bounding box center [248, 50] width 105 height 20
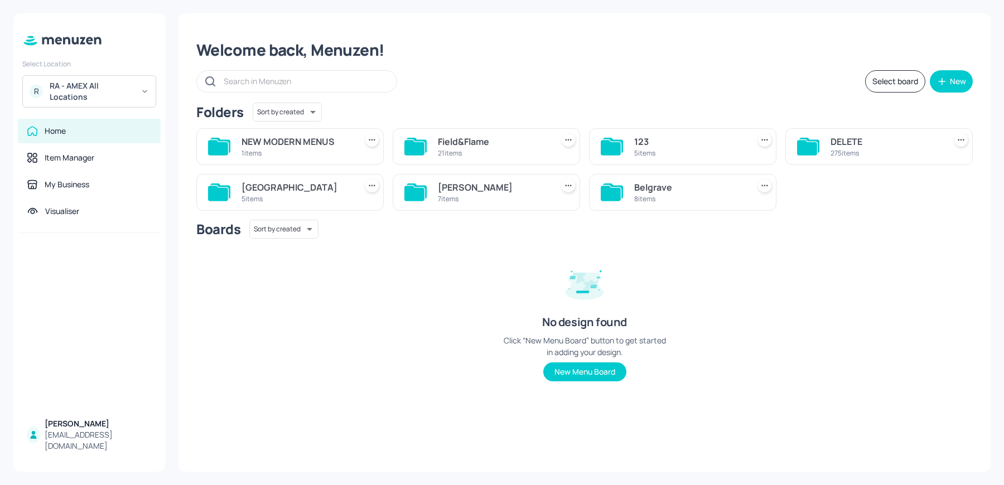
click at [291, 192] on div "[GEOGRAPHIC_DATA]" at bounding box center [296, 187] width 110 height 13
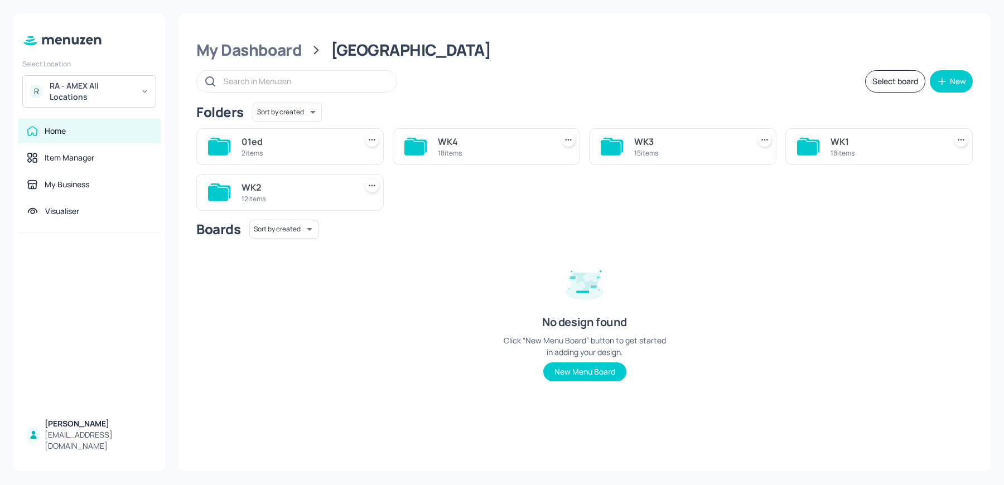
click at [827, 141] on div "WK1 18 items" at bounding box center [878, 146] width 187 height 37
click at [864, 148] on div "18 items" at bounding box center [885, 152] width 110 height 9
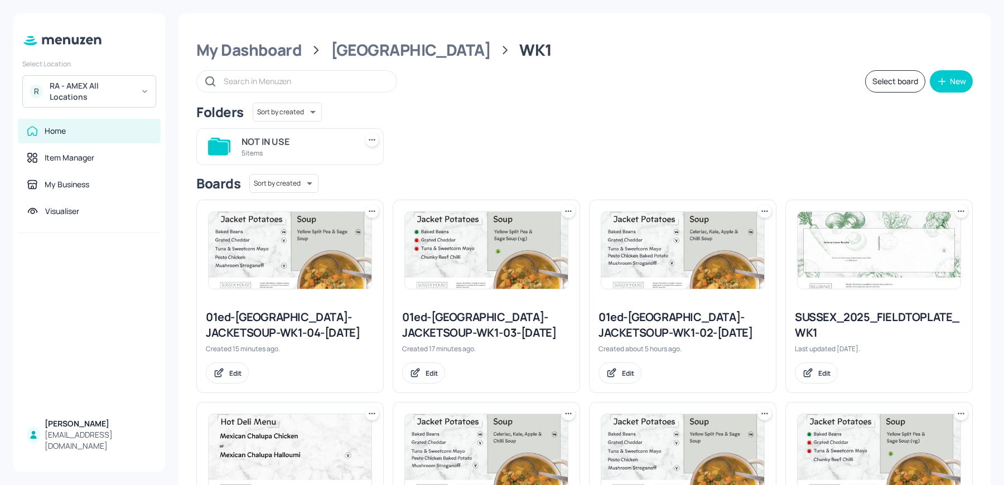
scroll to position [725, 0]
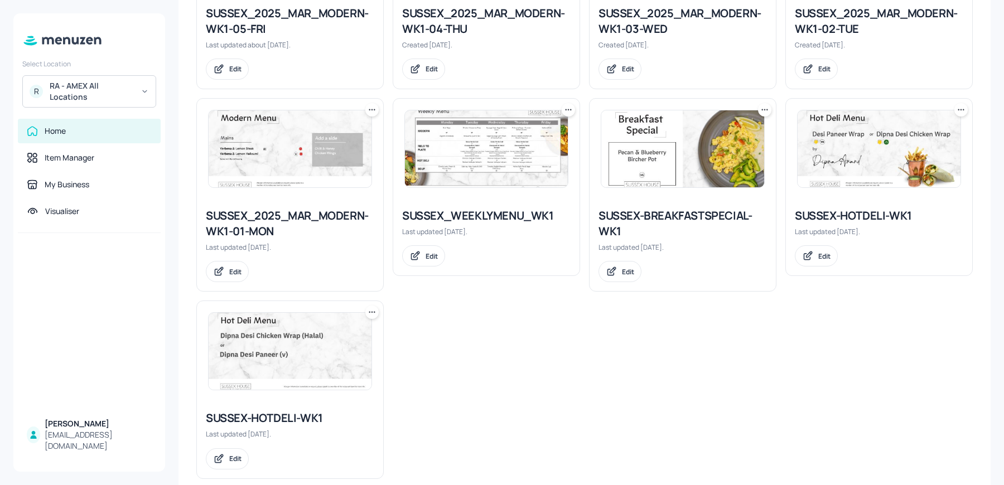
click at [644, 131] on img at bounding box center [682, 148] width 163 height 77
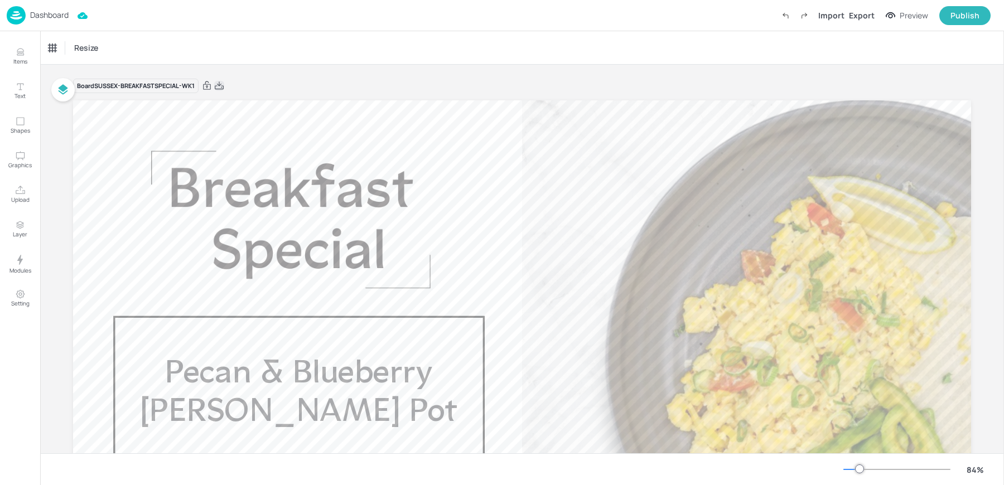
click at [219, 83] on icon at bounding box center [219, 85] width 9 height 8
